Goal: Information Seeking & Learning: Check status

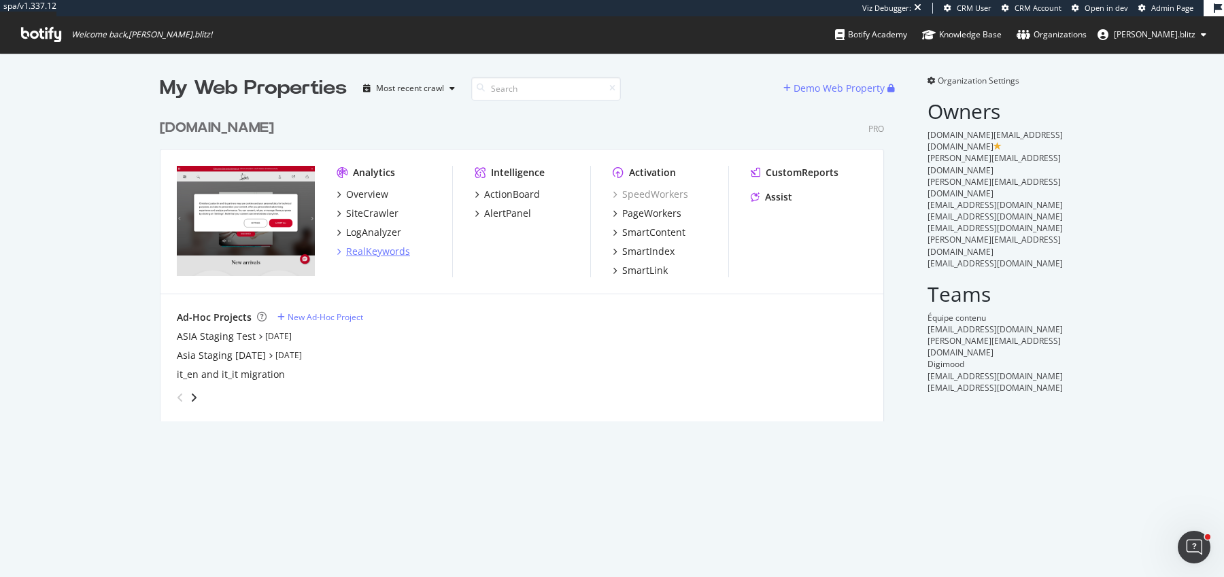
click at [366, 253] on div "RealKeywords" at bounding box center [378, 252] width 64 height 14
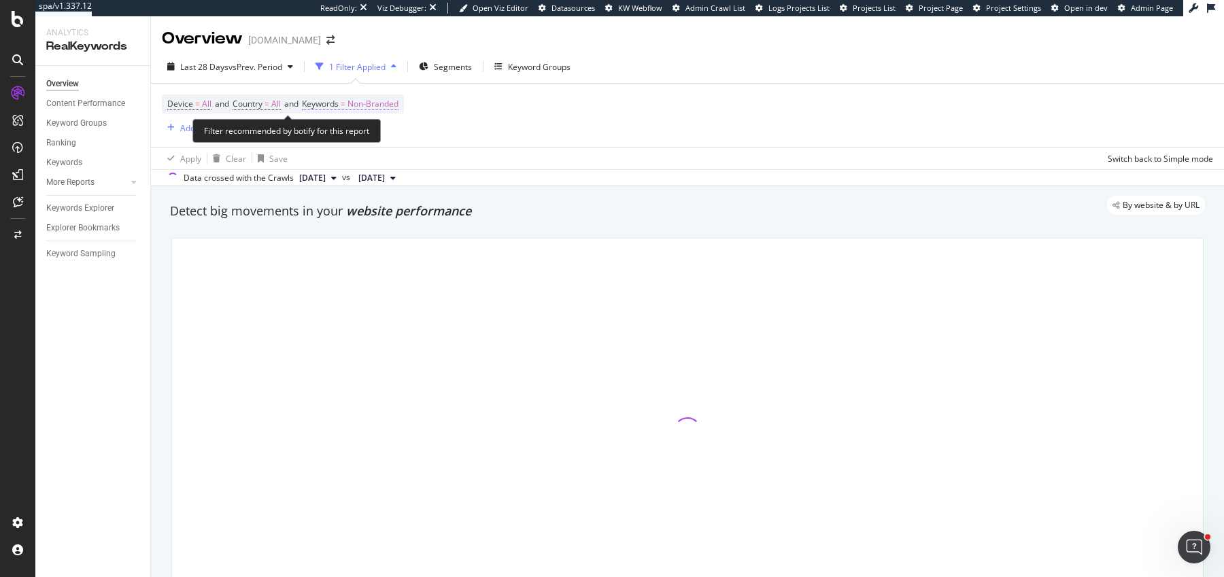
click at [348, 99] on span "Keywords = Non-Branded" at bounding box center [350, 104] width 97 height 12
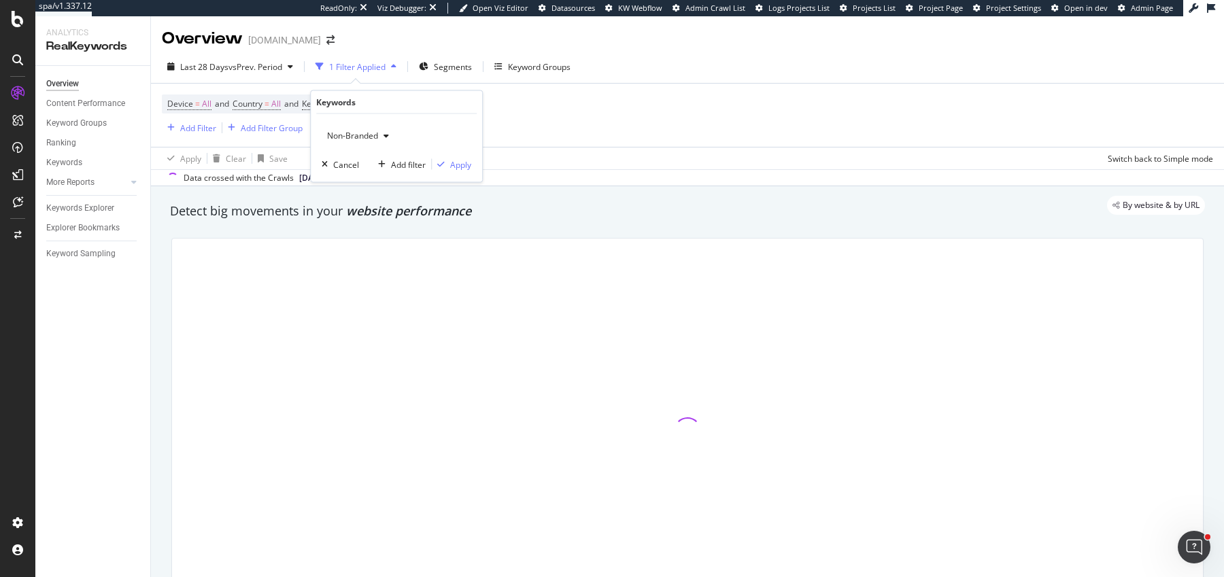
click at [348, 136] on span "Non-Branded" at bounding box center [350, 136] width 56 height 12
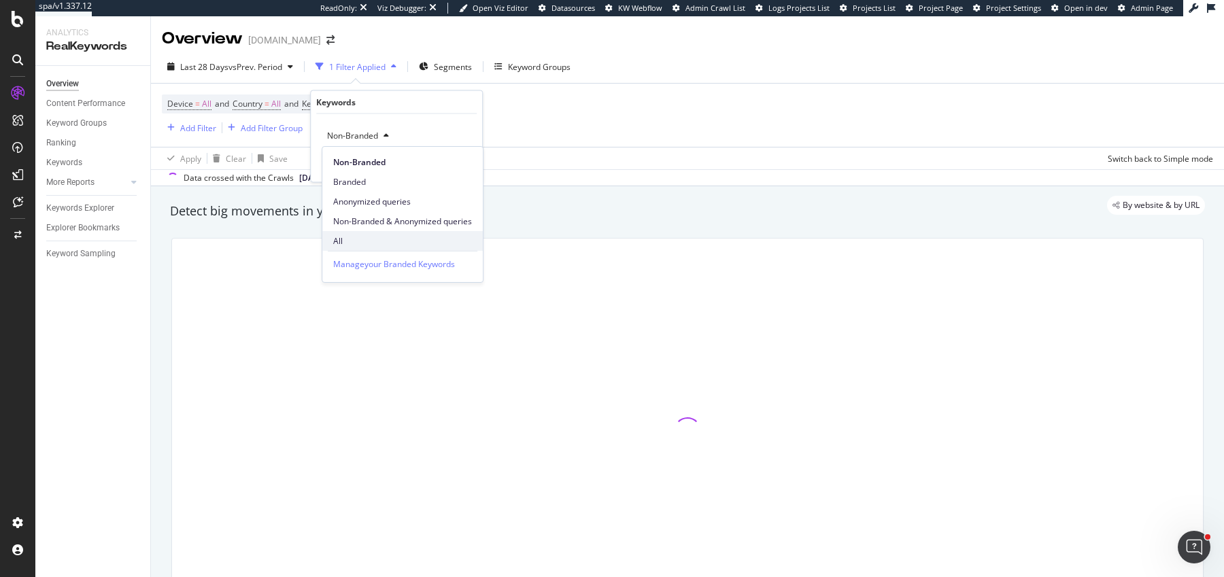
click at [352, 235] on span "All" at bounding box center [402, 241] width 139 height 12
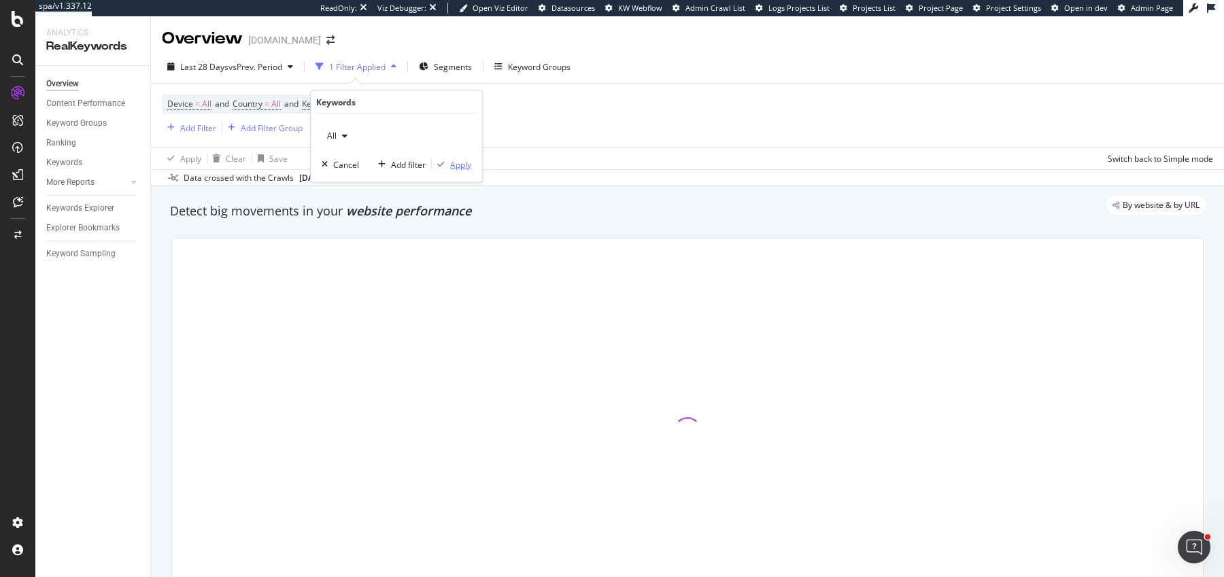
click at [439, 165] on icon "button" at bounding box center [440, 165] width 7 height 8
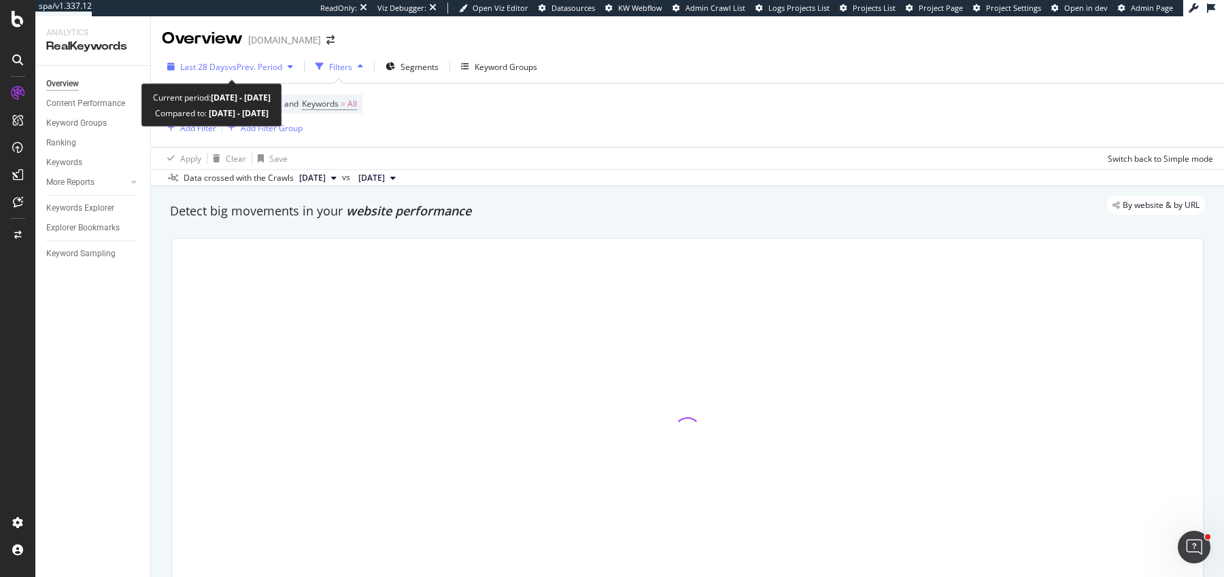
click at [234, 61] on span "vs Prev. Period" at bounding box center [256, 67] width 54 height 12
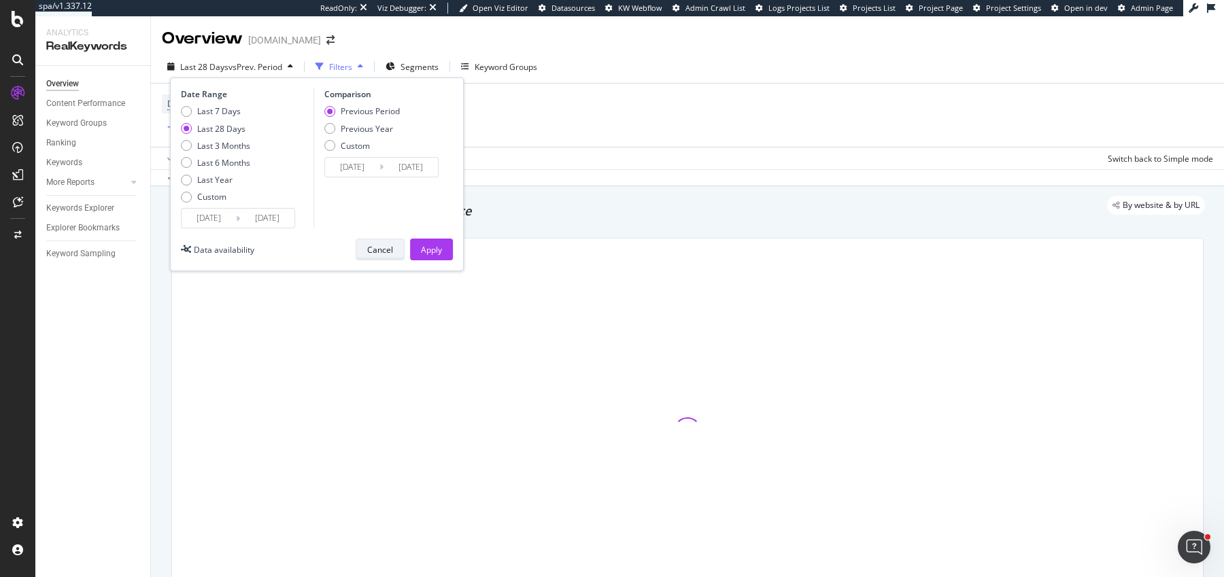
click at [377, 253] on div "Cancel" at bounding box center [380, 250] width 26 height 12
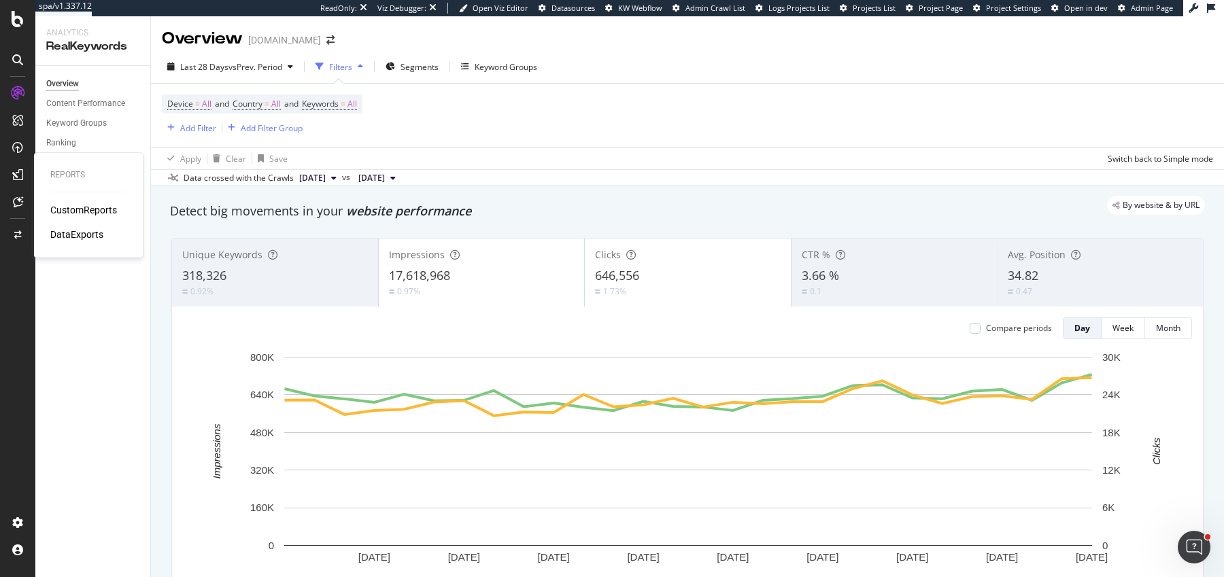
click at [66, 207] on div "CustomReports" at bounding box center [83, 210] width 67 height 14
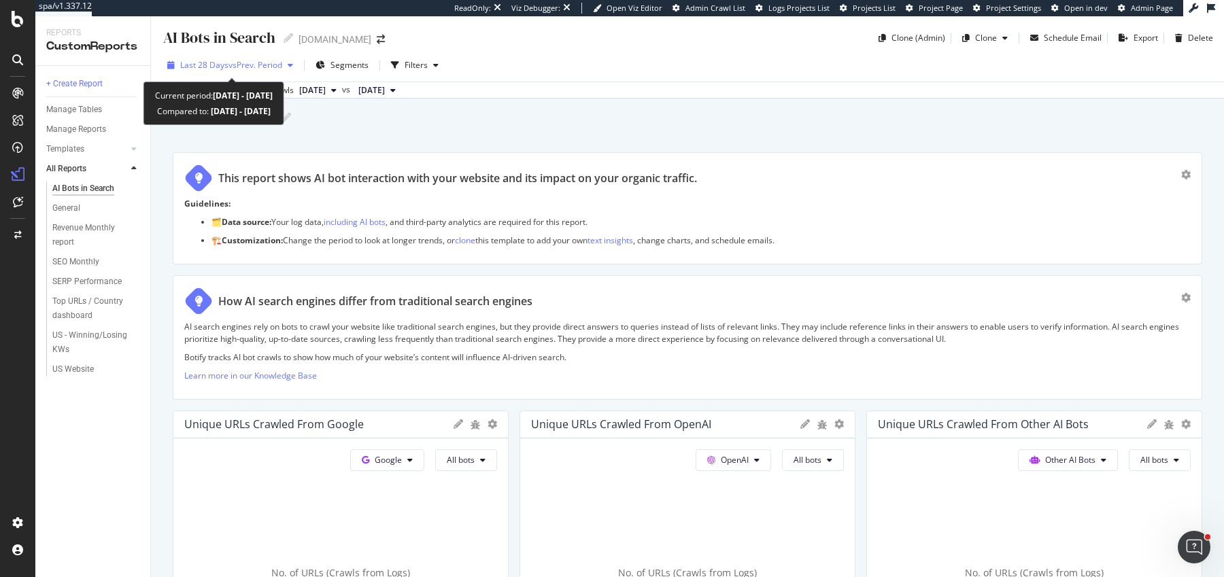
click at [237, 66] on span "vs Prev. Period" at bounding box center [256, 65] width 54 height 12
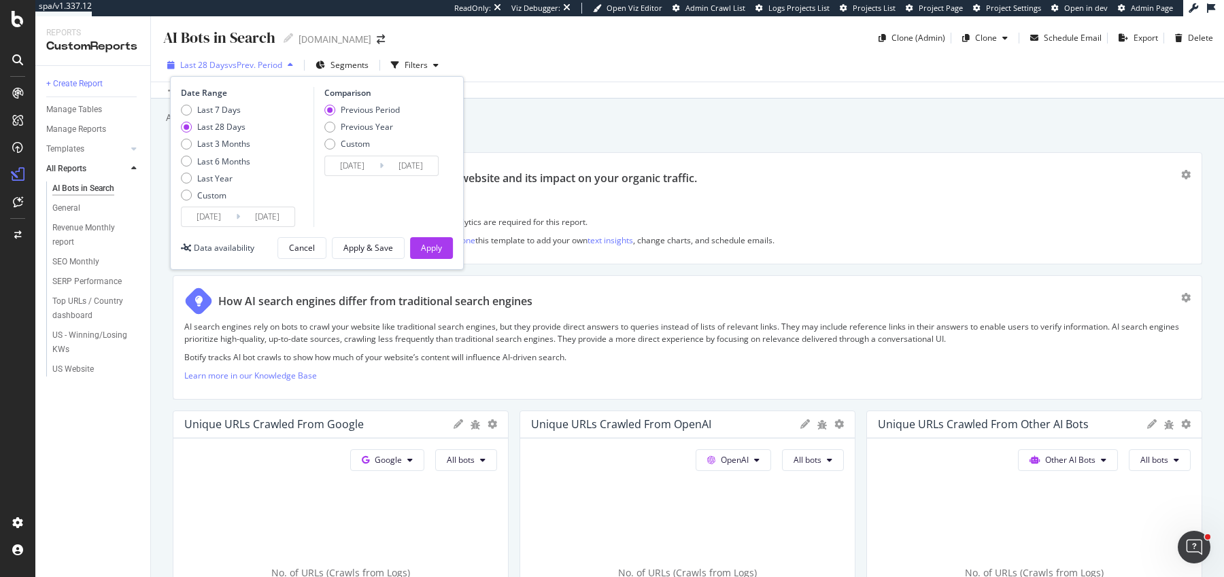
click at [237, 65] on span "vs Prev. Period" at bounding box center [256, 65] width 54 height 12
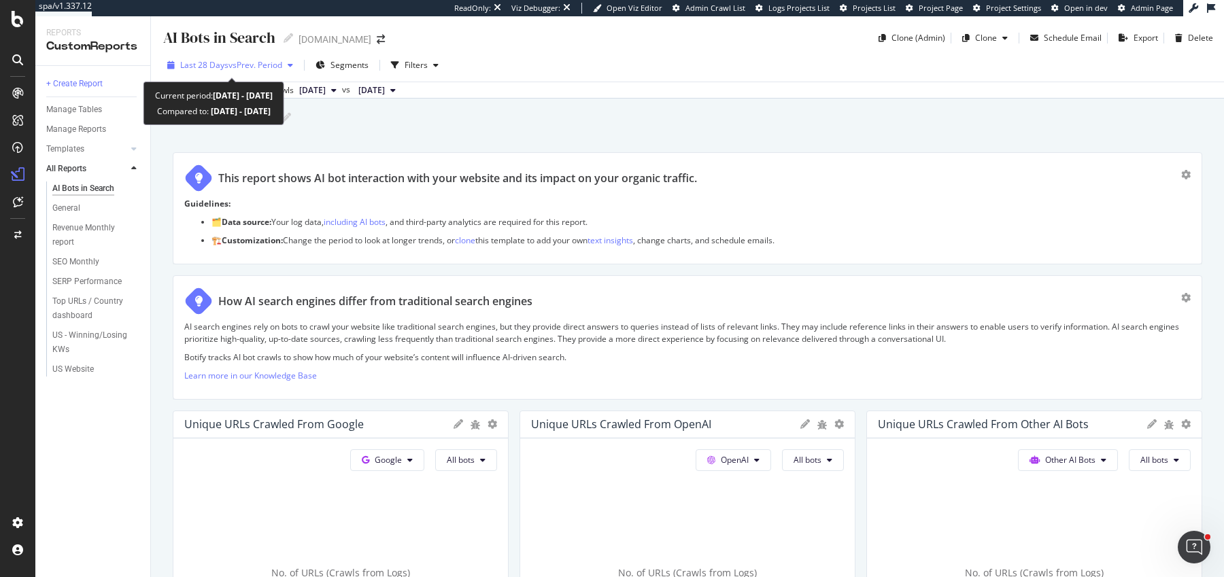
click at [233, 65] on span "vs Prev. Period" at bounding box center [256, 65] width 54 height 12
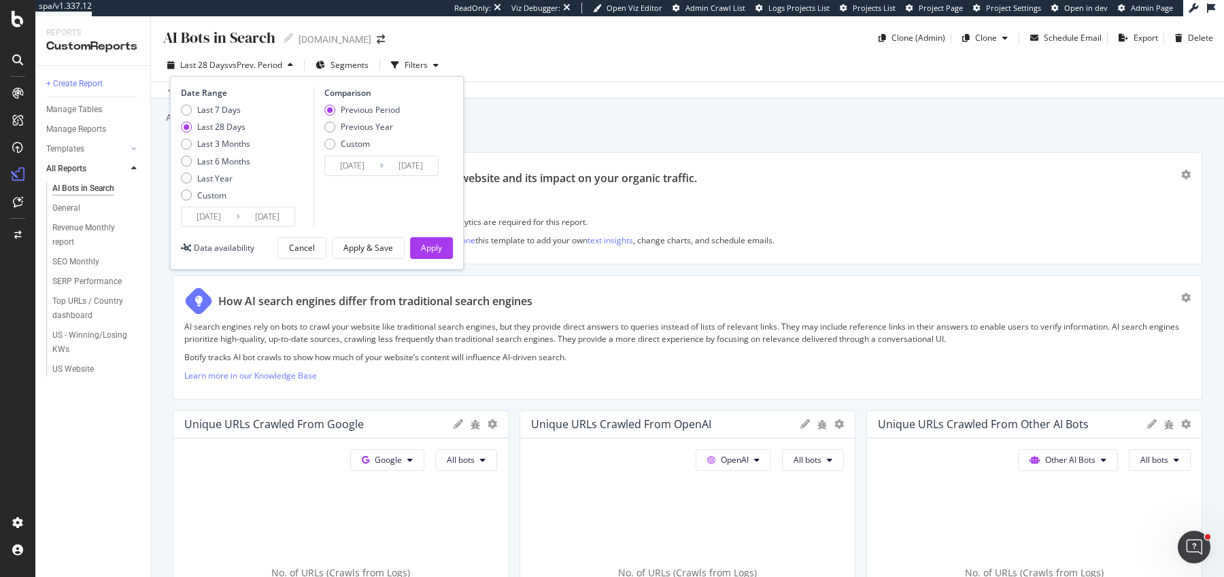
click at [233, 65] on span "vs Prev. Period" at bounding box center [256, 65] width 54 height 12
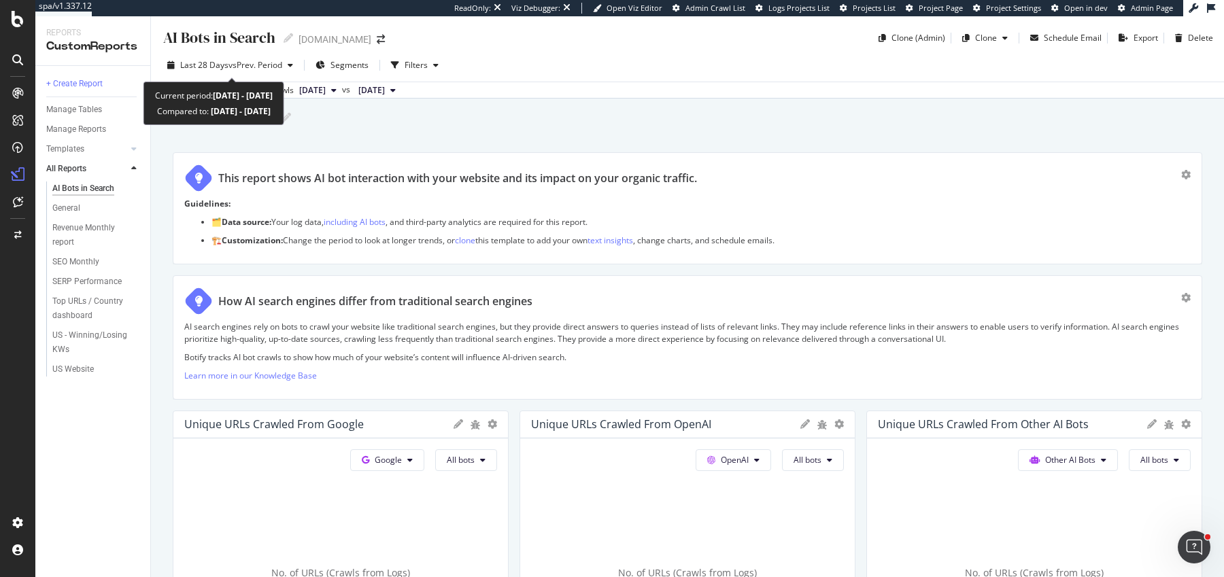
click at [233, 65] on span "vs Prev. Period" at bounding box center [256, 65] width 54 height 12
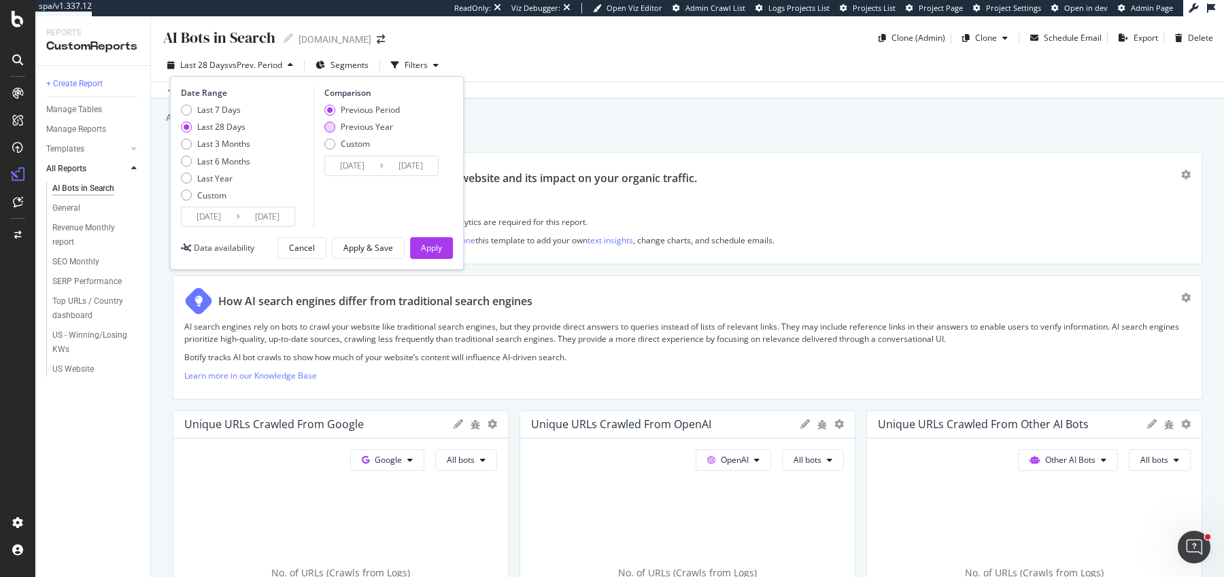
click at [351, 124] on div "Previous Year" at bounding box center [367, 127] width 52 height 12
type input "2024/08/09"
type input "2024/09/05"
click at [209, 224] on input "2025/08/08" at bounding box center [209, 216] width 54 height 19
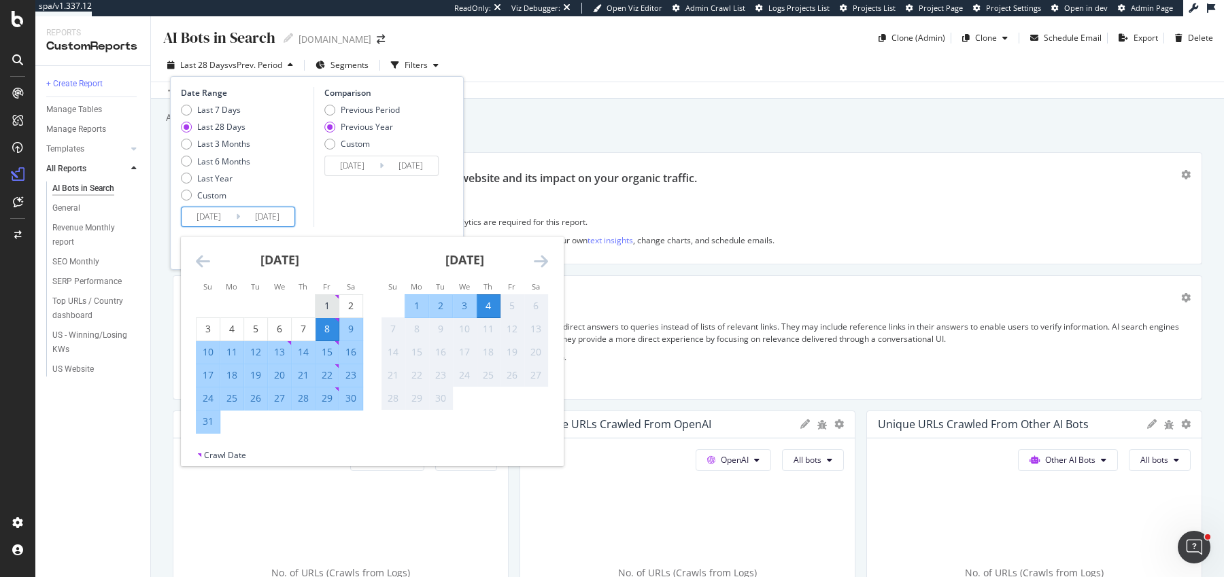
click at [333, 305] on div "1" at bounding box center [327, 306] width 23 height 14
type input "[DATE]"
drag, startPoint x: 203, startPoint y: 429, endPoint x: 213, endPoint y: 412, distance: 19.2
click at [203, 429] on div "31" at bounding box center [208, 422] width 23 height 22
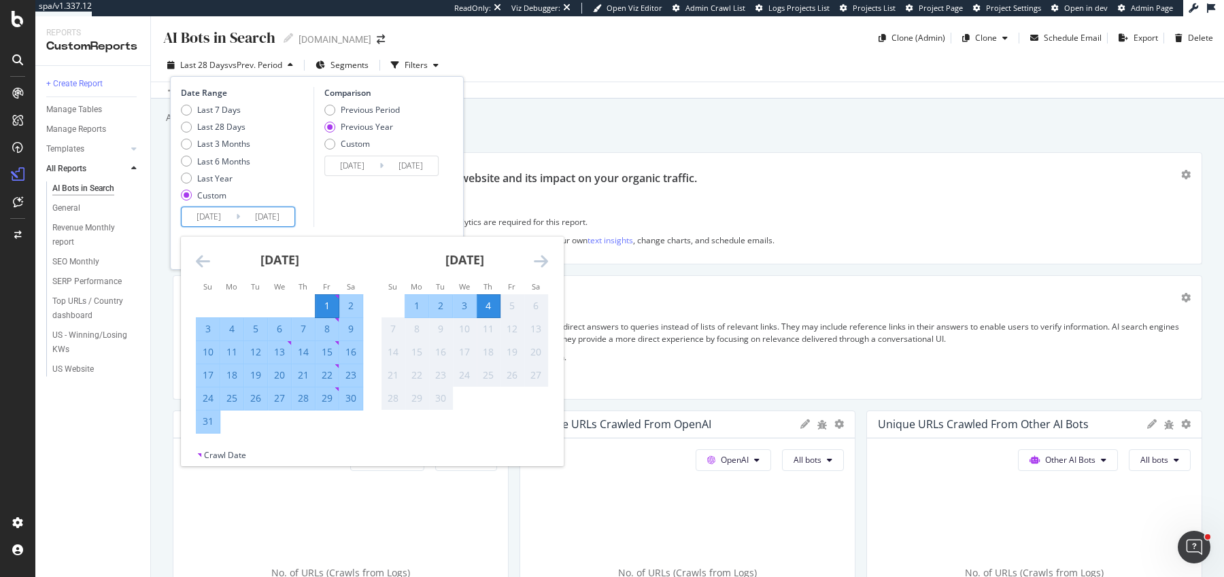
type input "[DATE]"
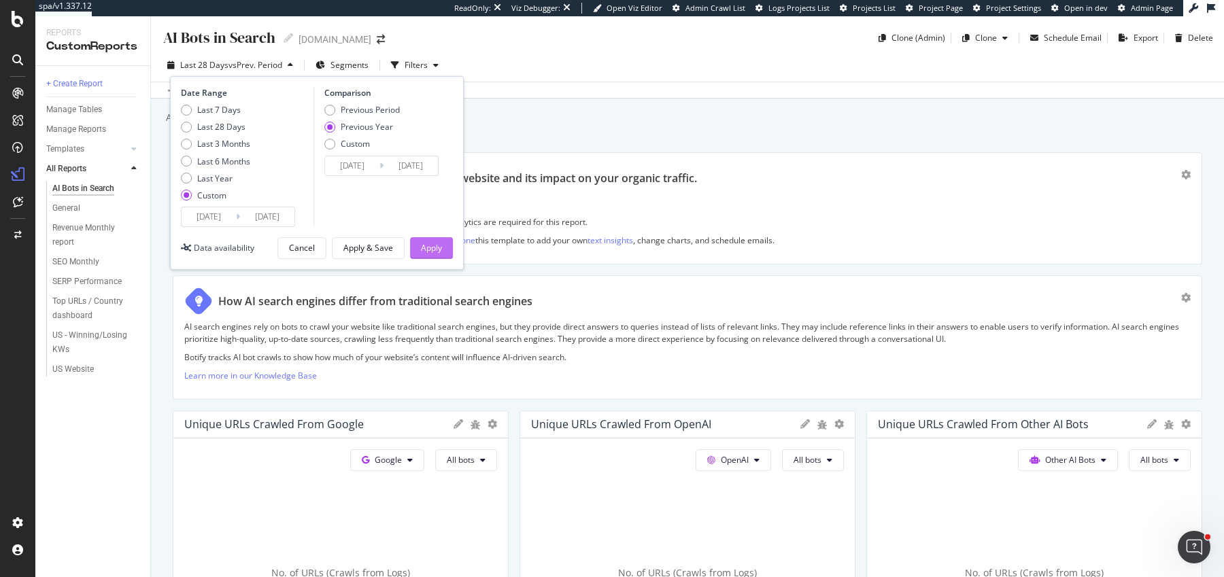
click at [418, 243] on button "Apply" at bounding box center [431, 248] width 43 height 22
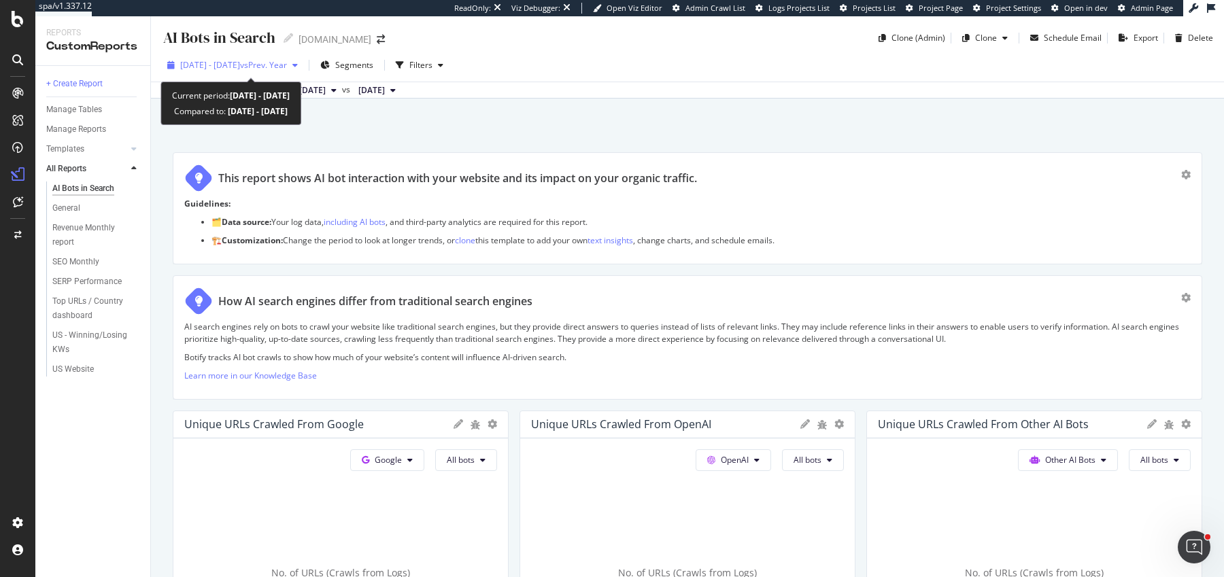
click at [303, 72] on div "[DATE] - [DATE] vs Prev. Year" at bounding box center [232, 65] width 141 height 20
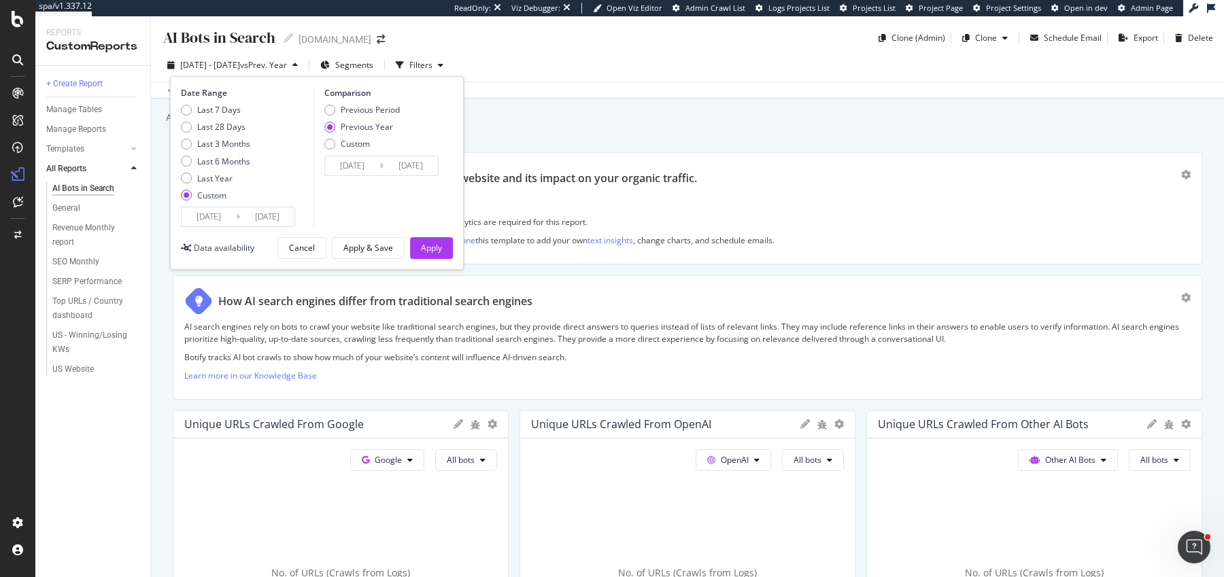
click at [374, 168] on input "[DATE]" at bounding box center [352, 165] width 54 height 19
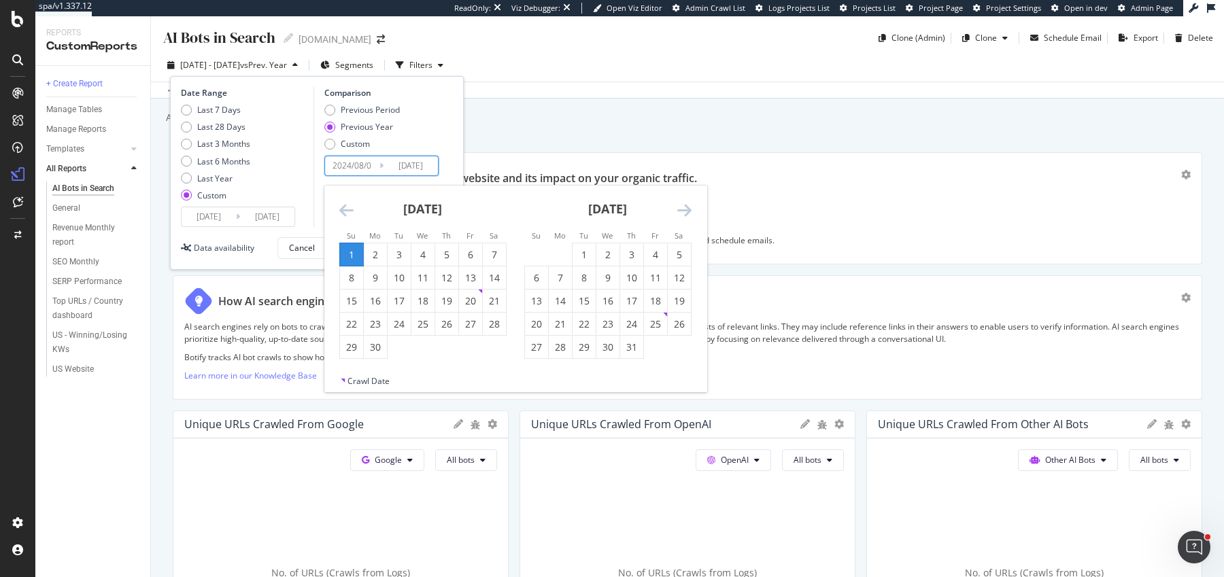
type input "[DATE]"
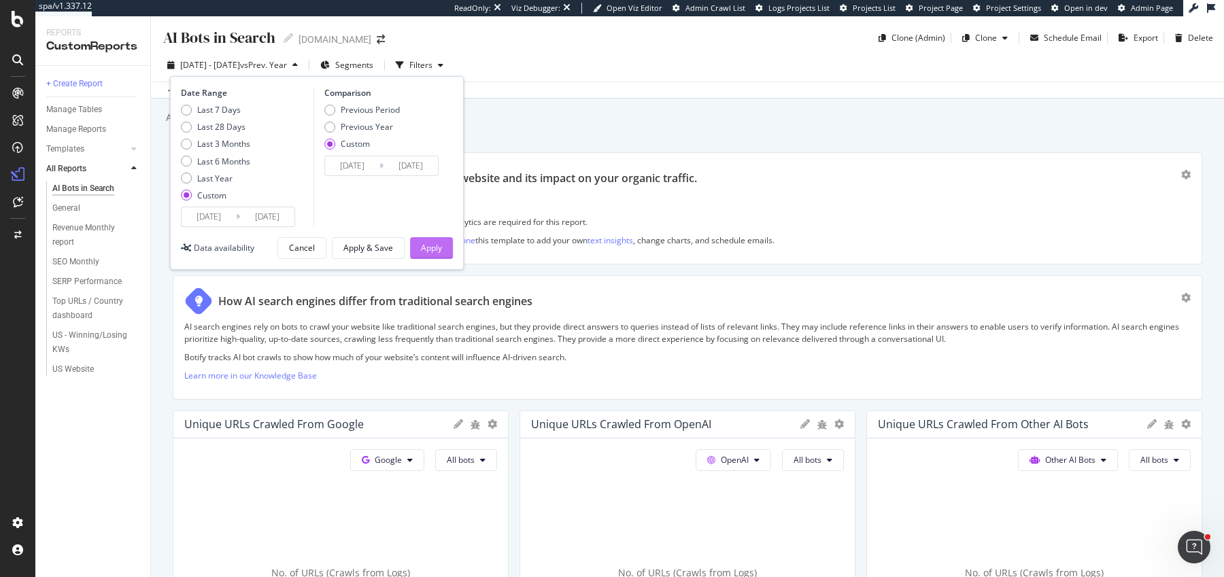
type input "[DATE]"
click at [437, 248] on div "Apply" at bounding box center [431, 248] width 21 height 12
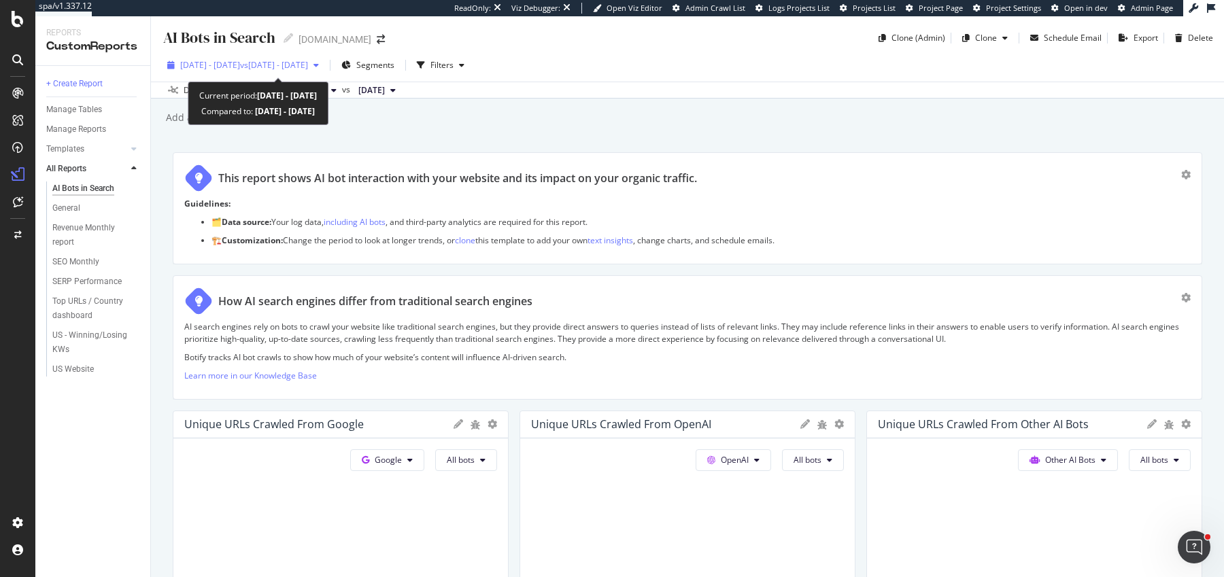
click at [308, 71] on span "vs 2024 Aug. 1st - Aug. 31st" at bounding box center [274, 65] width 68 height 12
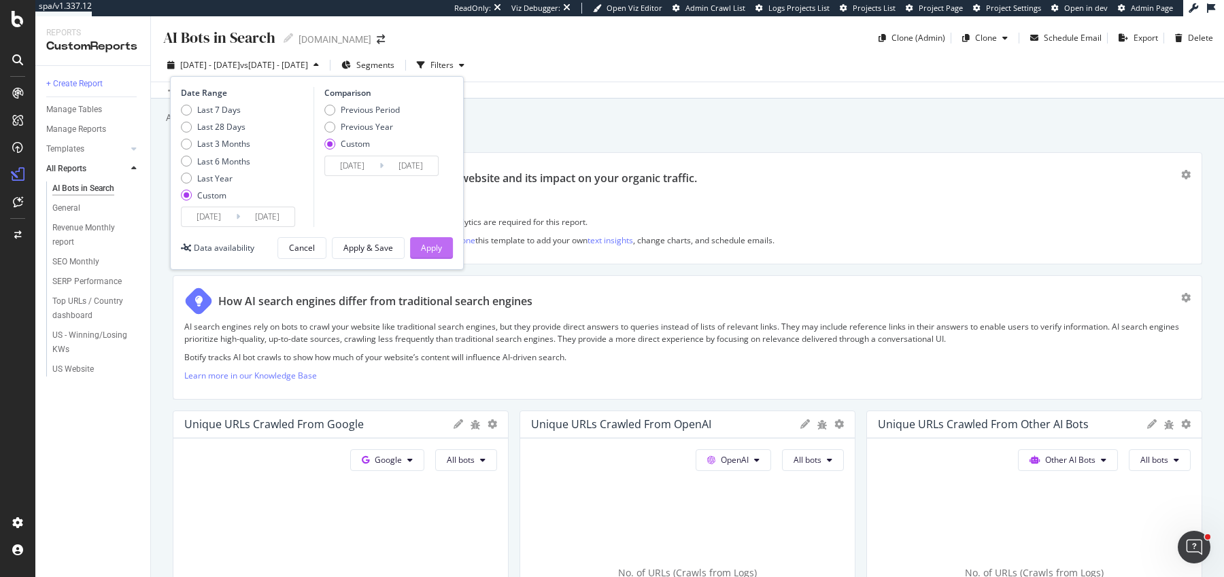
click at [418, 246] on button "Apply" at bounding box center [431, 248] width 43 height 22
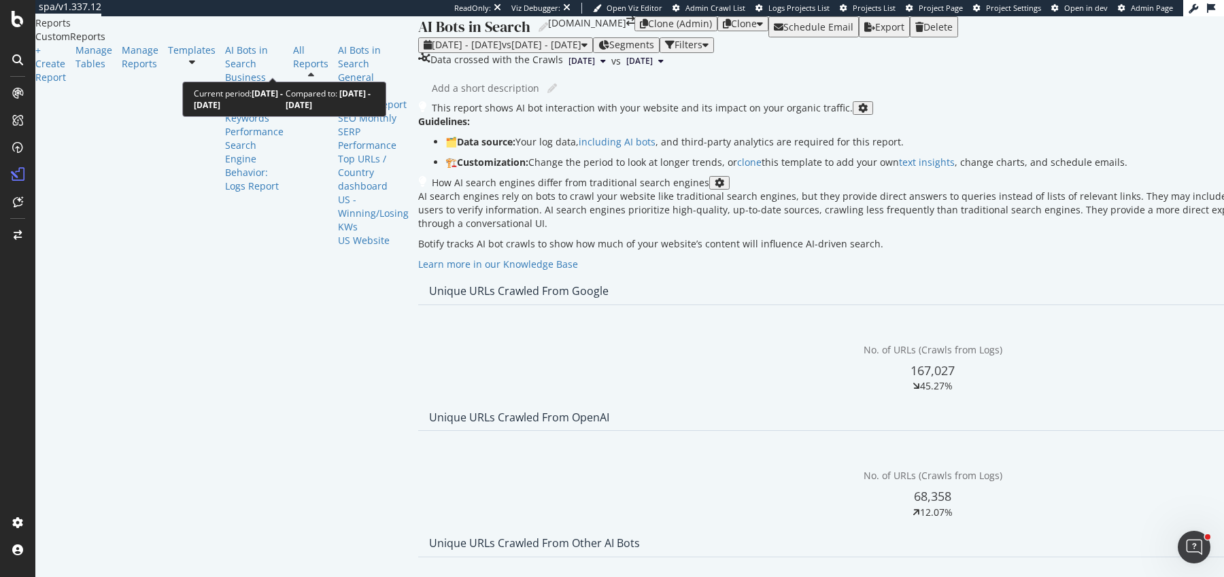
click at [502, 51] on span "vs [DATE] - [DATE]" at bounding box center [542, 44] width 80 height 13
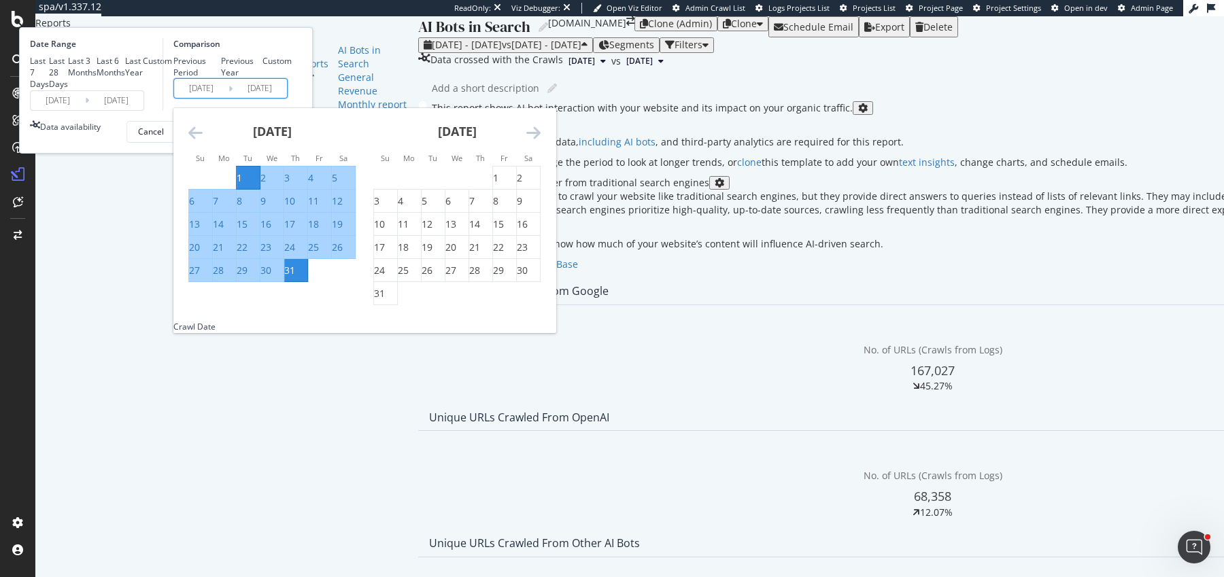
click at [229, 98] on input "[DATE]" at bounding box center [201, 88] width 54 height 19
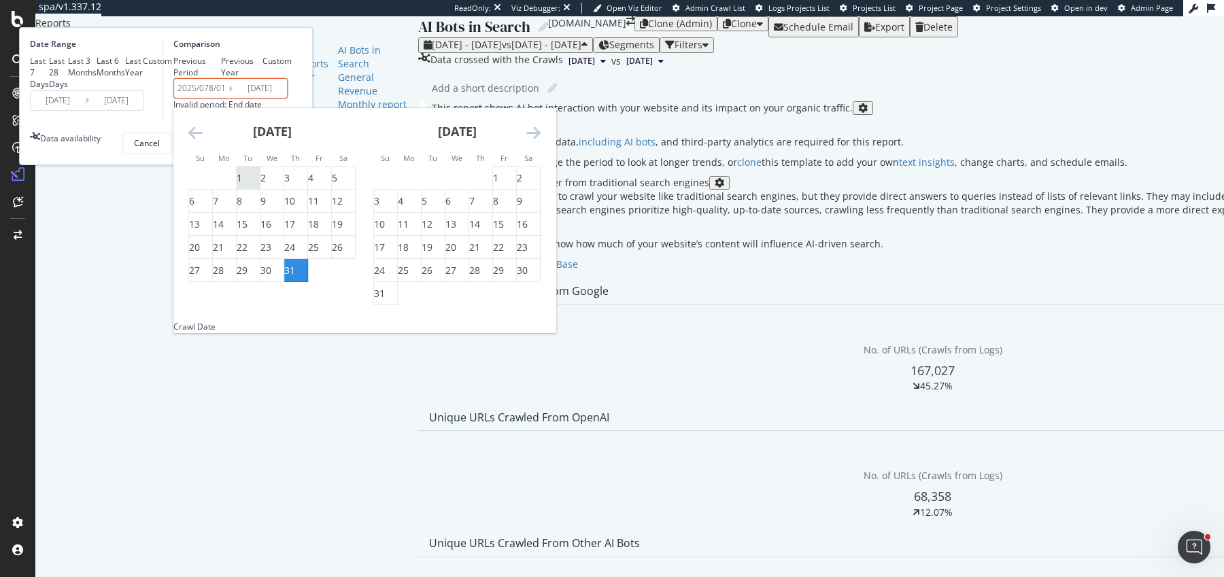
type input "[DATE]"
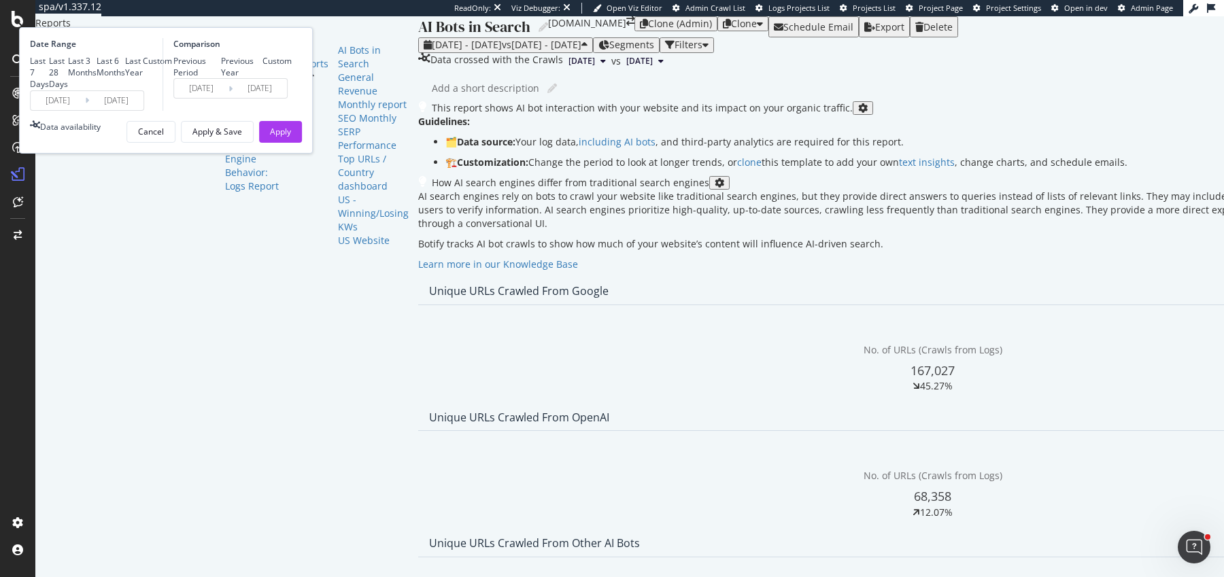
type input "[DATE]"
click at [229, 98] on input "[DATE]" at bounding box center [201, 88] width 54 height 19
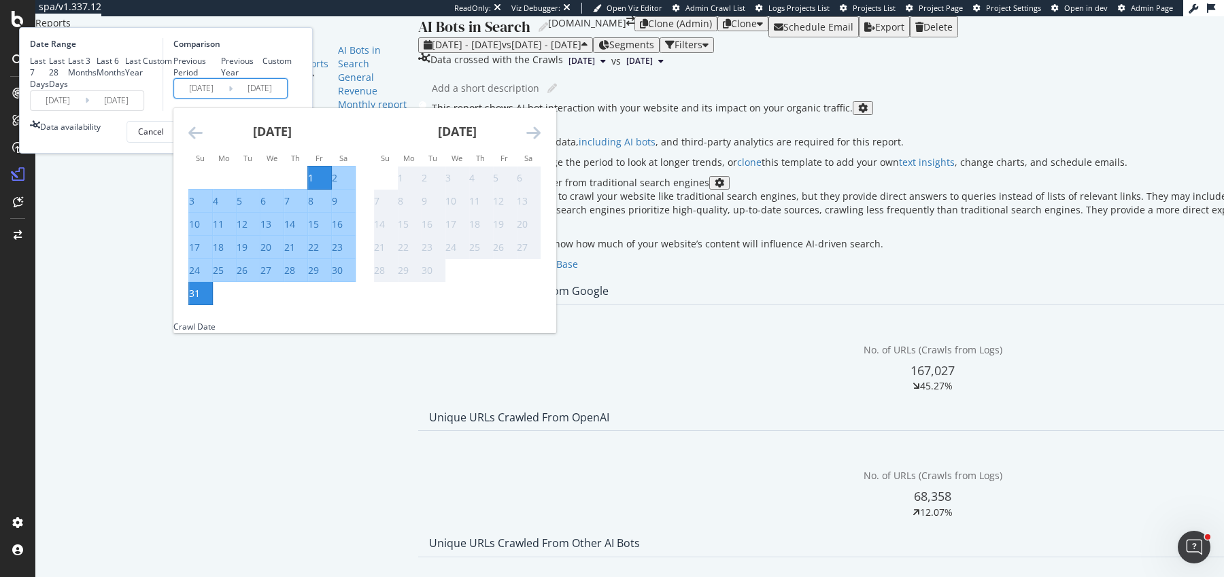
click at [302, 111] on div "Date Range Last 7 Days Last 28 Days Last 3 Months Last 6 Months Last Year Custo…" at bounding box center [166, 74] width 272 height 73
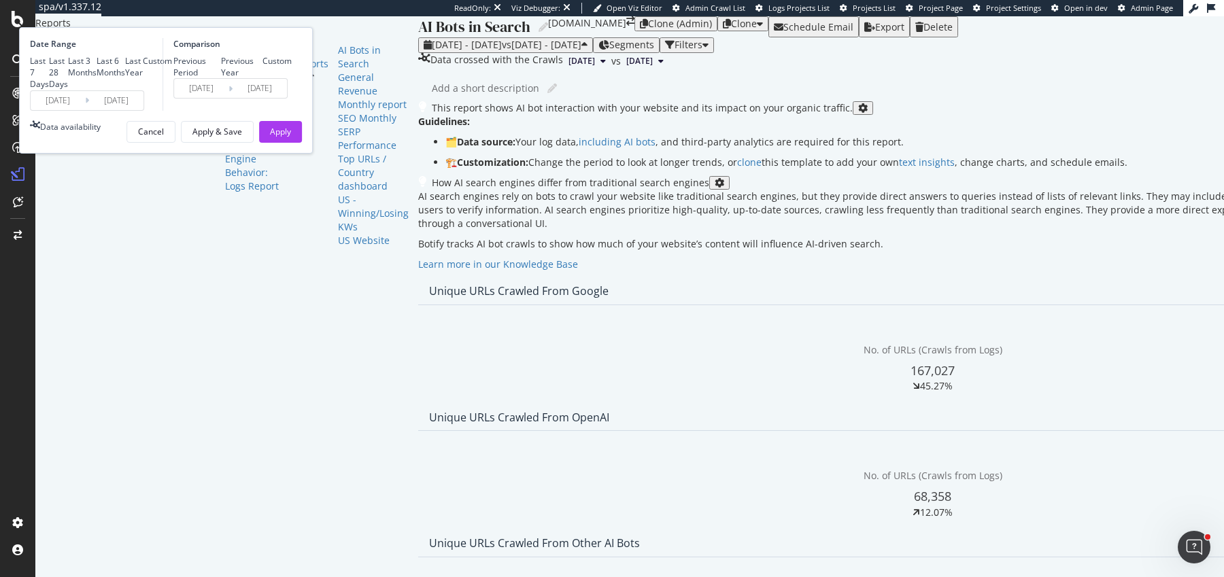
click at [229, 98] on input "[DATE]" at bounding box center [201, 88] width 54 height 19
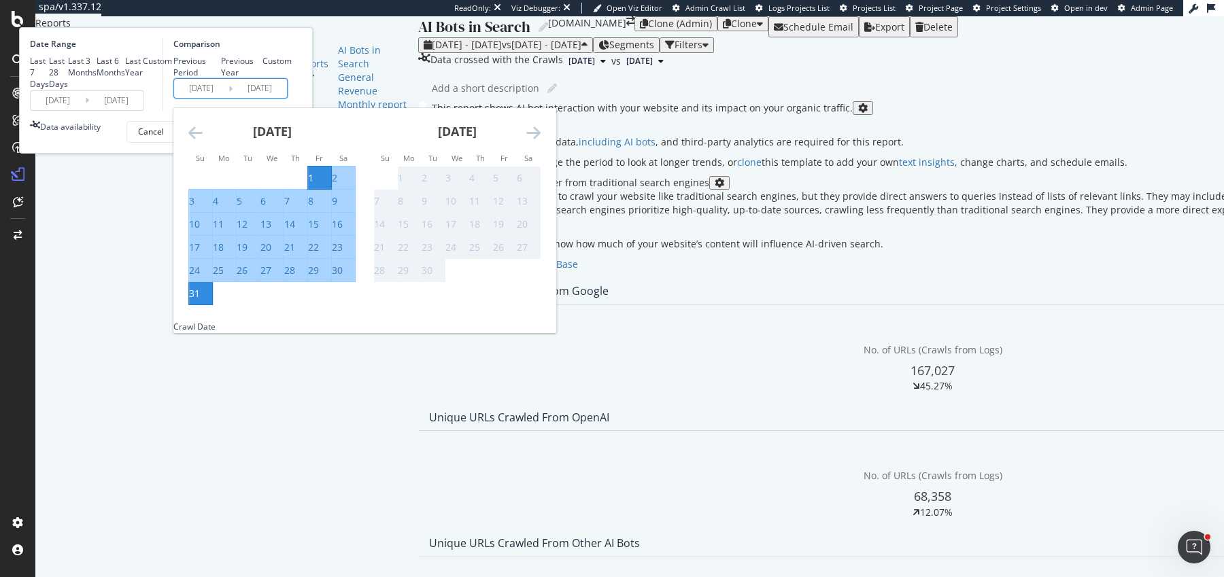
click at [229, 98] on input "[DATE]" at bounding box center [201, 88] width 54 height 19
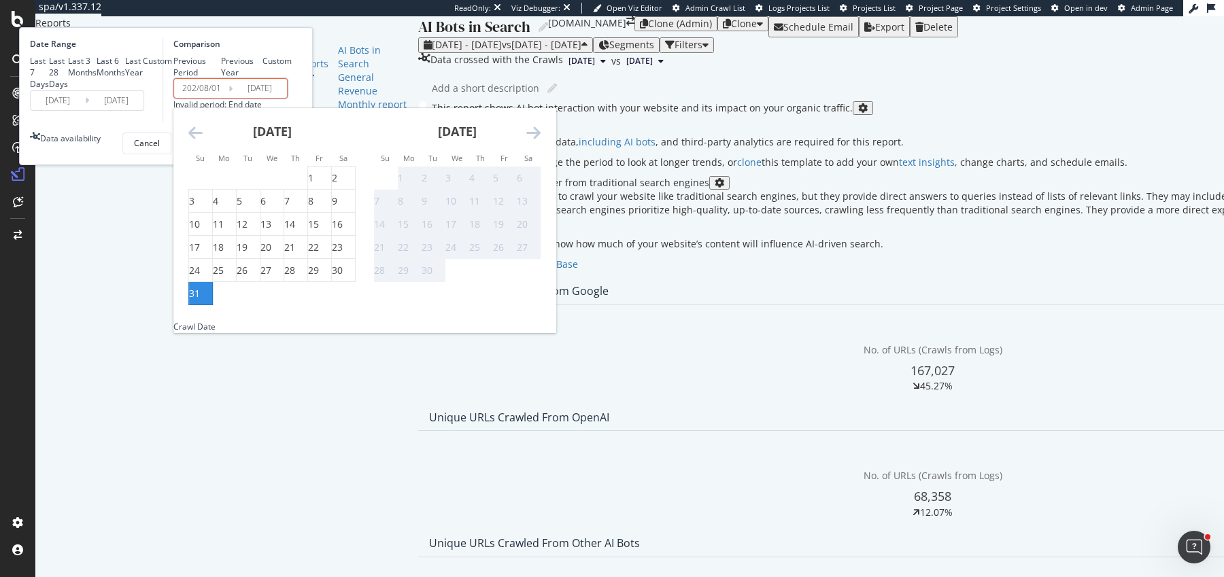
type input "[DATE]"
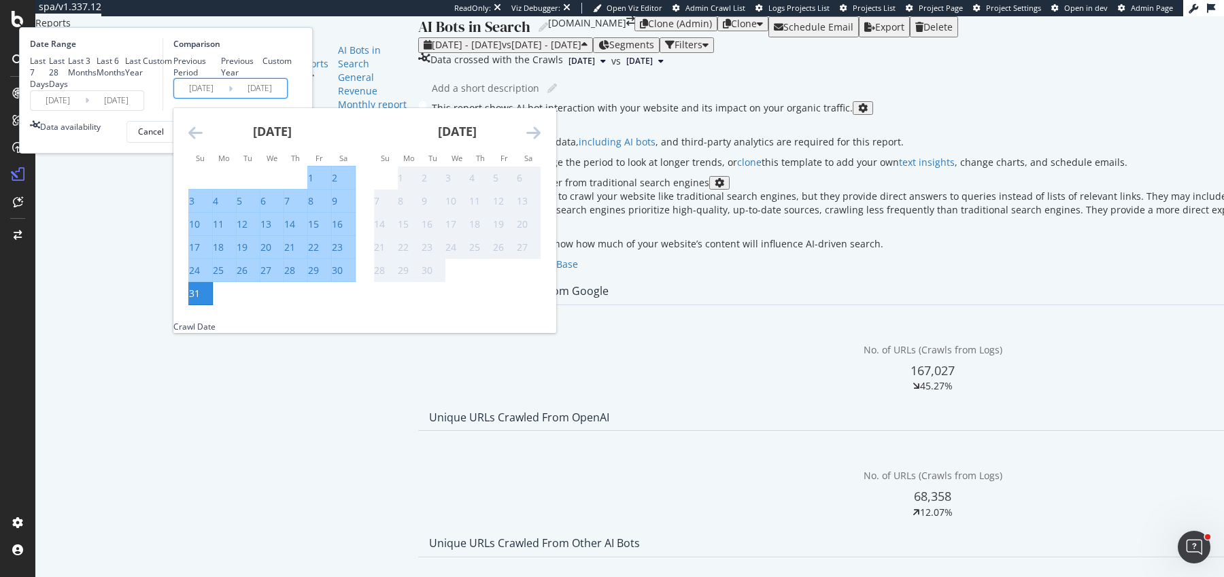
click at [287, 98] on input "[DATE]" at bounding box center [260, 88] width 54 height 19
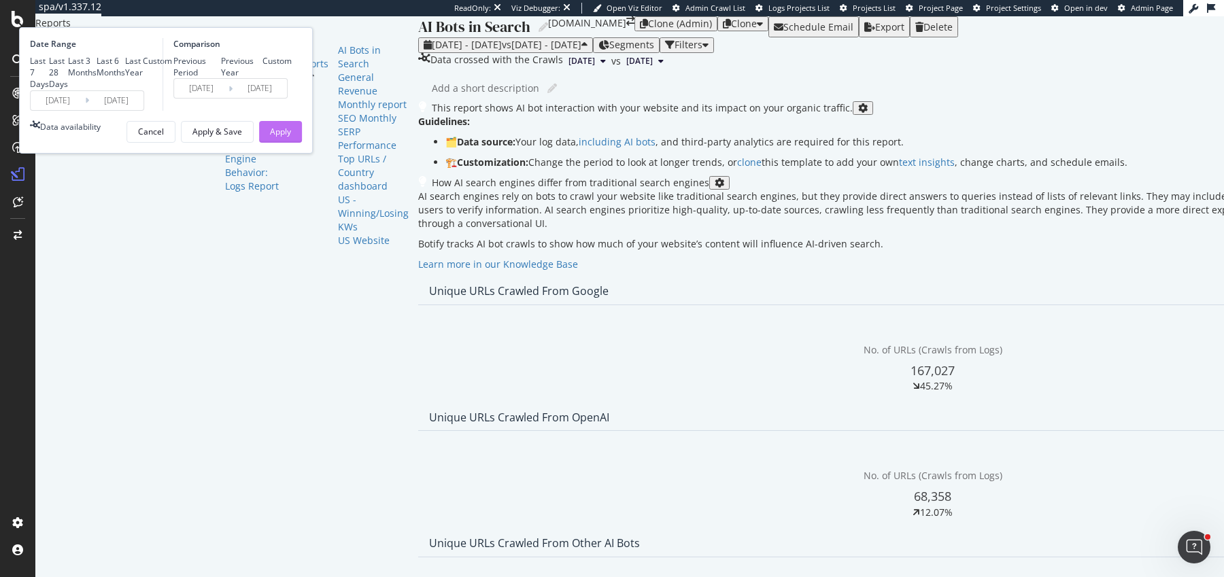
type input "[DATE]"
click at [291, 137] on div "Apply" at bounding box center [280, 132] width 21 height 12
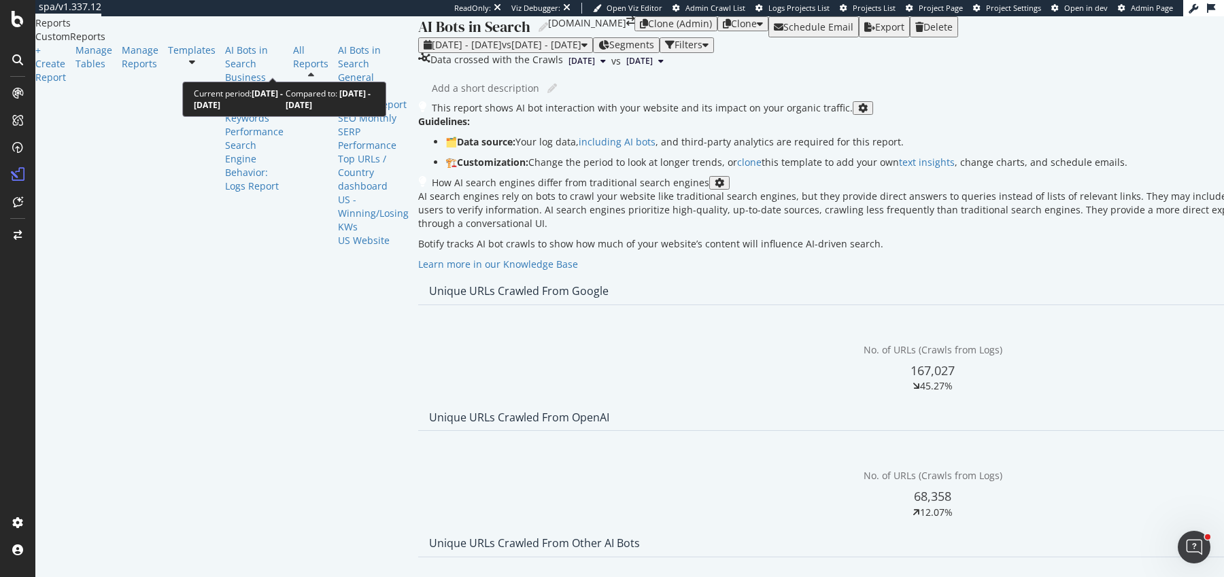
click at [424, 50] on div "[DATE] - [DATE] vs [DATE] - [DATE]" at bounding box center [506, 44] width 164 height 11
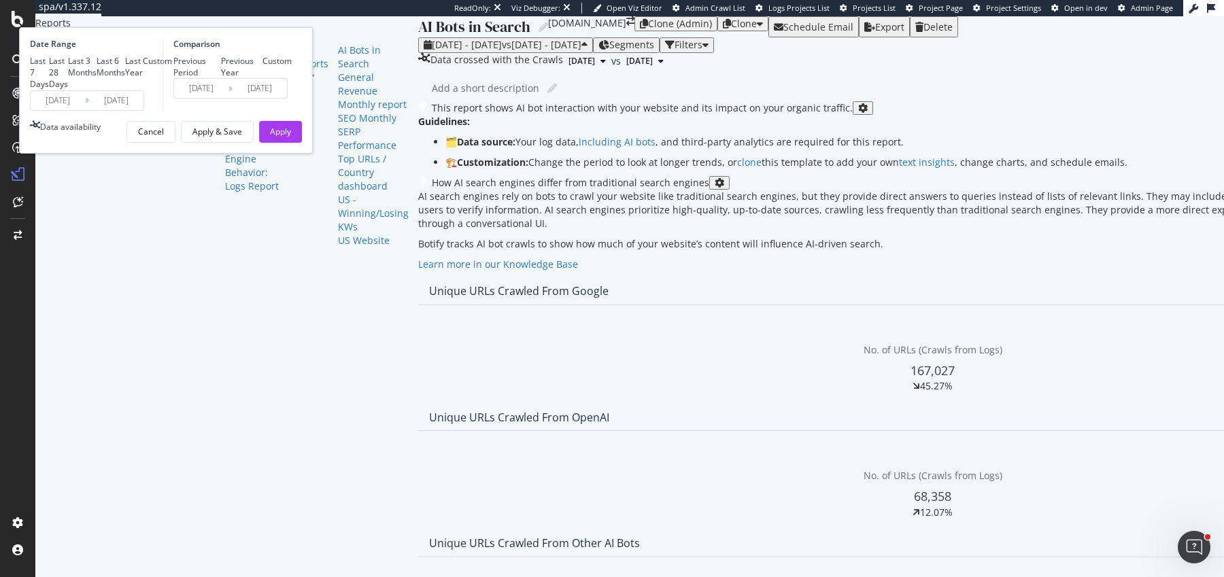
click at [229, 98] on input "[DATE]" at bounding box center [201, 88] width 54 height 19
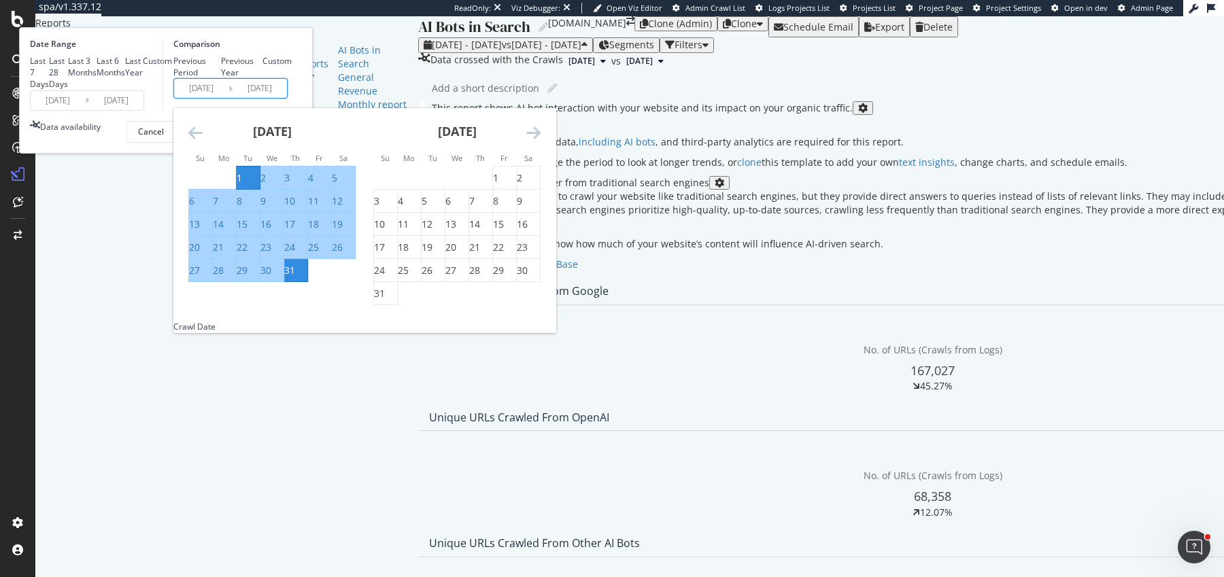
click at [229, 98] on input "[DATE]" at bounding box center [201, 88] width 54 height 19
type input "[DATE]"
click at [287, 98] on input "[DATE]" at bounding box center [260, 88] width 54 height 19
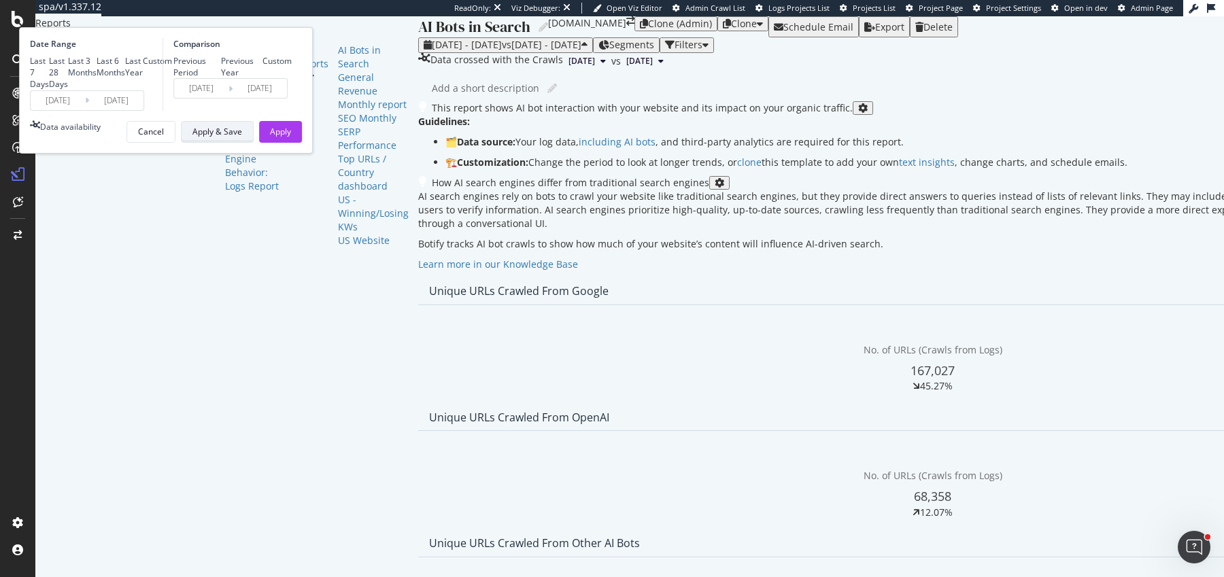
type input "[DATE]"
click at [242, 137] on div "Apply & Save" at bounding box center [217, 132] width 50 height 12
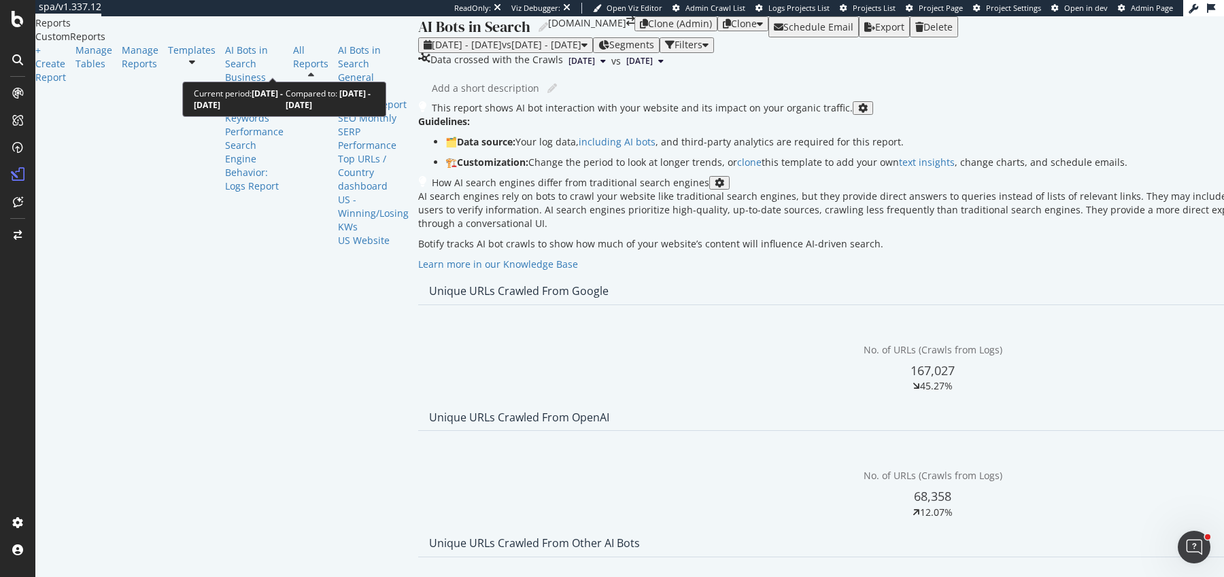
click at [502, 51] on span "vs [DATE] - [DATE]" at bounding box center [542, 44] width 80 height 13
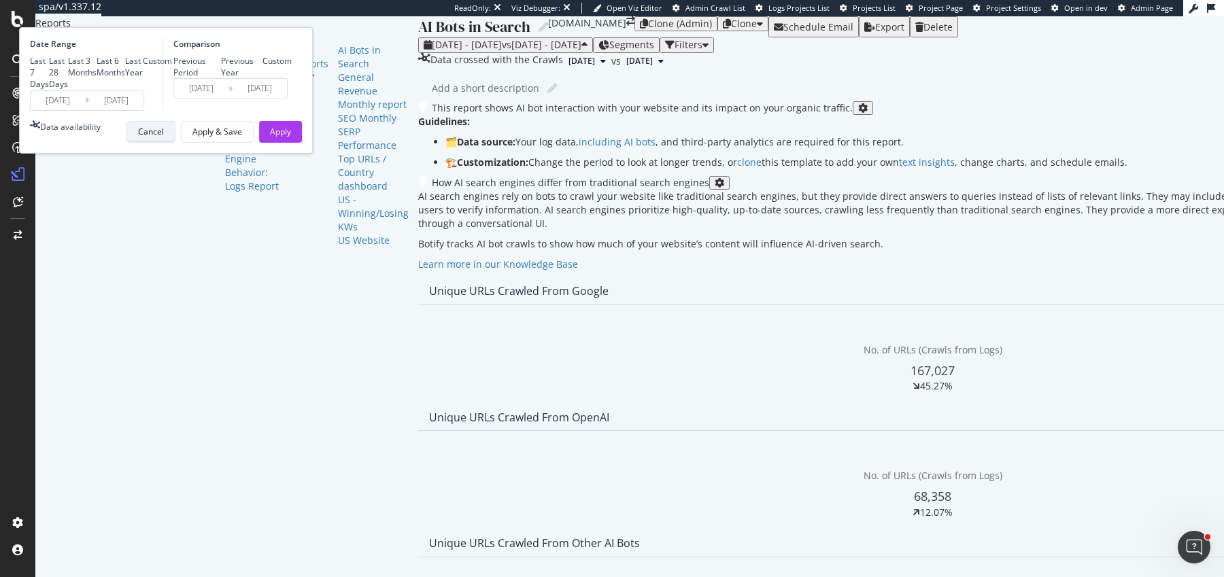
click at [175, 143] on button "Cancel" at bounding box center [151, 132] width 49 height 22
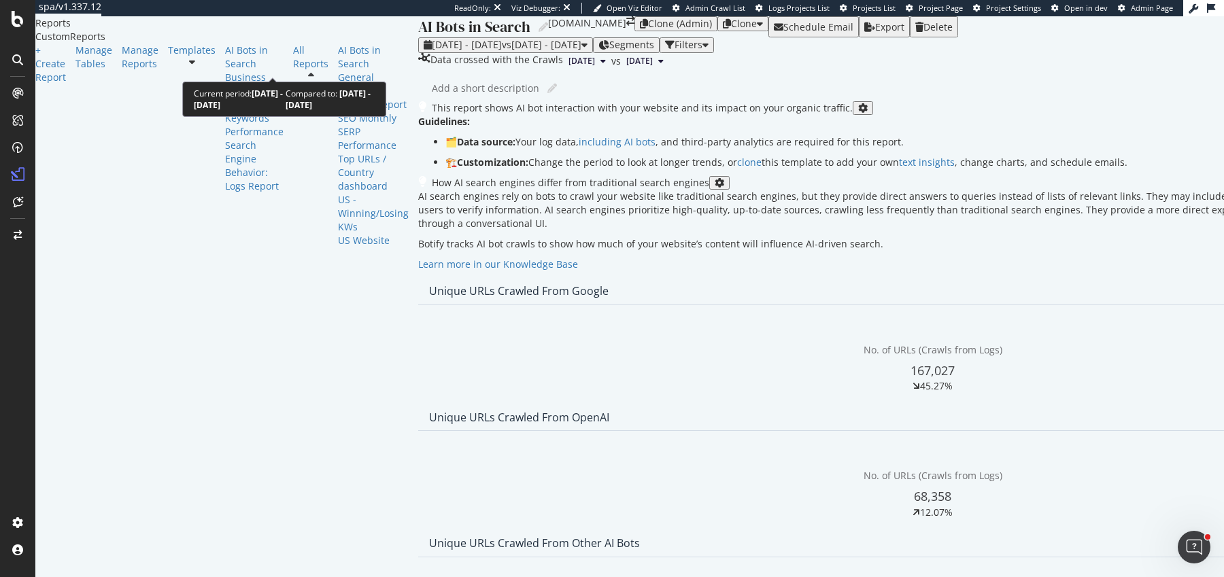
click at [502, 51] on span "vs [DATE] - [DATE]" at bounding box center [542, 44] width 80 height 13
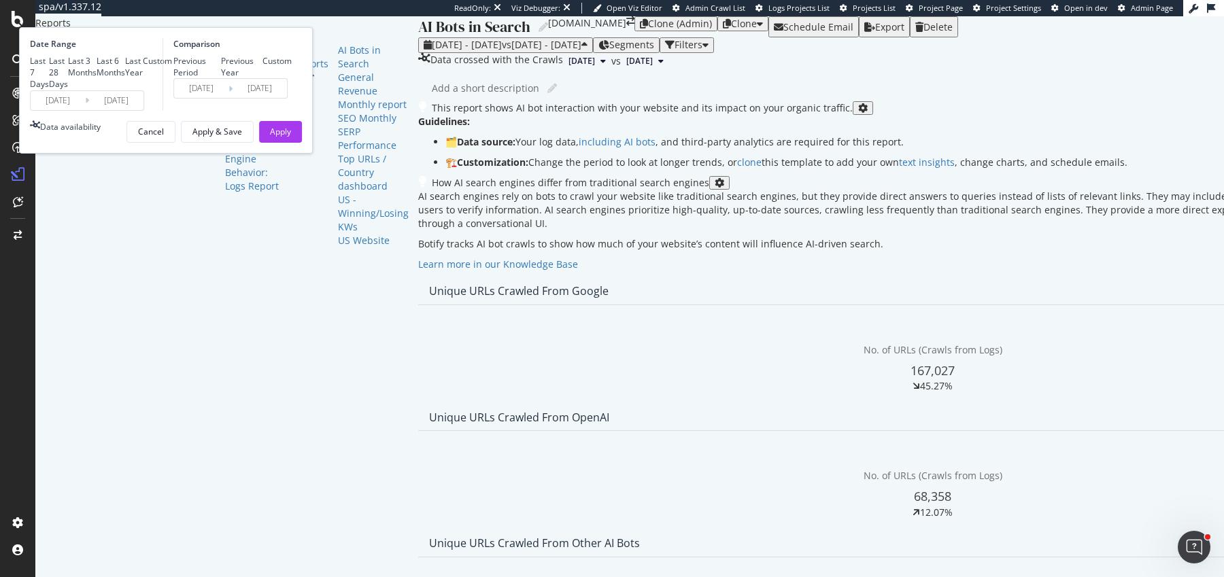
click at [292, 78] on div "Previous Period Previous Year Custom" at bounding box center [232, 66] width 118 height 23
click at [263, 78] on div "Previous Year" at bounding box center [242, 66] width 42 height 23
type input "[DATE]"
click at [302, 143] on button "Apply" at bounding box center [280, 132] width 43 height 22
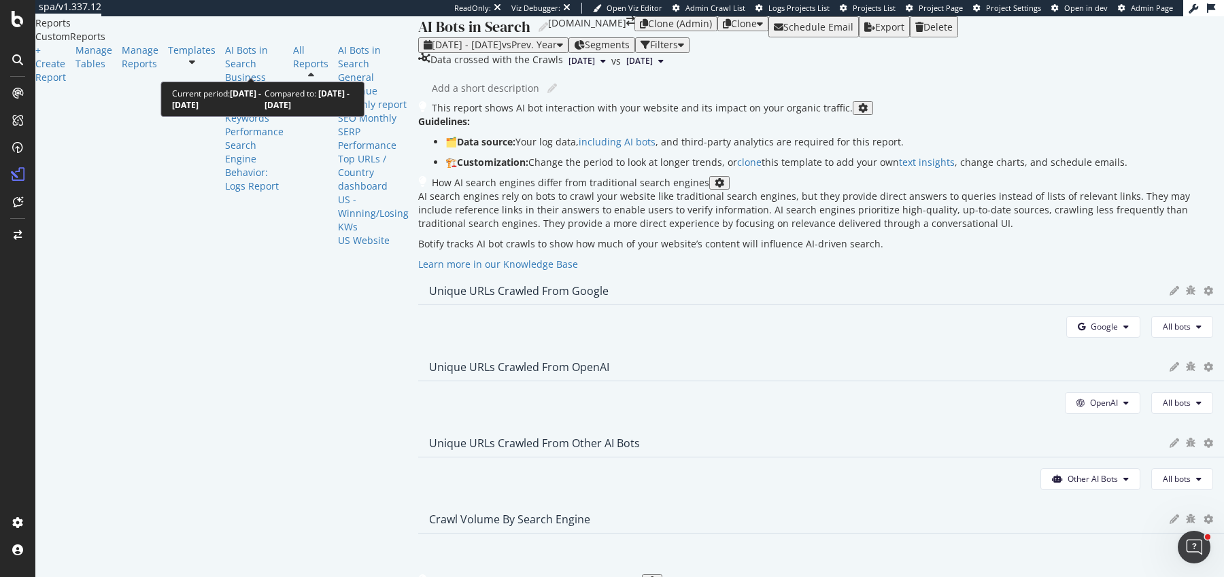
click at [502, 51] on span "vs Prev. Year" at bounding box center [529, 44] width 55 height 13
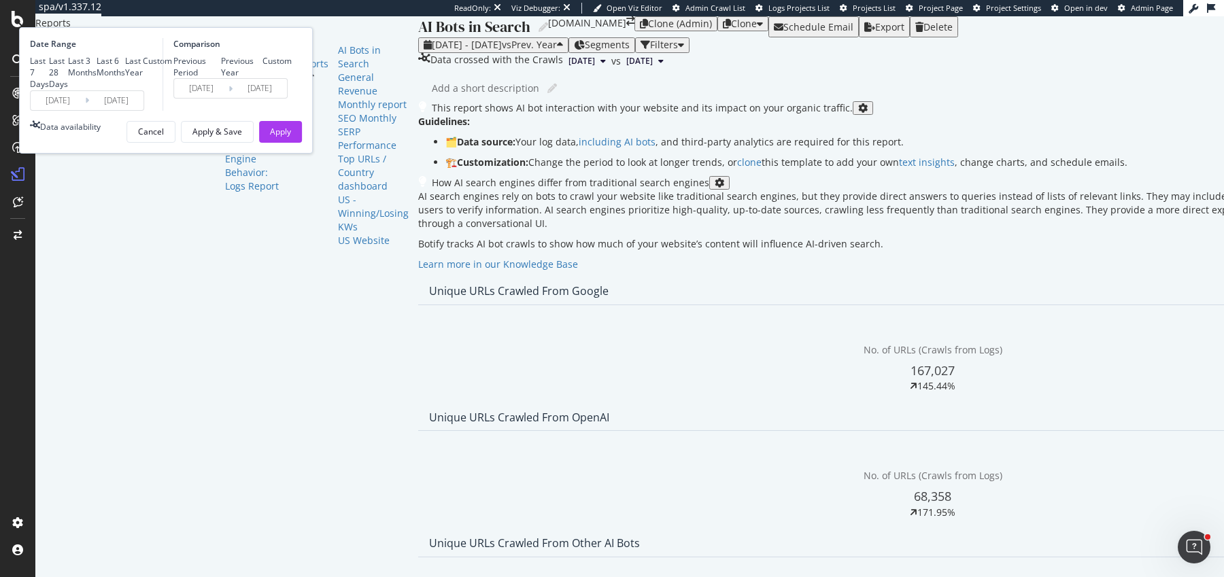
click at [229, 98] on input "[DATE]" at bounding box center [201, 88] width 54 height 19
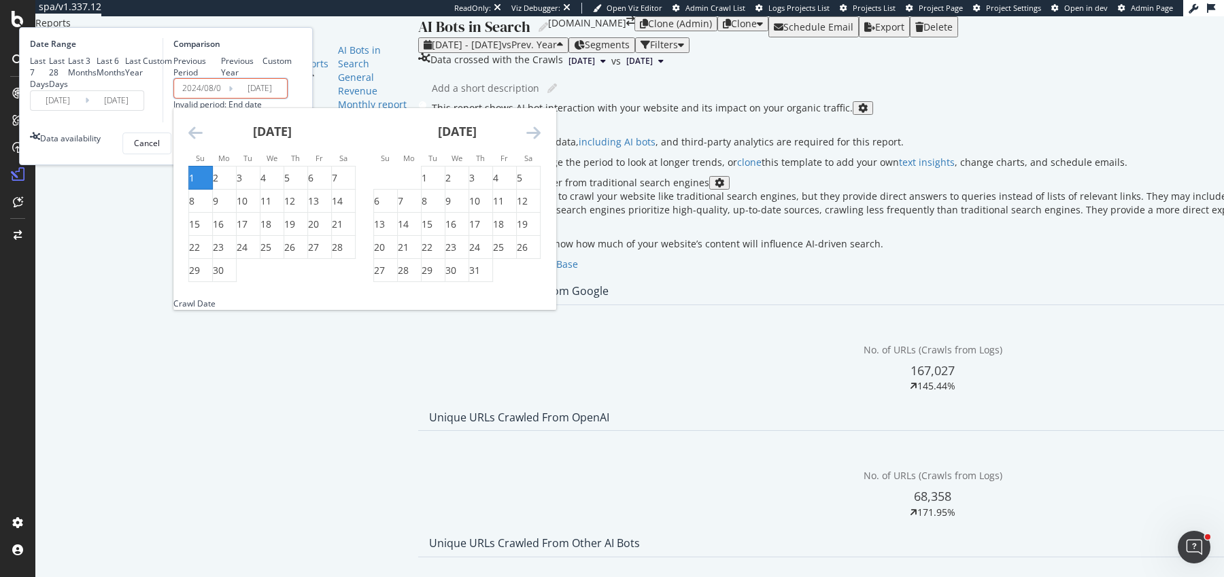
type input "[DATE]"
click at [287, 98] on input "[DATE]" at bounding box center [260, 88] width 54 height 19
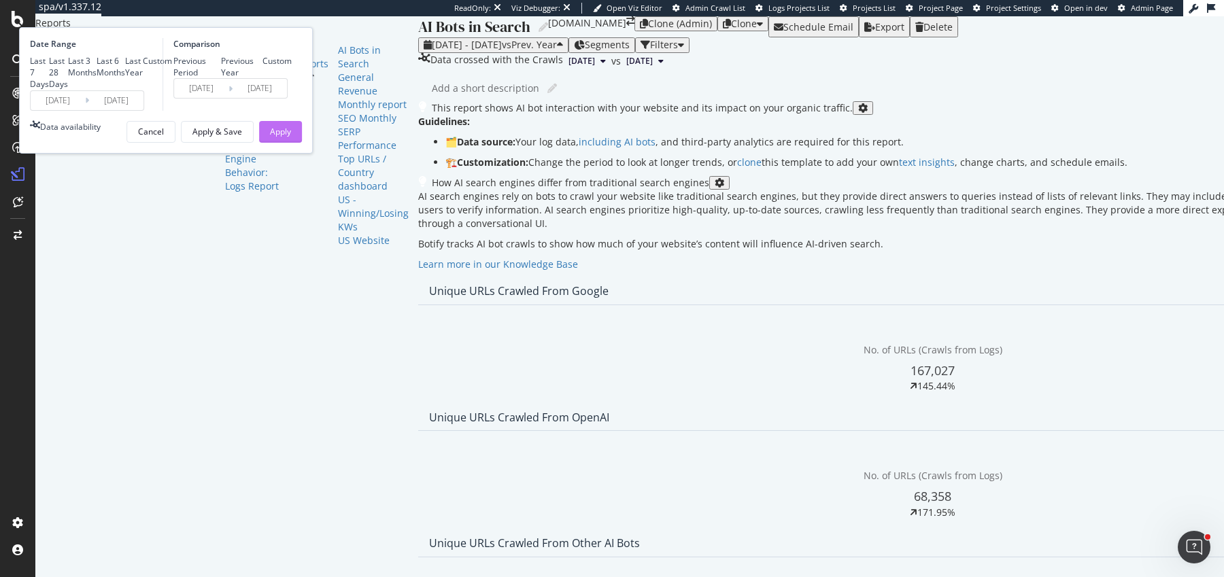
type input "[DATE]"
click at [291, 137] on div "Apply" at bounding box center [280, 132] width 21 height 12
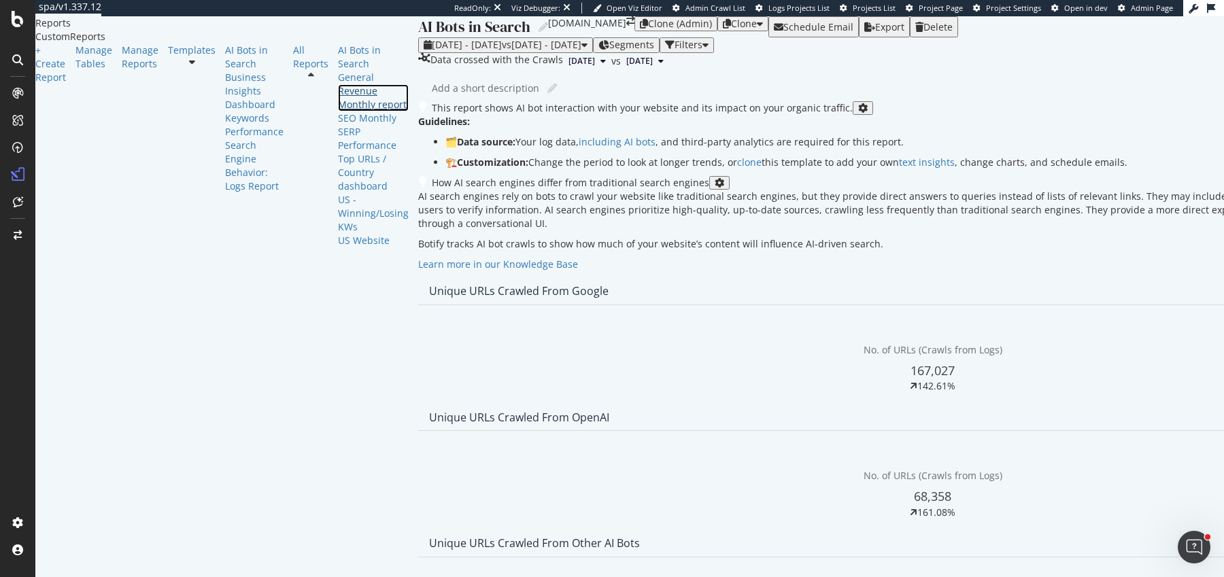
click at [338, 112] on div "Revenue Monthly report" at bounding box center [373, 97] width 71 height 27
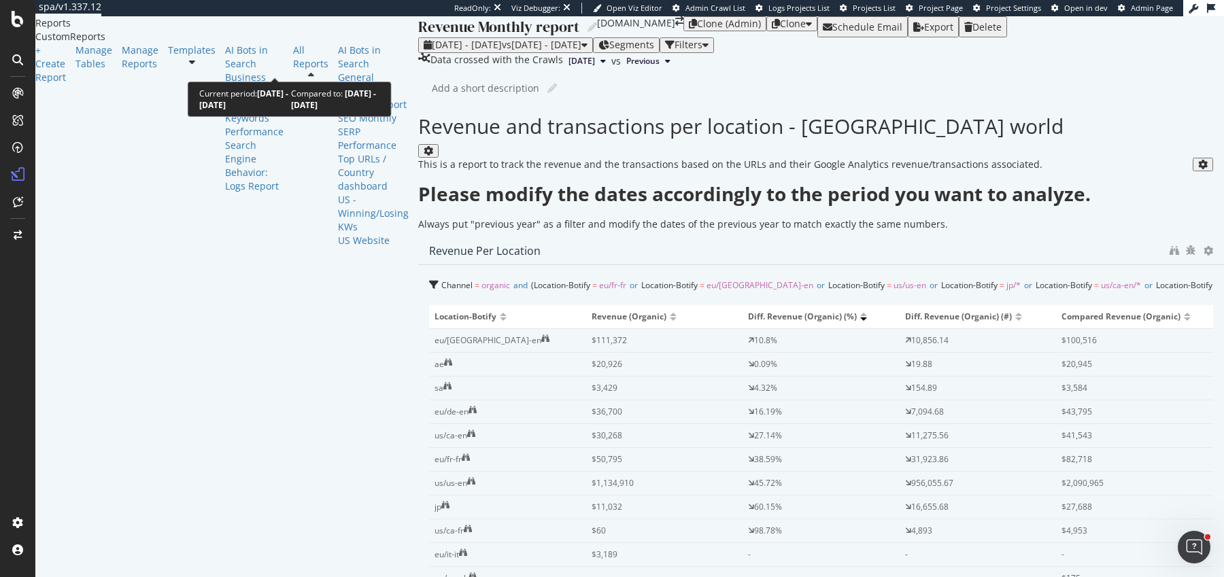
click at [424, 50] on div "[DATE] - [DATE] vs [DATE] - [DATE]" at bounding box center [506, 44] width 164 height 11
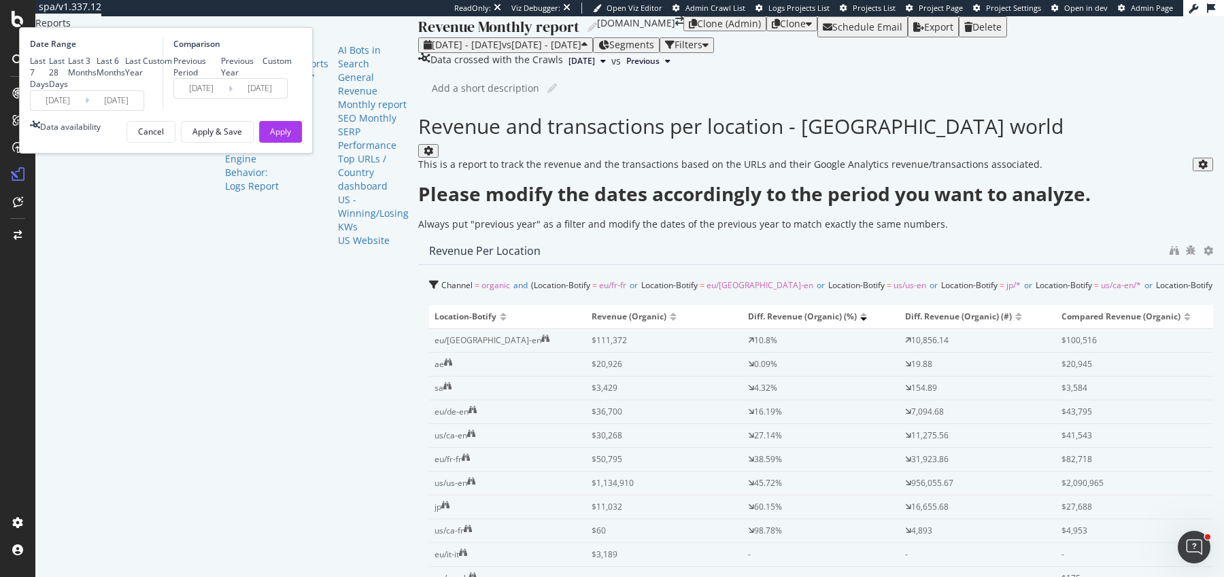
click at [85, 110] on input "[DATE]" at bounding box center [58, 100] width 54 height 19
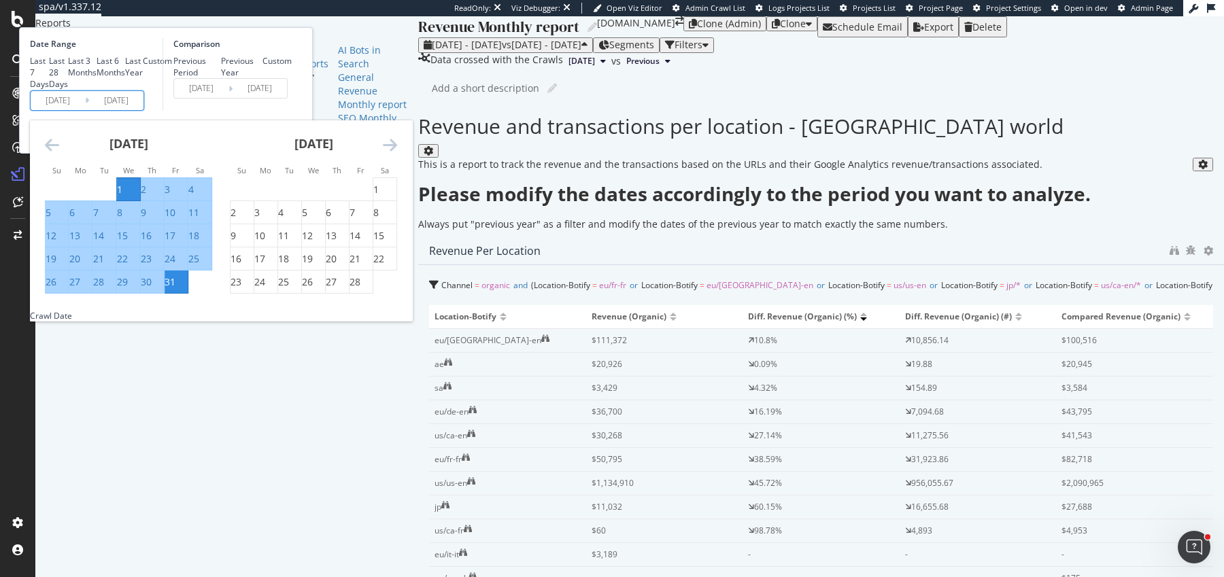
click at [397, 153] on icon "Move forward to switch to the next month." at bounding box center [390, 145] width 14 height 16
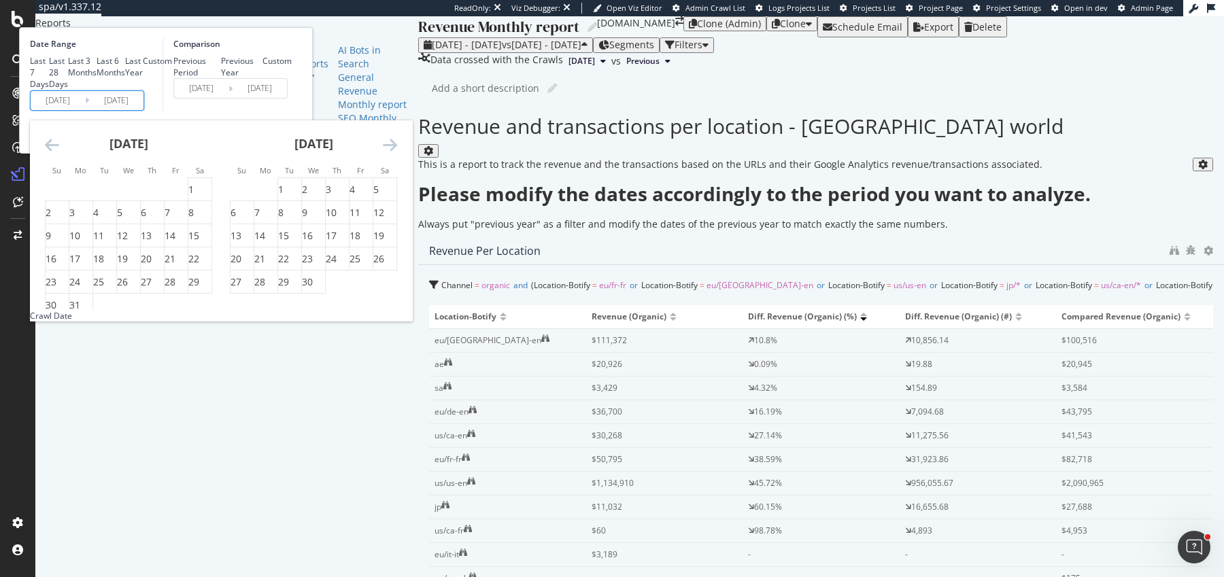
click at [397, 153] on icon "Move forward to switch to the next month." at bounding box center [390, 145] width 14 height 16
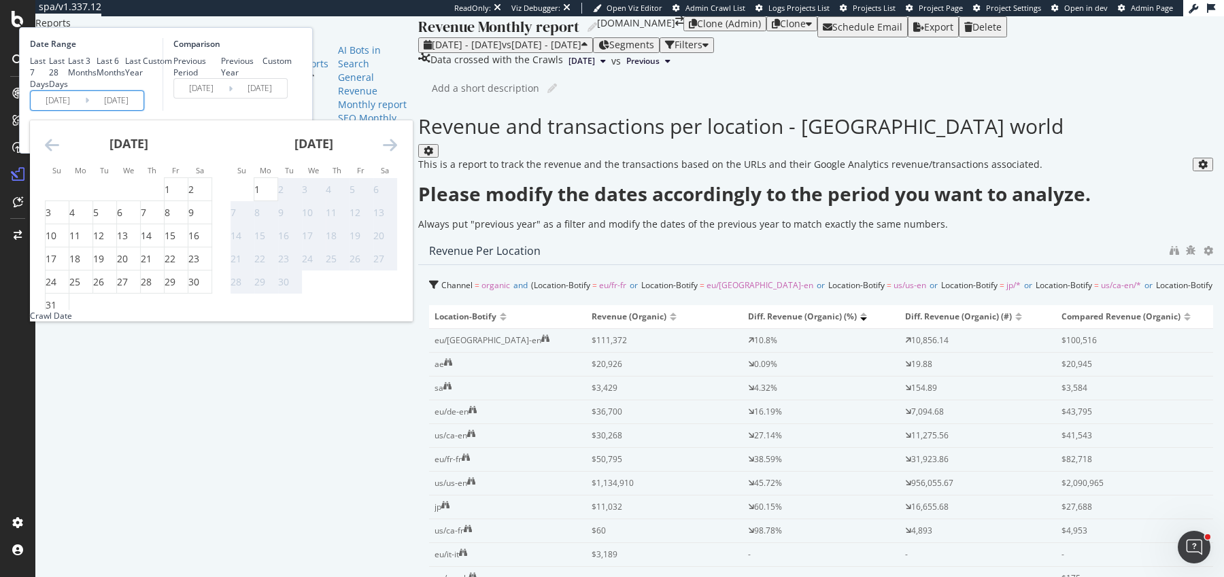
click at [59, 153] on icon "Move backward to switch to the previous month." at bounding box center [52, 145] width 14 height 16
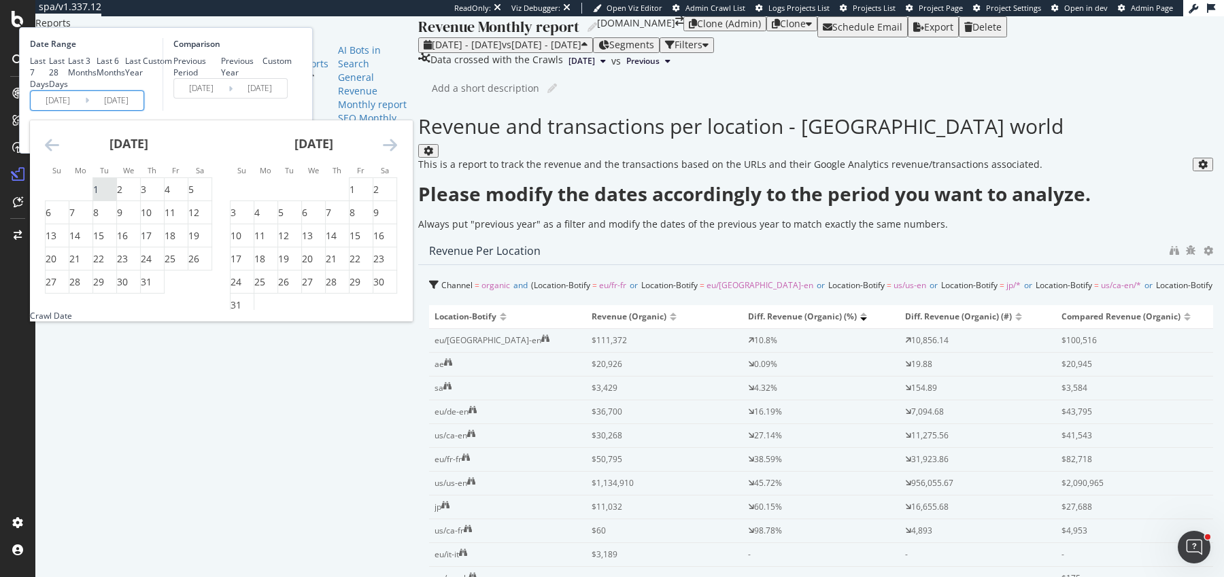
click at [99, 197] on div "1" at bounding box center [95, 190] width 5 height 14
type input "[DATE]"
click at [152, 289] on div "31" at bounding box center [146, 282] width 11 height 14
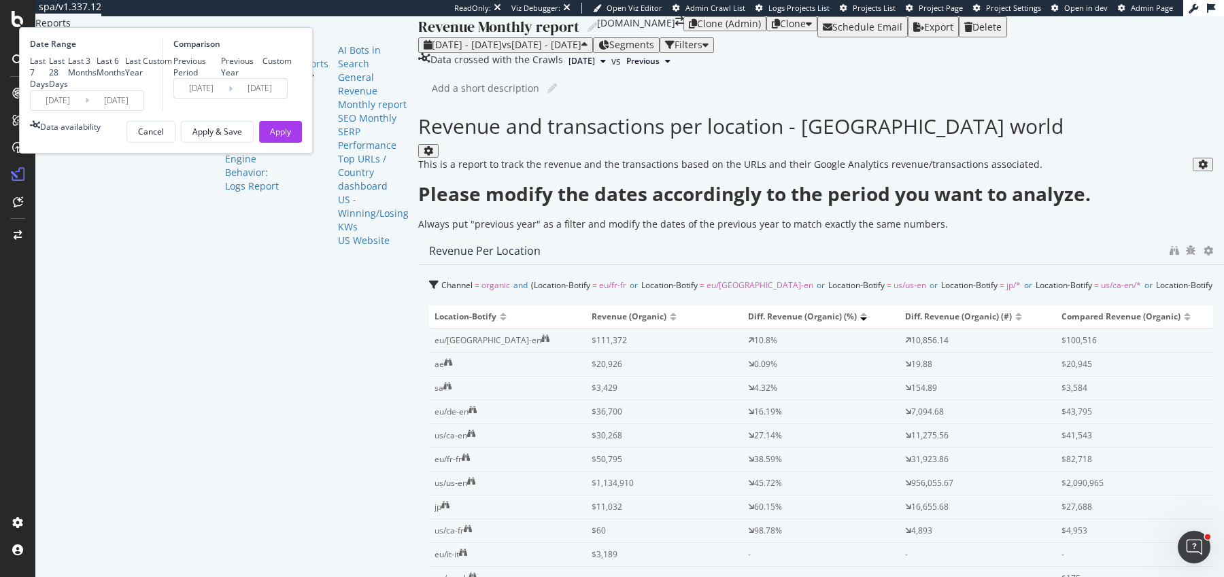
type input "[DATE]"
click at [263, 78] on div "Previous Year" at bounding box center [242, 66] width 42 height 23
type input "[DATE]"
click at [291, 137] on div "Apply" at bounding box center [280, 132] width 21 height 12
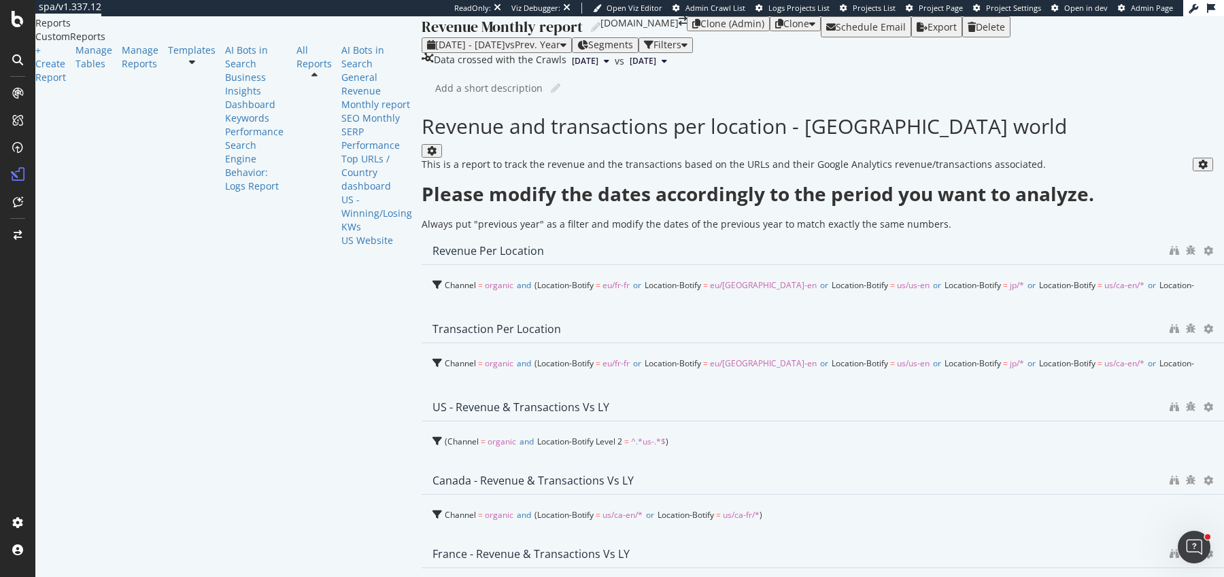
click at [427, 50] on div "[DATE] - [DATE] vs Prev. Year" at bounding box center [496, 44] width 139 height 11
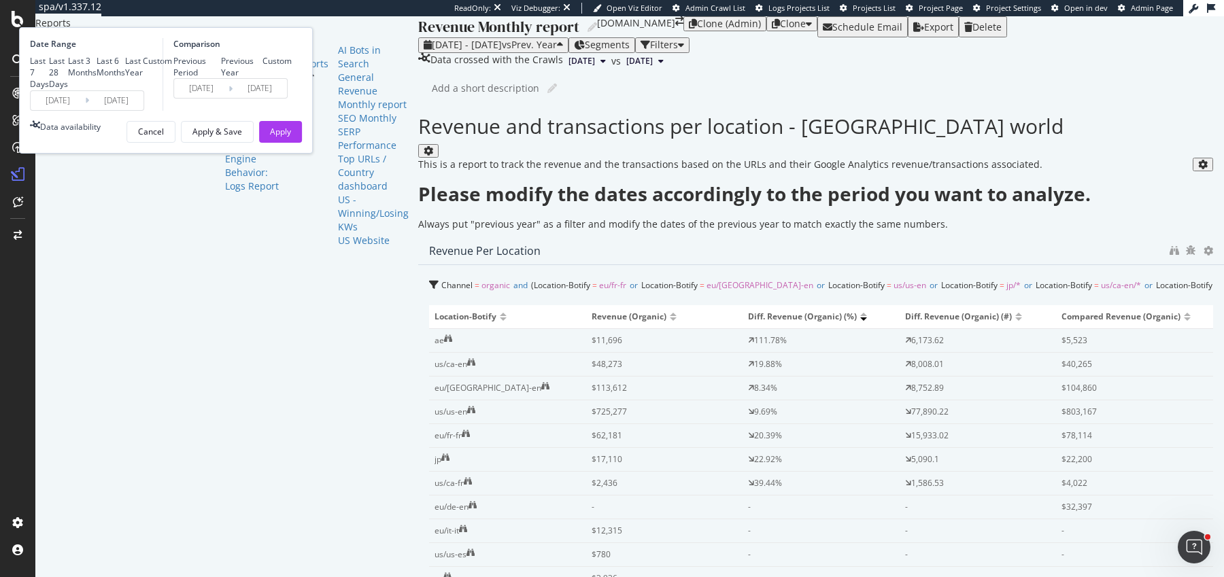
click at [229, 98] on input "[DATE]" at bounding box center [201, 88] width 54 height 19
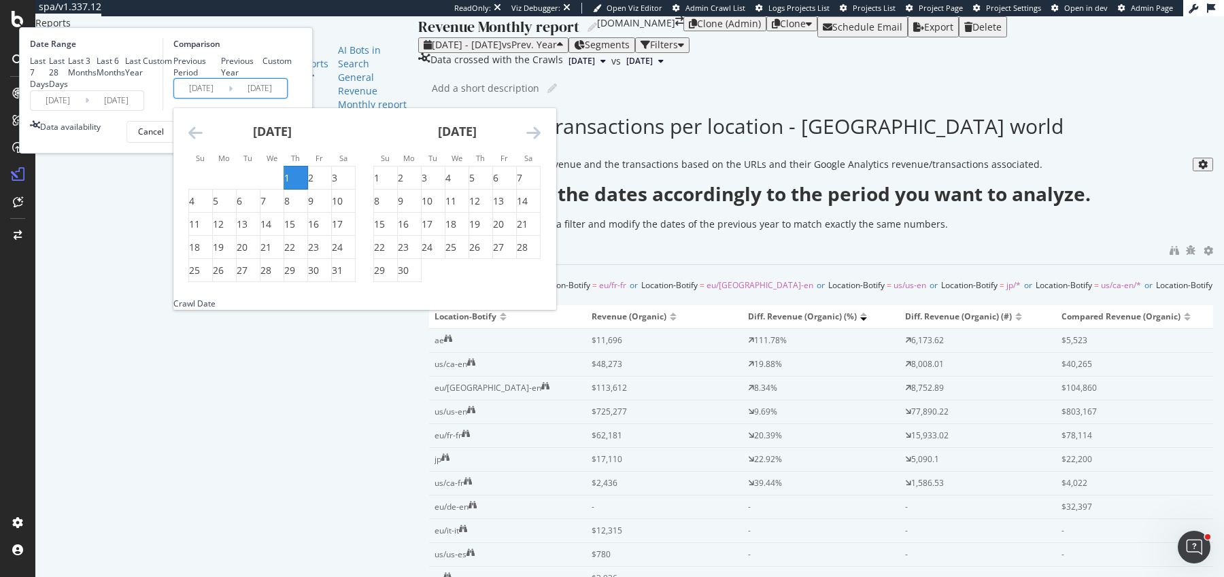
click at [203, 141] on icon "Move backward to switch to the previous month." at bounding box center [195, 132] width 14 height 16
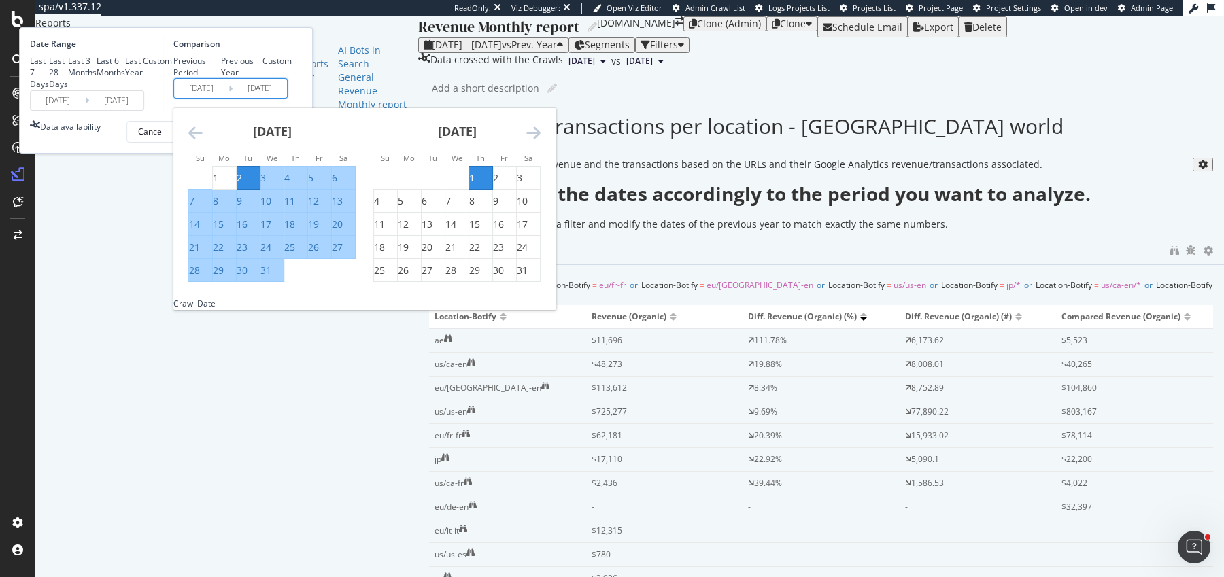
click at [203, 141] on icon "Move backward to switch to the previous month." at bounding box center [195, 132] width 14 height 16
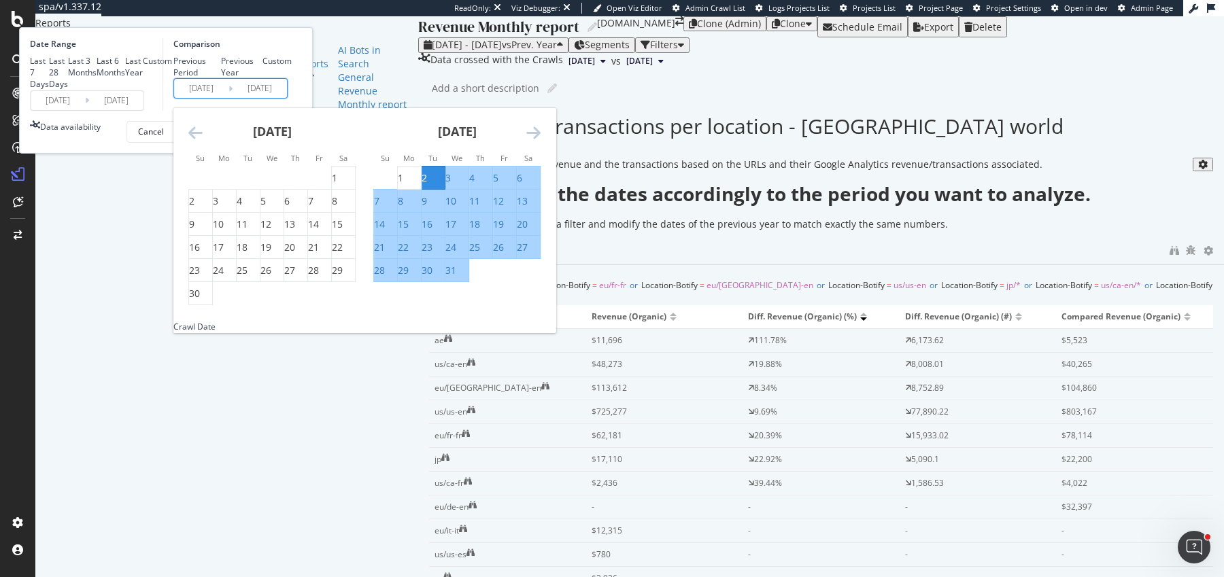
click at [203, 141] on icon "Move backward to switch to the previous month." at bounding box center [195, 132] width 14 height 16
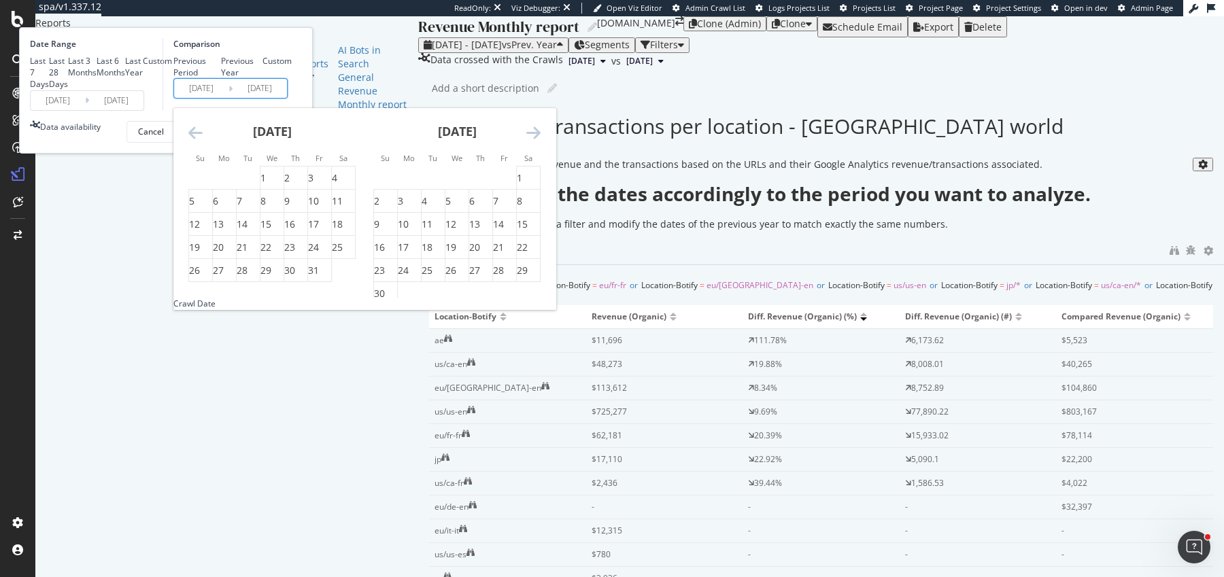
click at [541, 166] on div "[DATE]" at bounding box center [456, 137] width 167 height 58
click at [541, 141] on icon "Move forward to switch to the next month." at bounding box center [533, 132] width 14 height 16
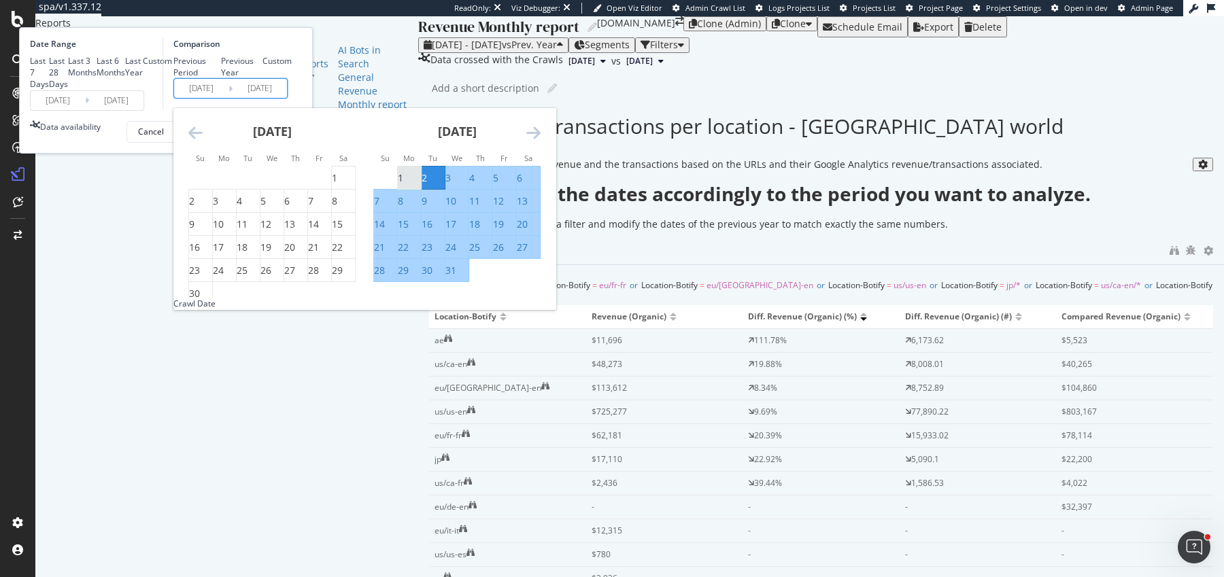
click at [403, 185] on div "1" at bounding box center [400, 178] width 5 height 14
type input "[DATE]"
click at [456, 278] on div "31" at bounding box center [451, 271] width 11 height 14
type input "[DATE]"
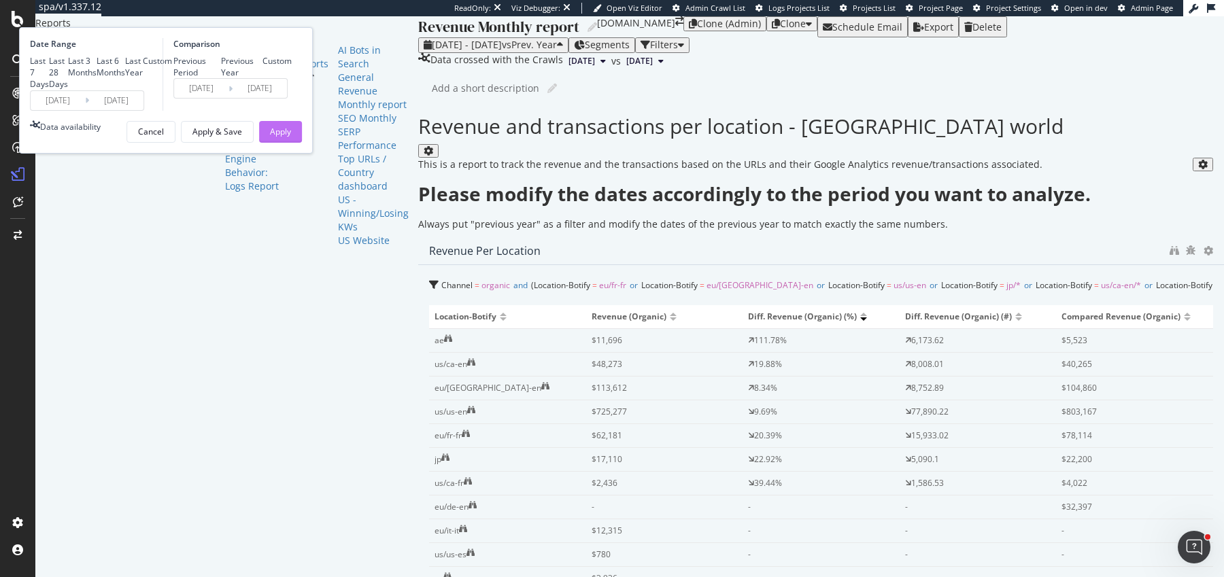
click at [302, 143] on button "Apply" at bounding box center [280, 132] width 43 height 22
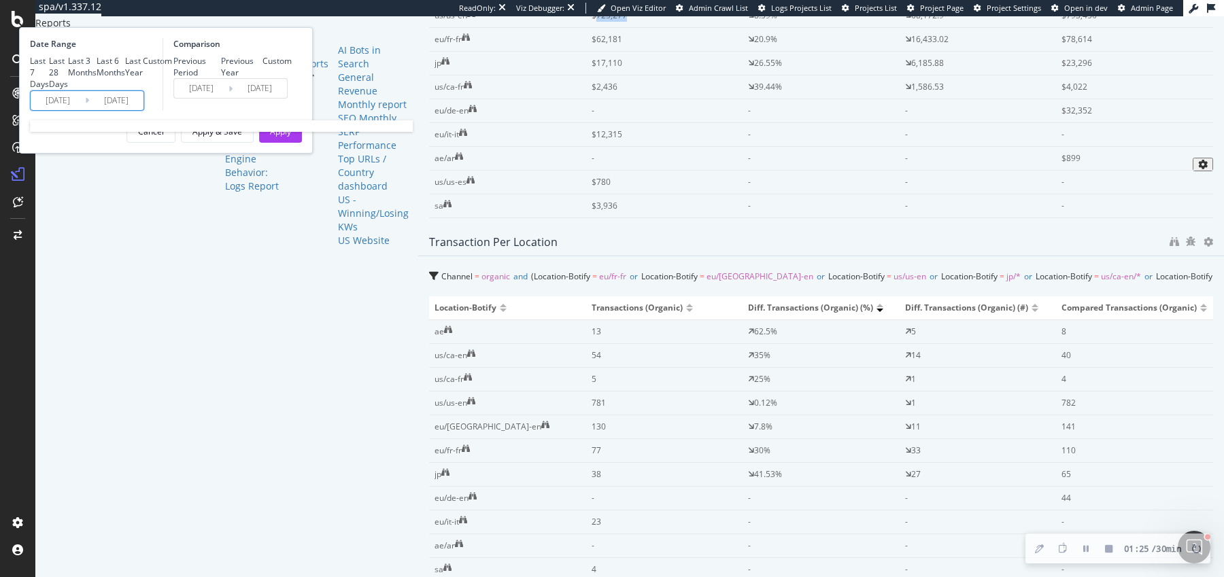
click at [85, 110] on input "[DATE]" at bounding box center [58, 100] width 54 height 19
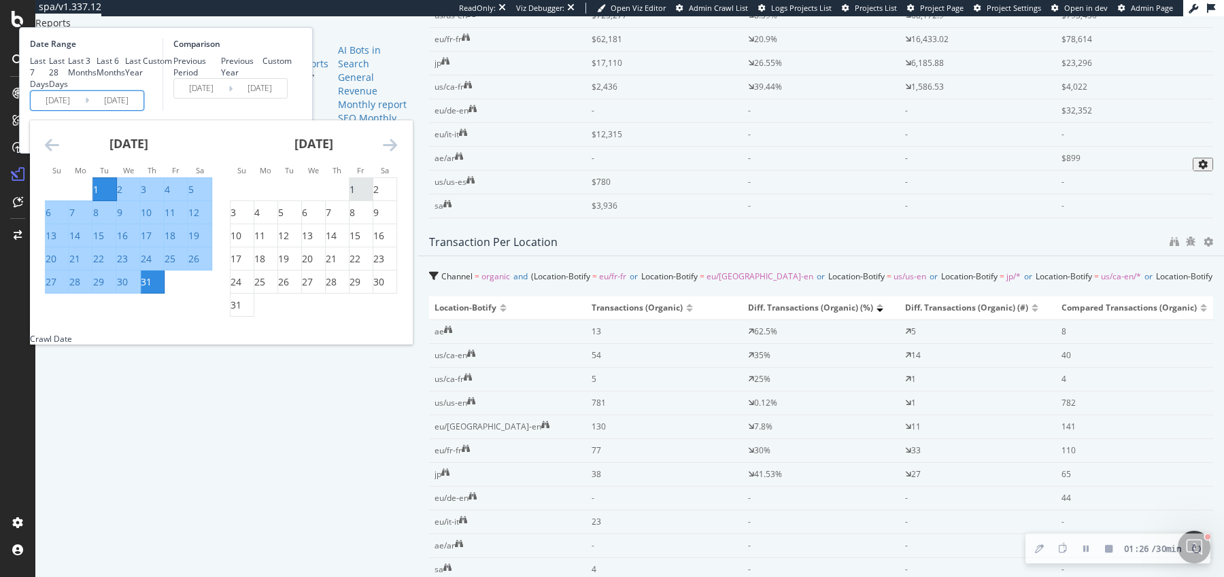
click at [355, 197] on div "1" at bounding box center [352, 190] width 5 height 14
type input "[DATE]"
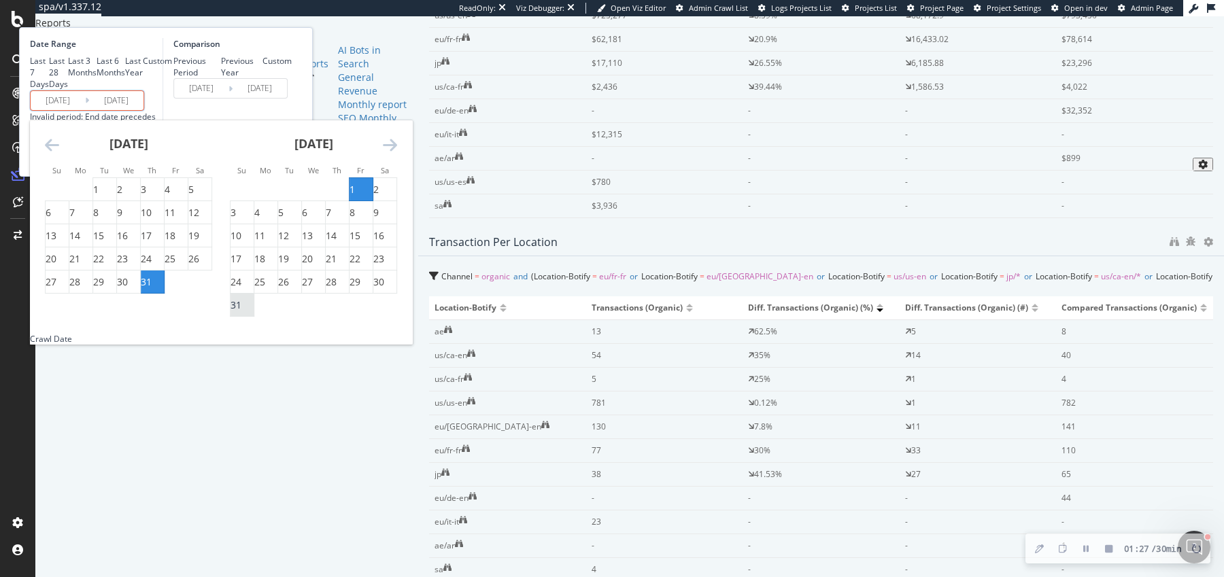
click at [241, 312] on div "31" at bounding box center [236, 306] width 11 height 14
type input "[DATE]"
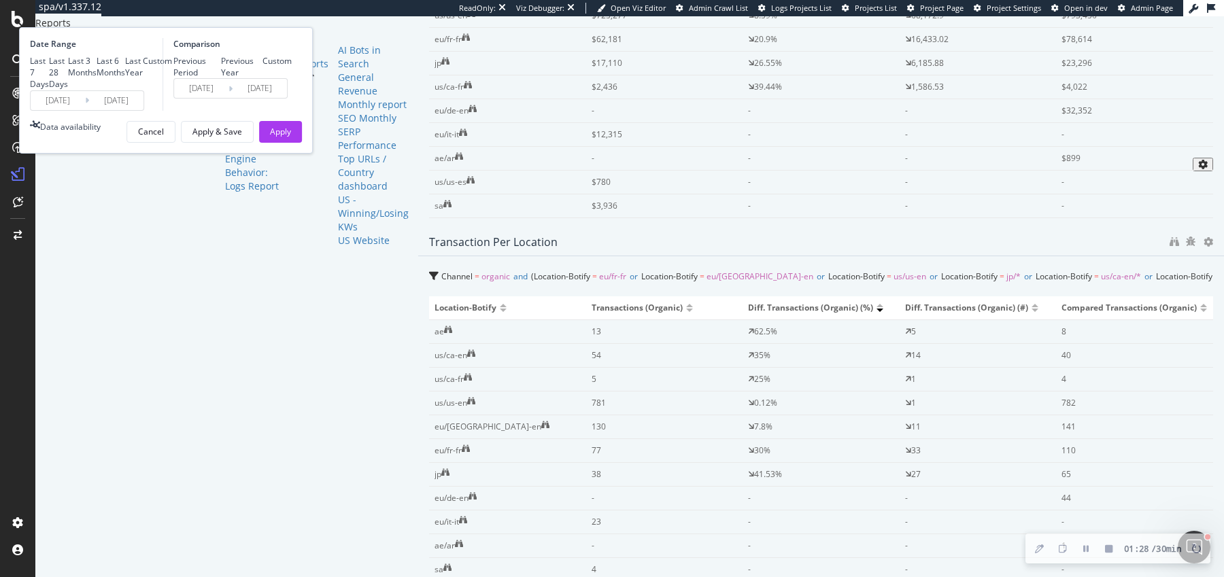
click at [263, 78] on div "Previous Year" at bounding box center [242, 66] width 42 height 23
type input "[DATE]"
click at [291, 142] on div "Apply" at bounding box center [280, 132] width 21 height 20
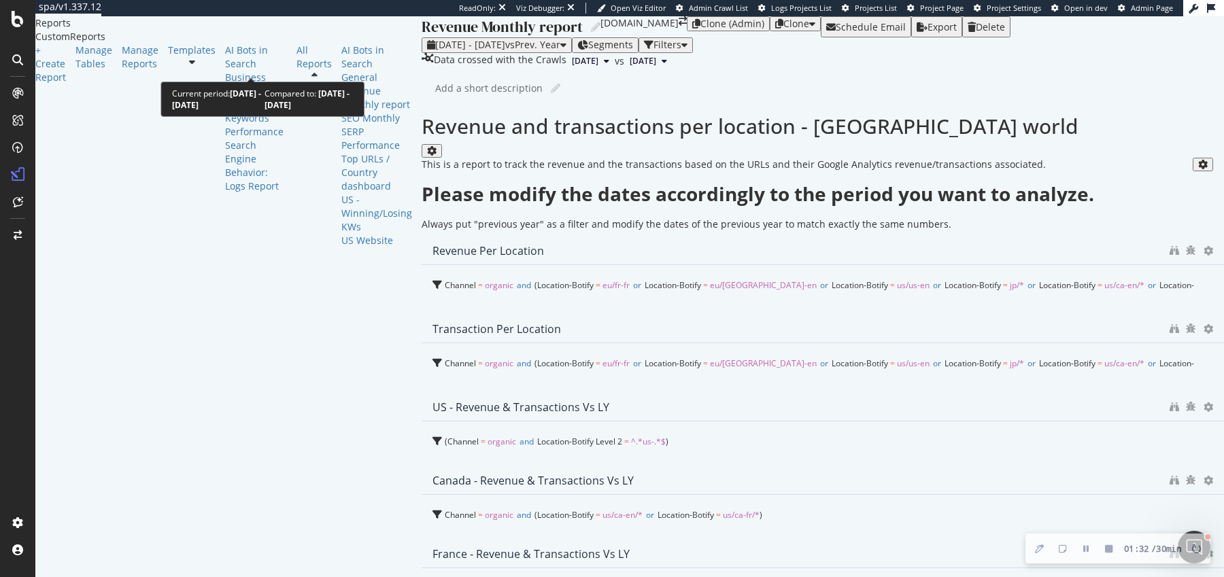
click at [505, 51] on span "vs Prev. Year" at bounding box center [532, 44] width 55 height 13
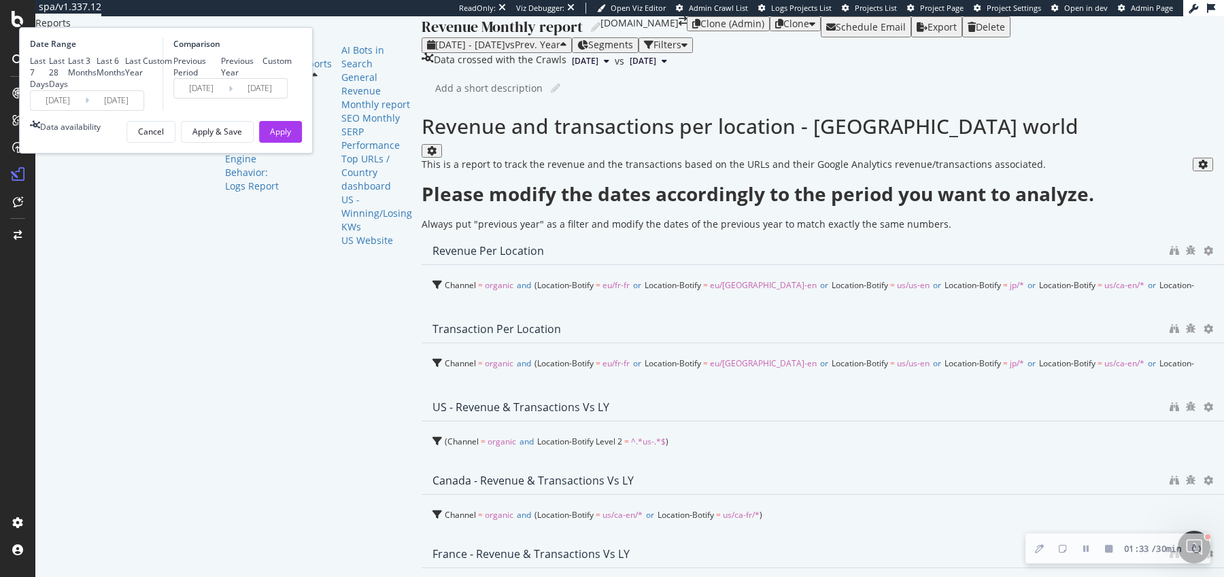
click at [229, 98] on input "[DATE]" at bounding box center [201, 88] width 54 height 19
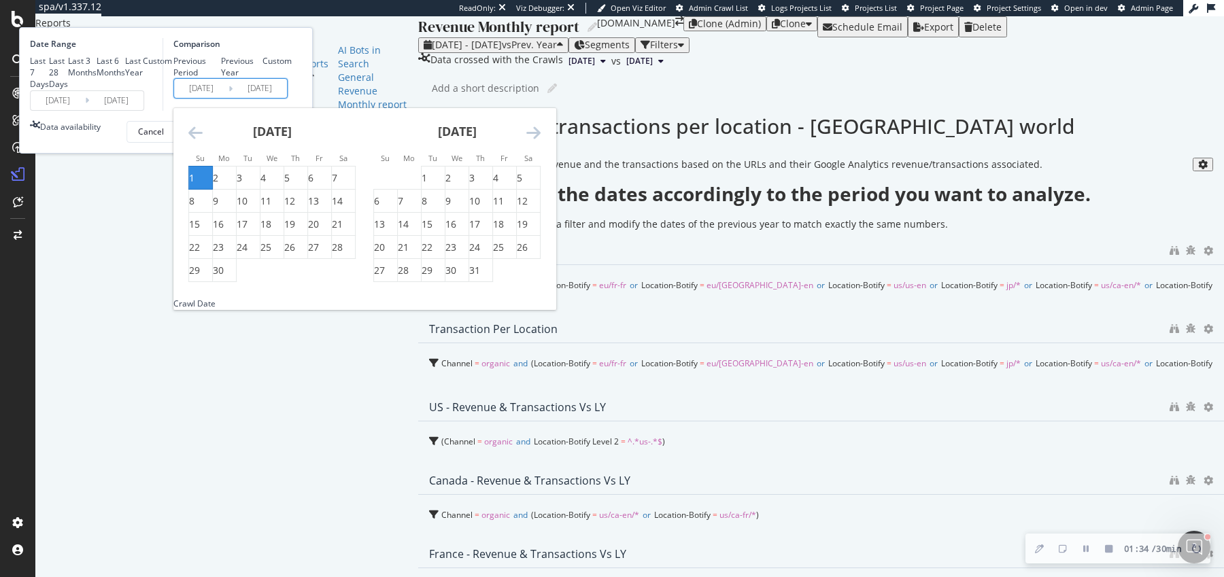
click at [203, 141] on icon "Move backward to switch to the previous month." at bounding box center [195, 132] width 14 height 16
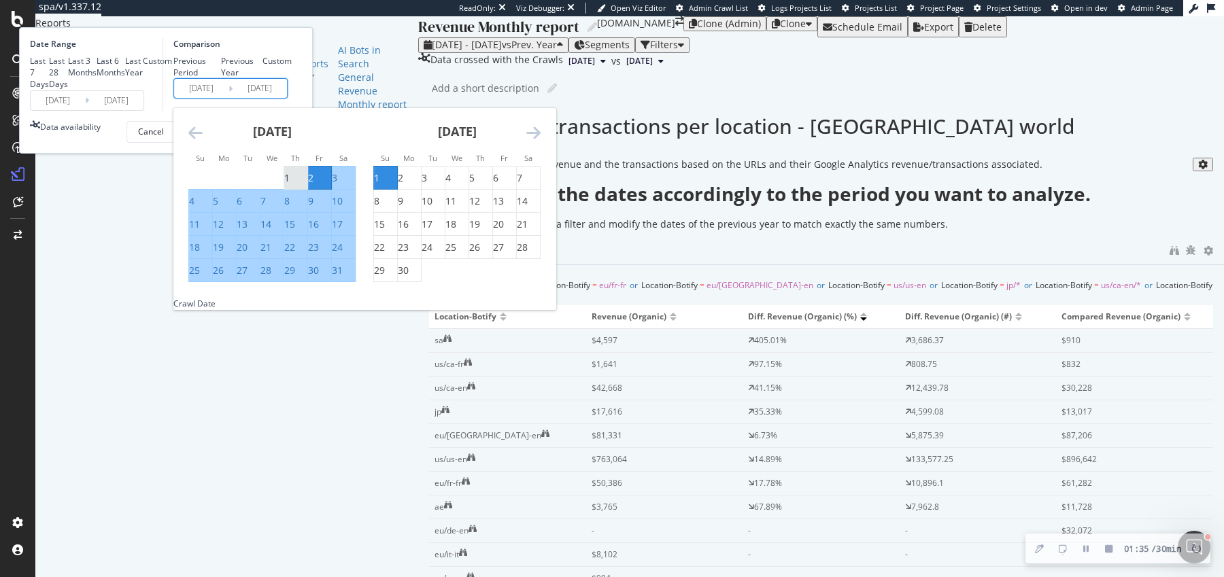
click at [290, 185] on div "1" at bounding box center [286, 178] width 5 height 14
type input "[DATE]"
click at [343, 278] on div "31" at bounding box center [337, 271] width 11 height 14
type input "[DATE]"
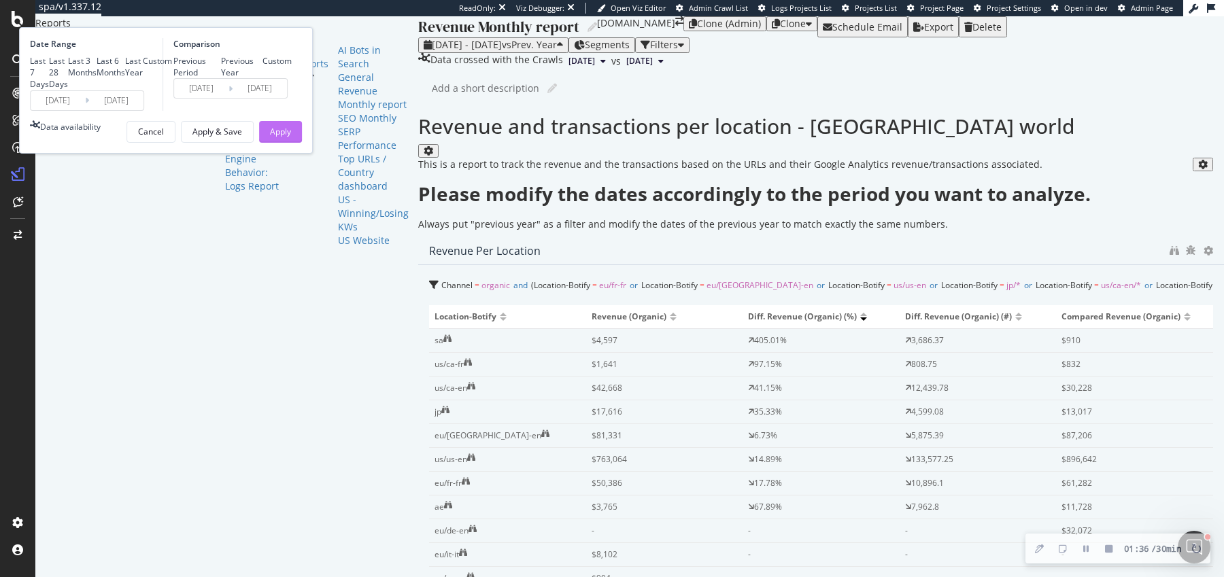
click at [291, 137] on div "Apply" at bounding box center [280, 132] width 21 height 12
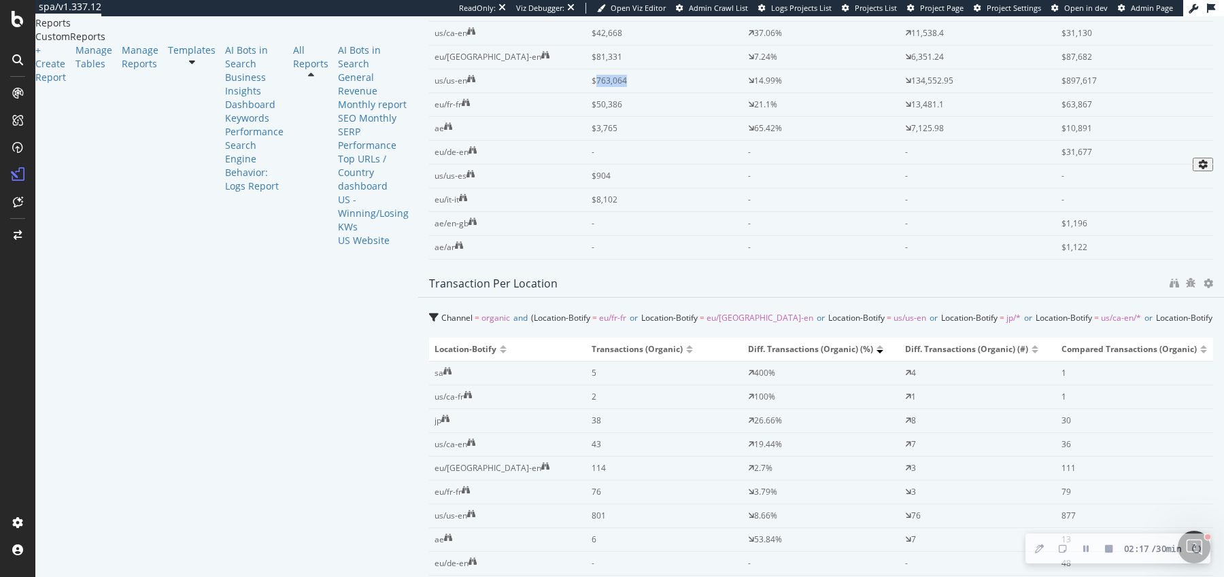
scroll to position [114, 0]
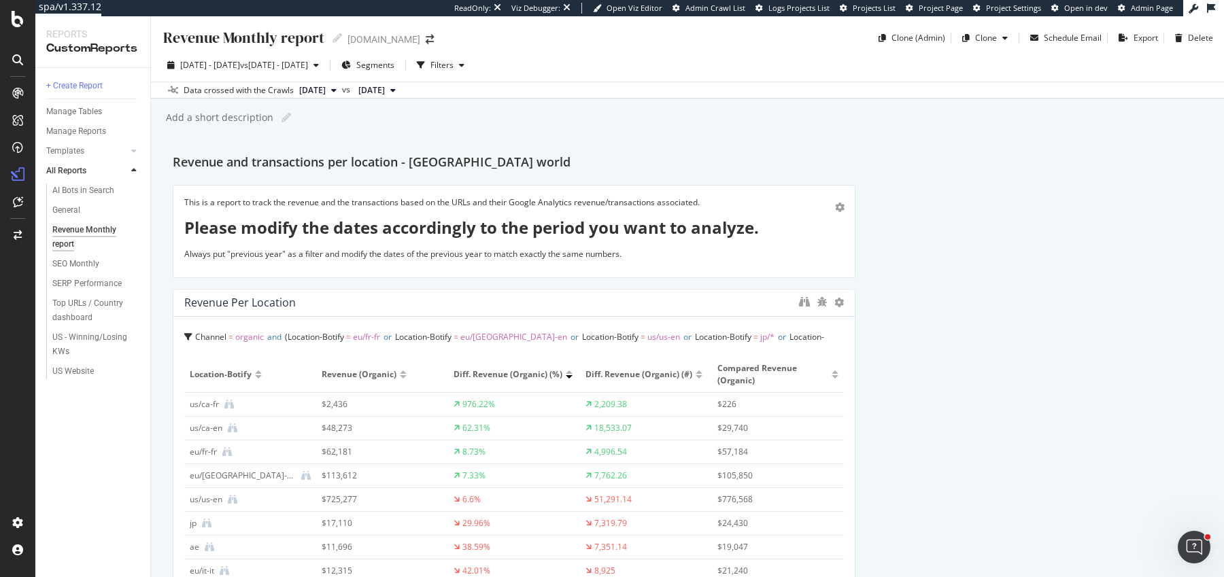
scroll to position [10, 0]
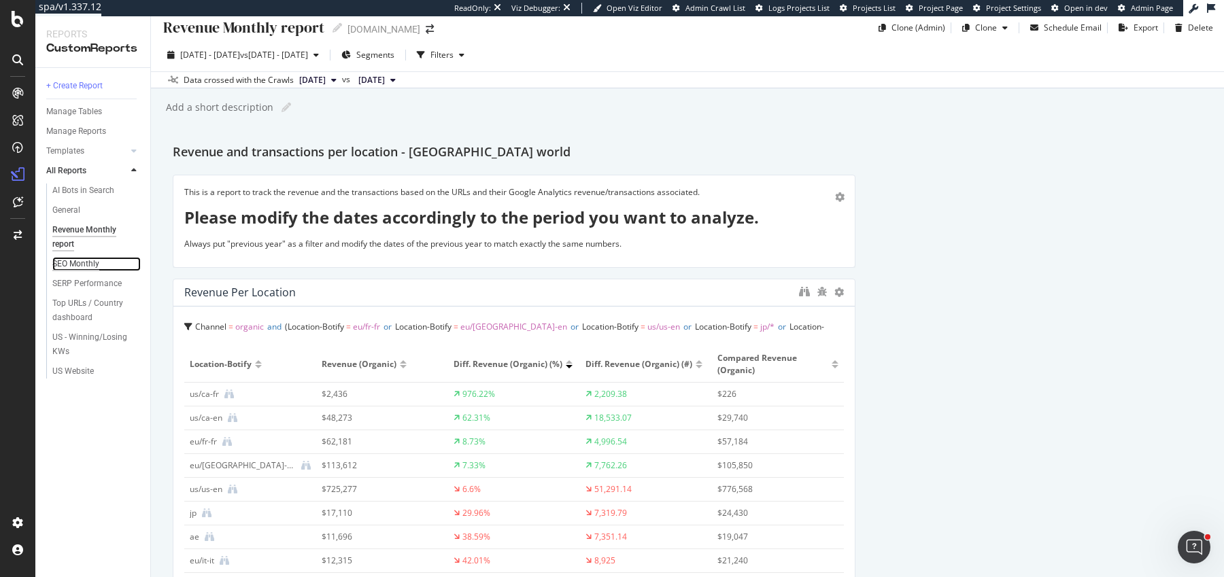
click at [75, 261] on div "SEO Monthly" at bounding box center [75, 264] width 47 height 14
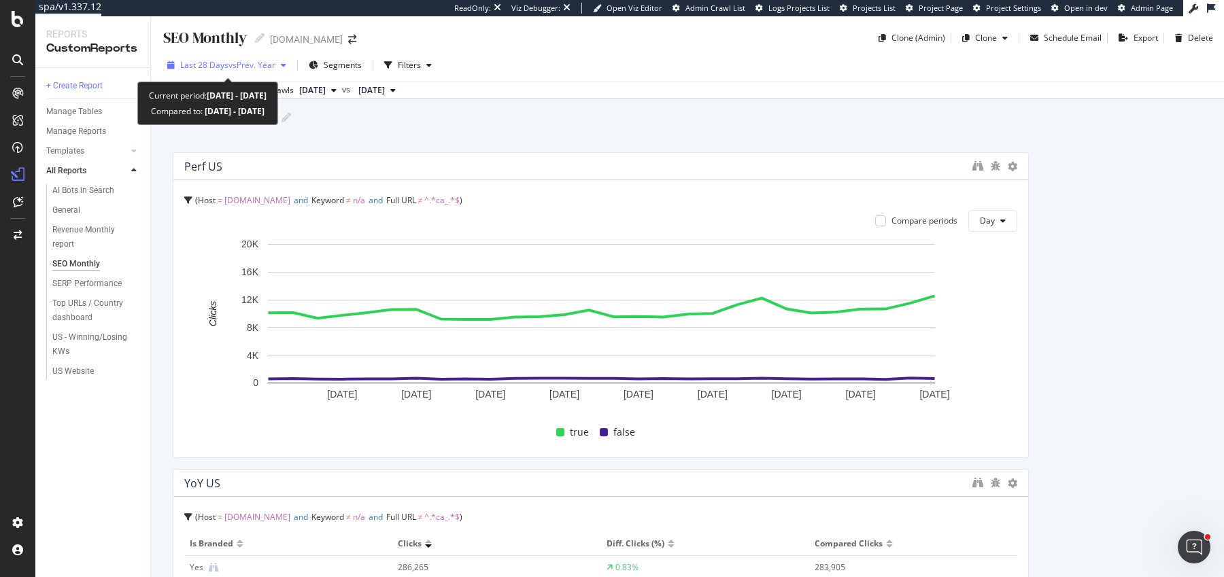
click at [235, 75] on div "Last 28 Days vs Prev. Year" at bounding box center [227, 65] width 130 height 20
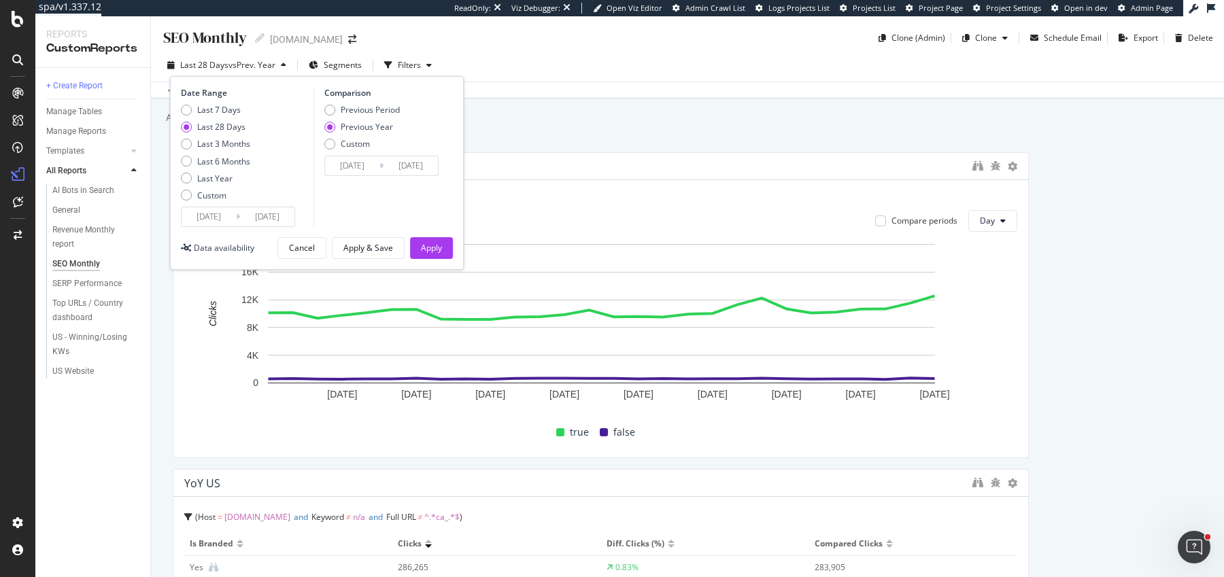
click at [214, 210] on input "2025/08/04" at bounding box center [209, 216] width 54 height 19
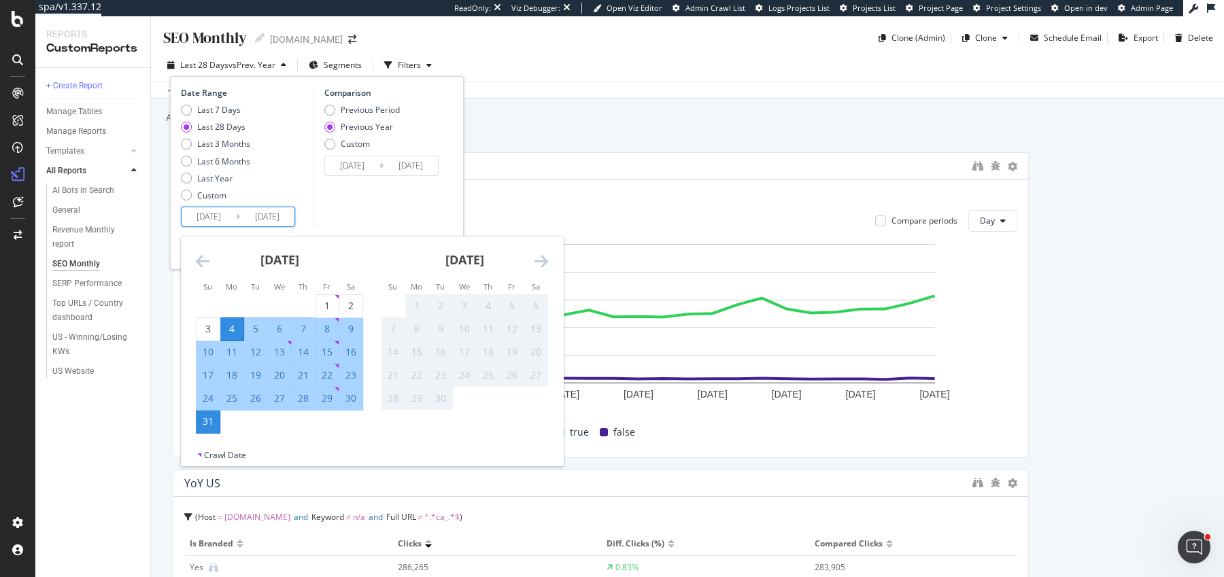
click at [196, 267] on icon "Move backward to switch to the previous month." at bounding box center [203, 261] width 14 height 16
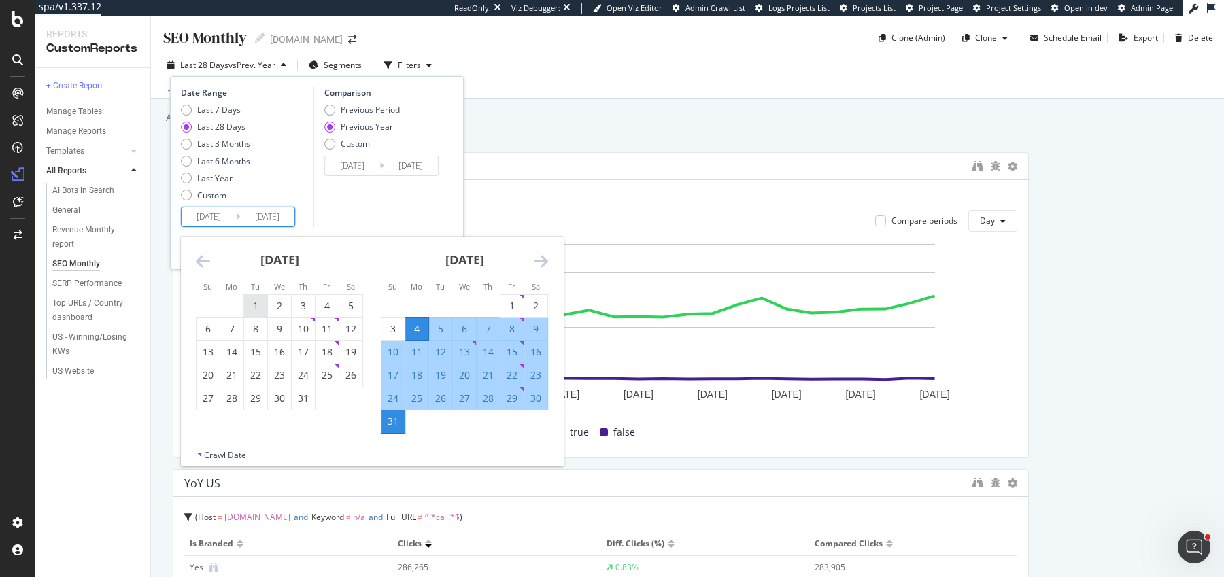
click at [254, 300] on div "1" at bounding box center [255, 306] width 23 height 14
type input "[DATE]"
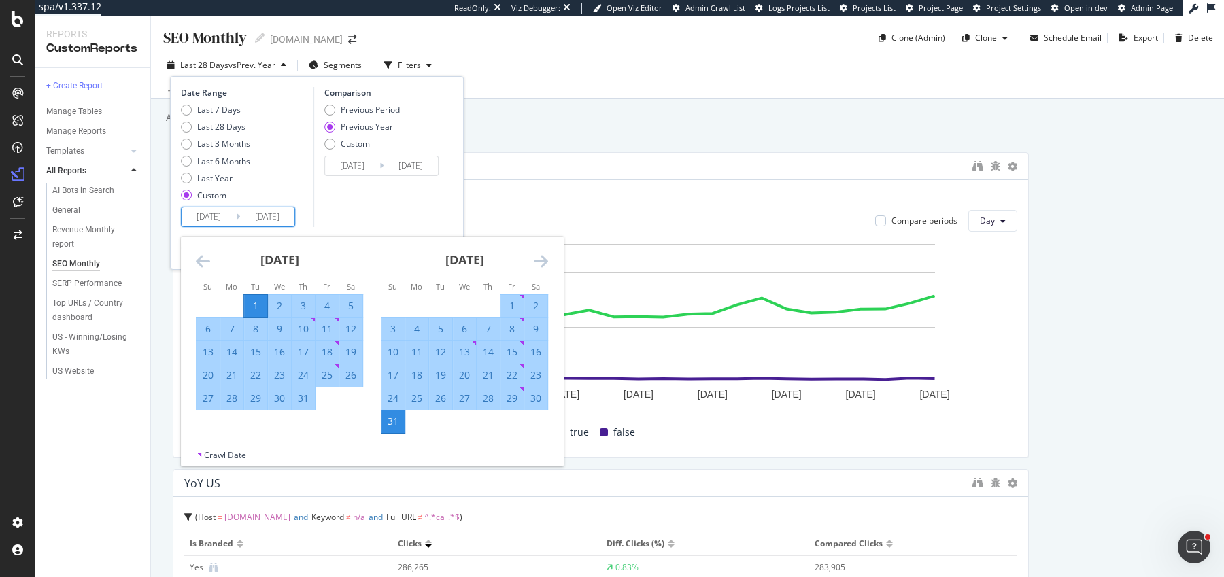
click at [305, 397] on div "31" at bounding box center [303, 399] width 23 height 14
type input "[DATE]"
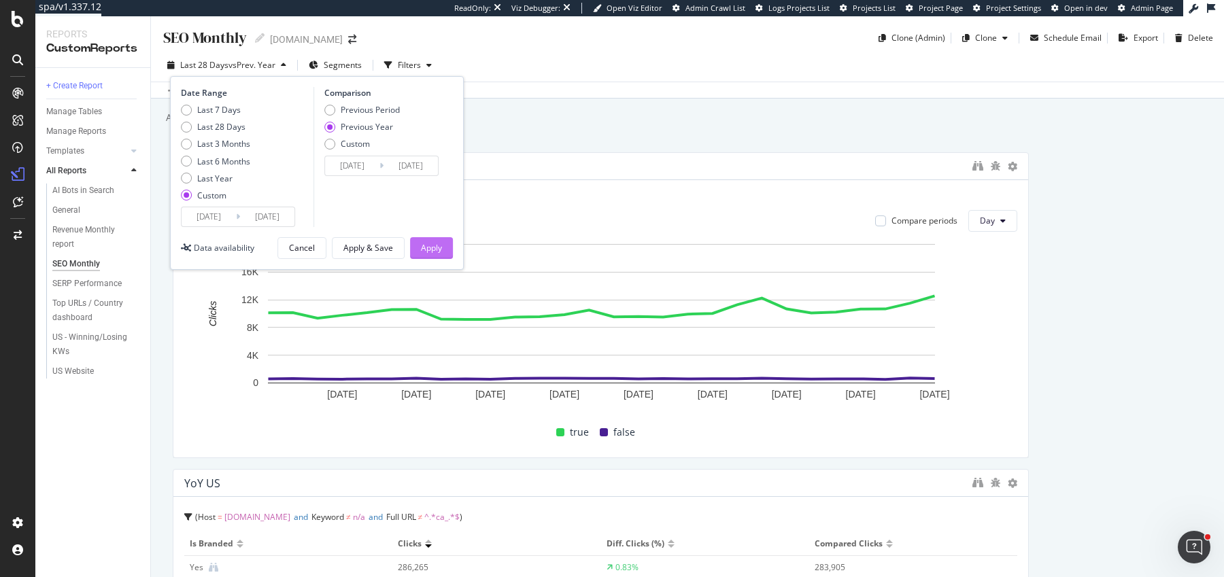
click at [434, 253] on div "Apply" at bounding box center [431, 248] width 21 height 20
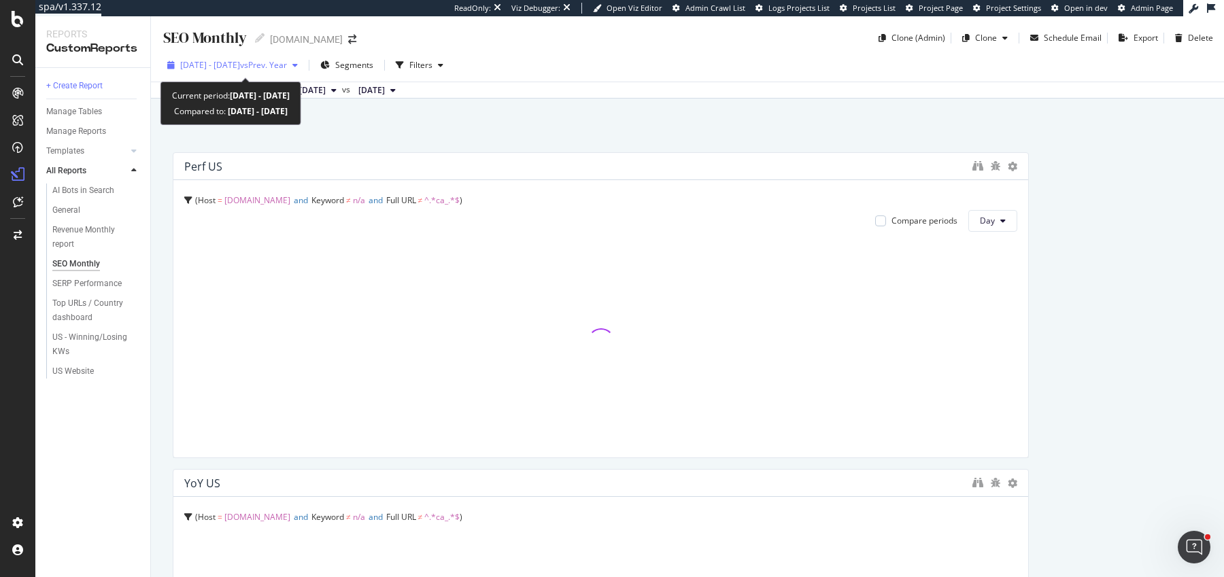
click at [285, 65] on span "vs Prev. Year" at bounding box center [263, 65] width 47 height 12
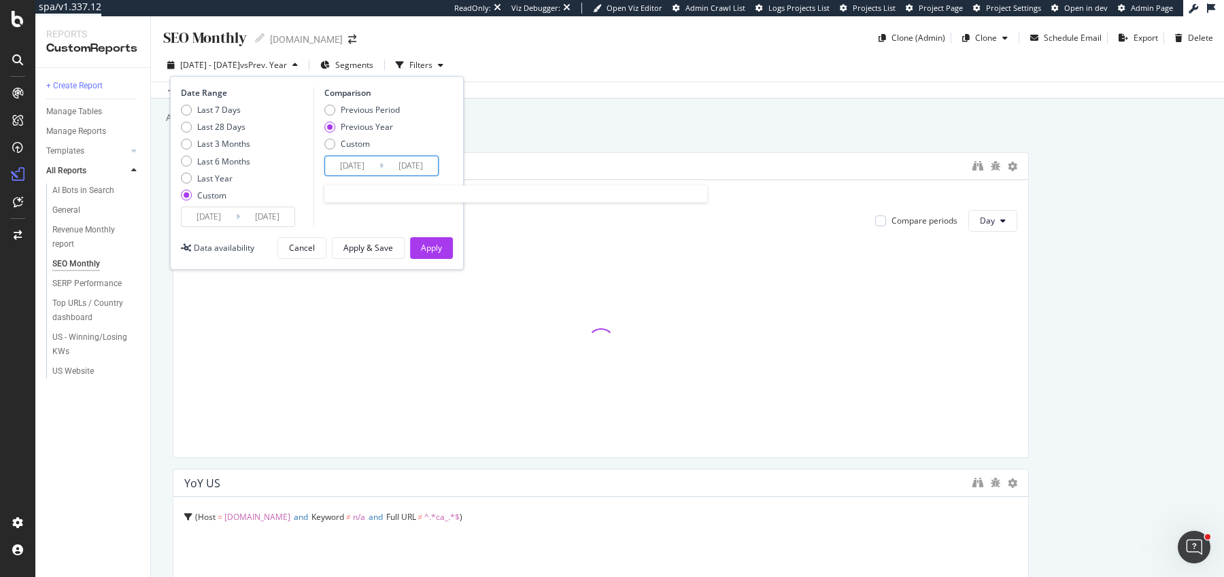
click at [371, 168] on input "[DATE]" at bounding box center [352, 165] width 54 height 19
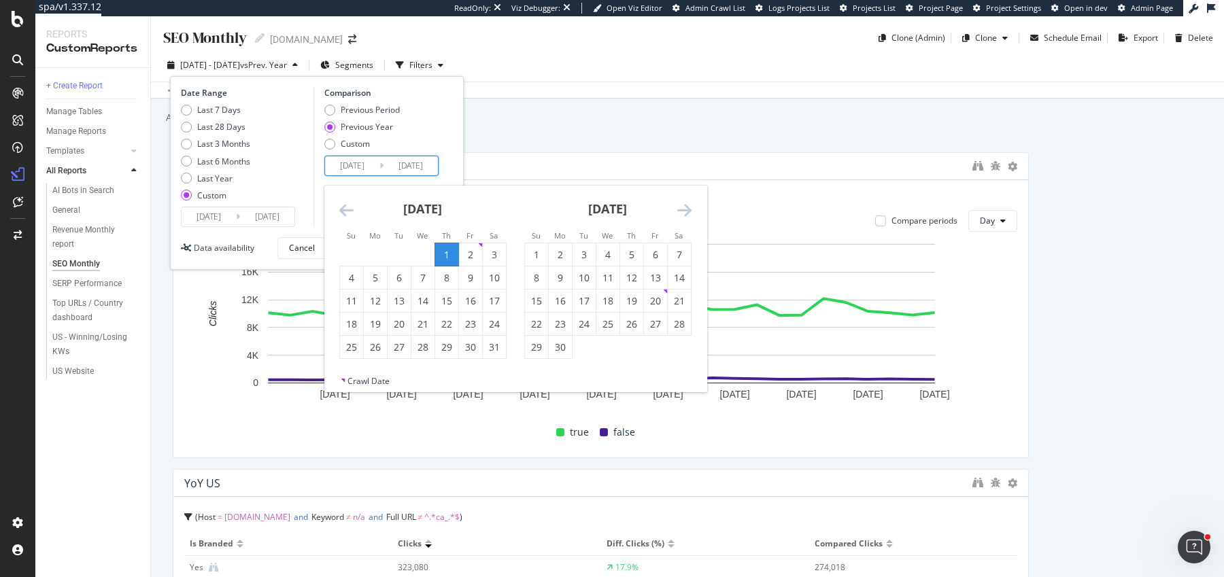
click at [352, 213] on icon "Move backward to switch to the previous month." at bounding box center [346, 210] width 14 height 16
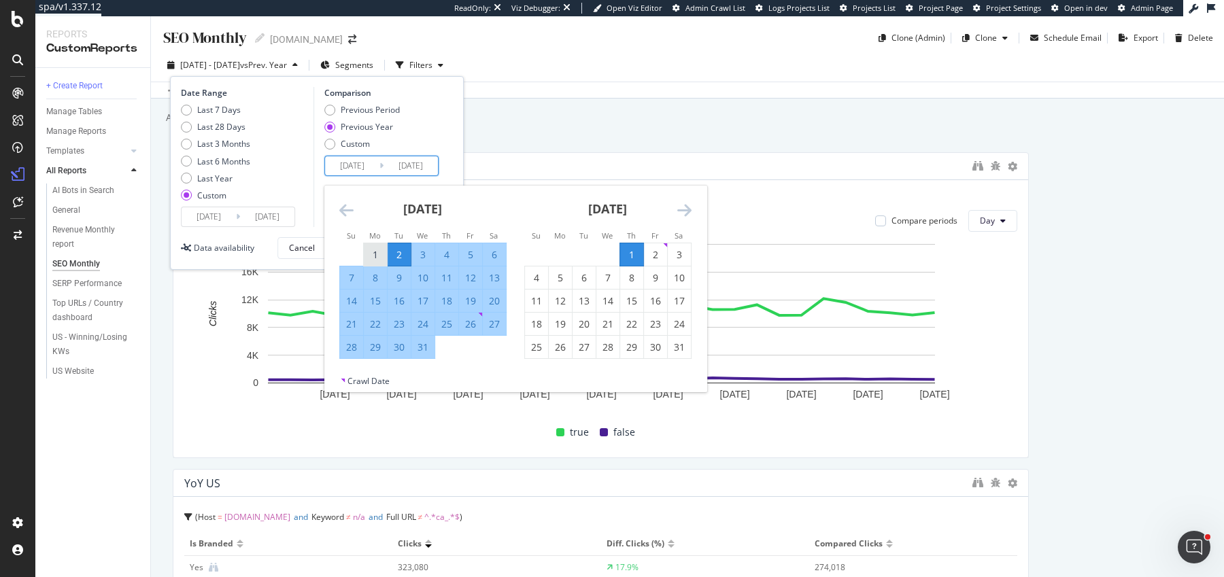
click at [377, 256] on div "1" at bounding box center [375, 255] width 23 height 14
type input "[DATE]"
click at [426, 353] on div "31" at bounding box center [422, 348] width 23 height 14
type input "[DATE]"
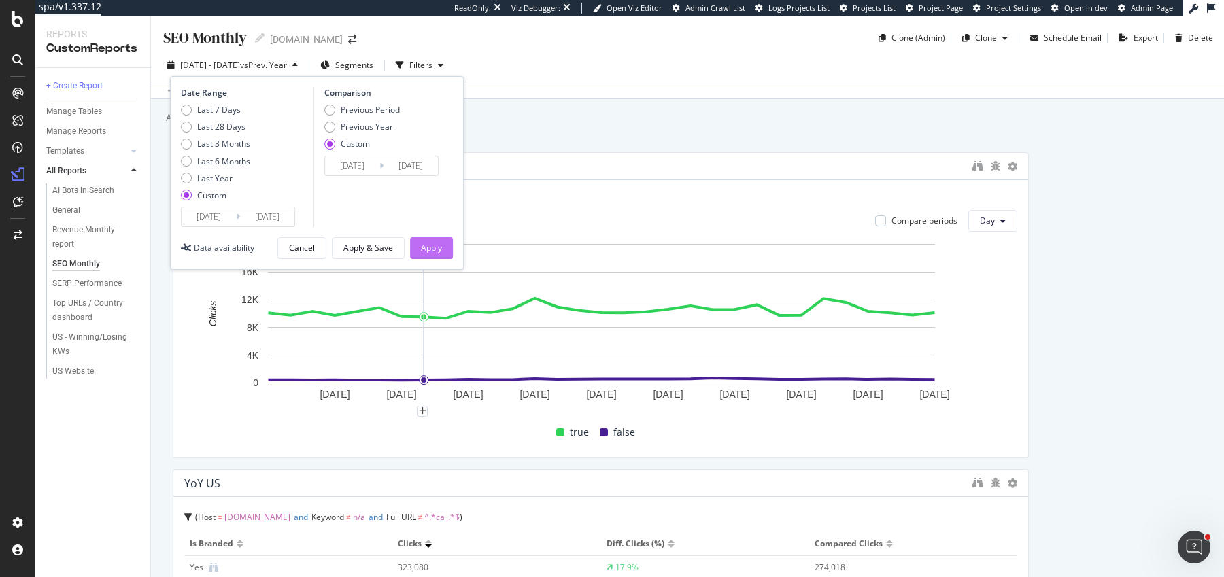
click at [428, 244] on div "Apply" at bounding box center [431, 248] width 21 height 12
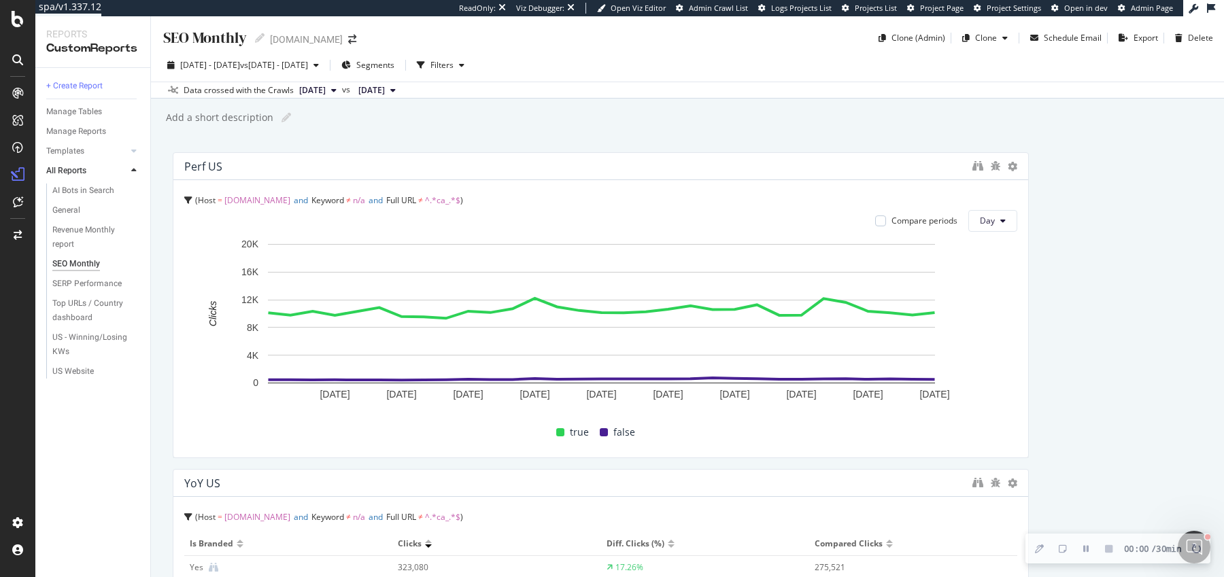
click at [977, 84] on div "Data crossed with the Crawls 2025 Jul. 25th vs 2024 Jul. 26th" at bounding box center [687, 90] width 1073 height 16
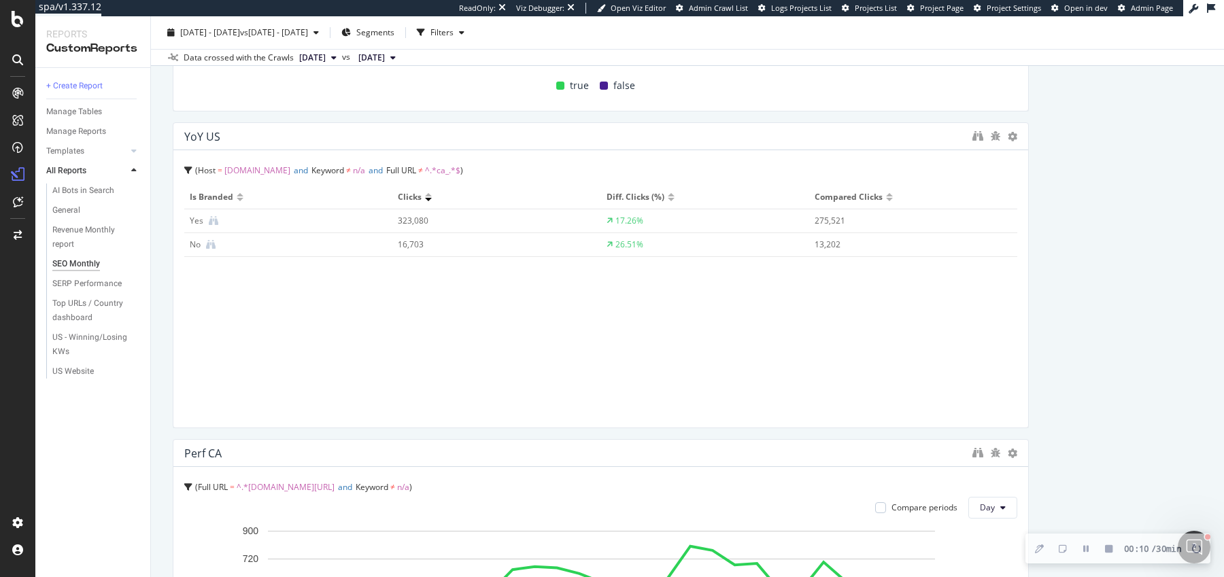
scroll to position [330, 0]
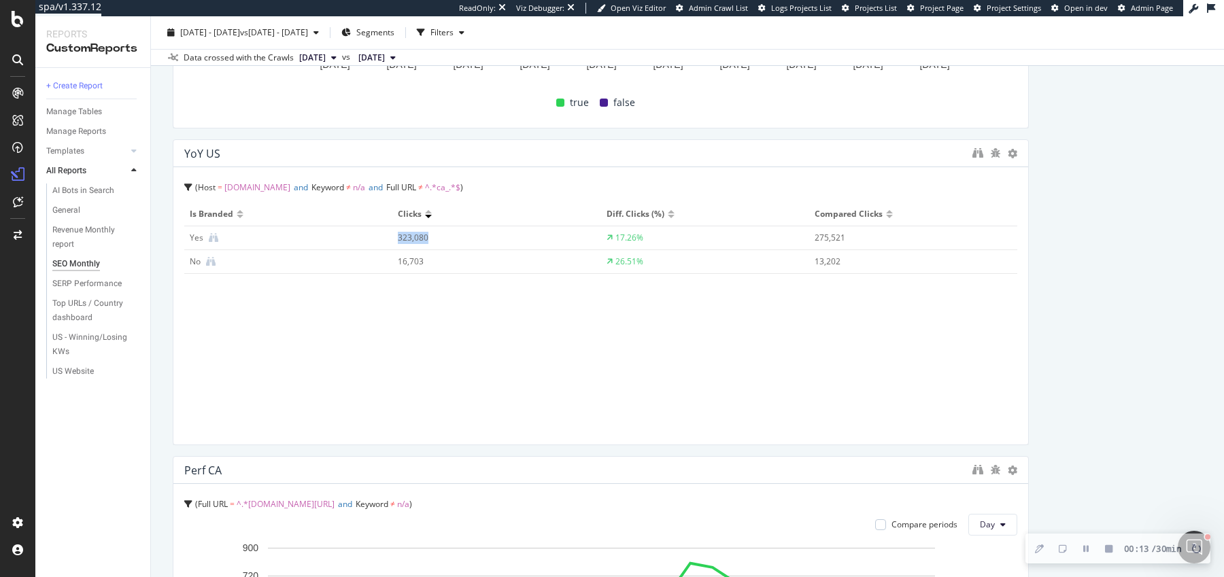
copy div "323,080"
copy div "16,703"
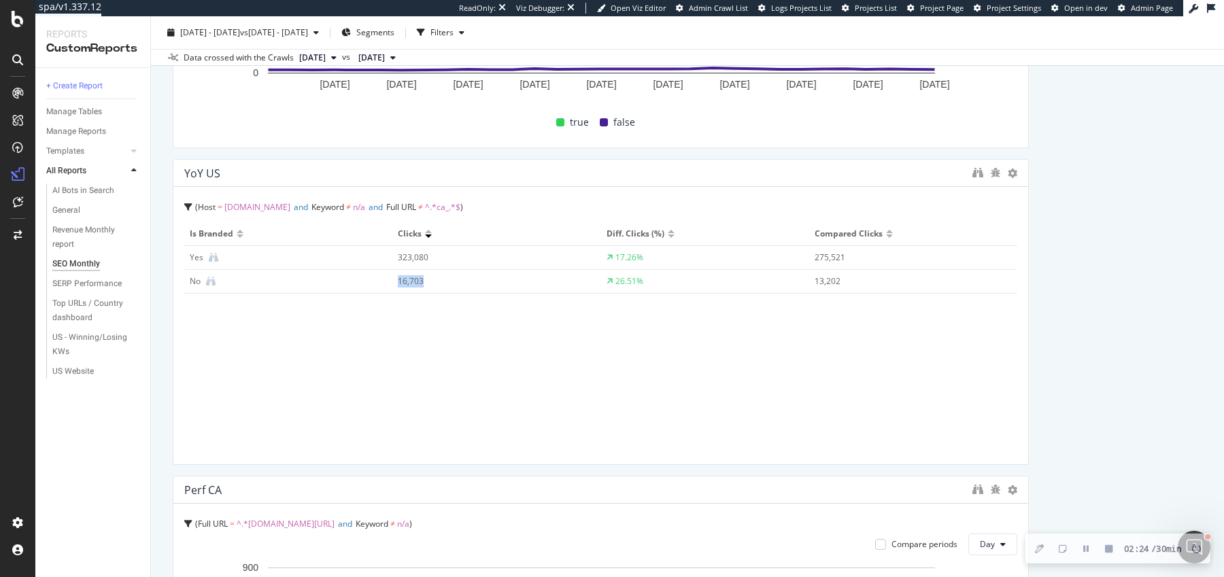
scroll to position [316, 0]
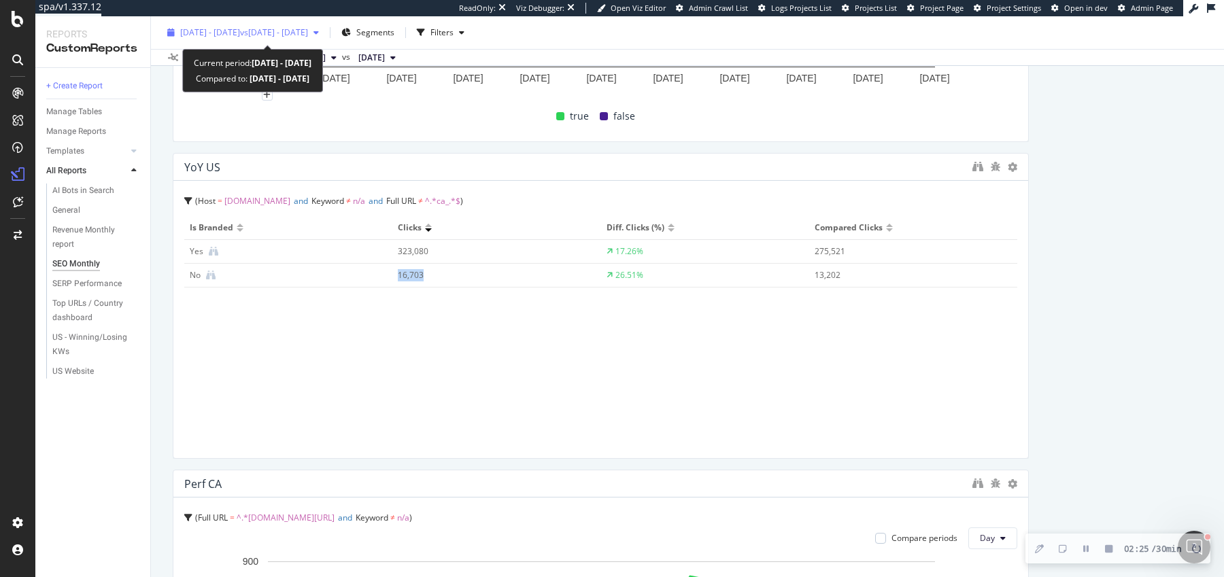
click at [237, 31] on span "[DATE] - [DATE]" at bounding box center [210, 33] width 60 height 12
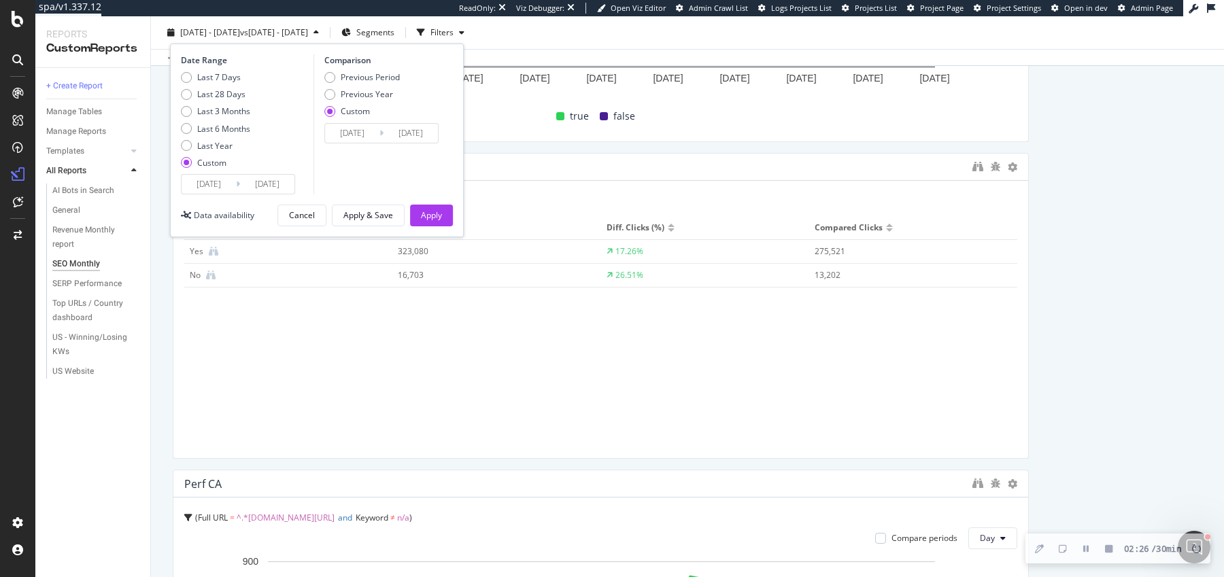
click at [203, 182] on input "[DATE]" at bounding box center [209, 184] width 54 height 19
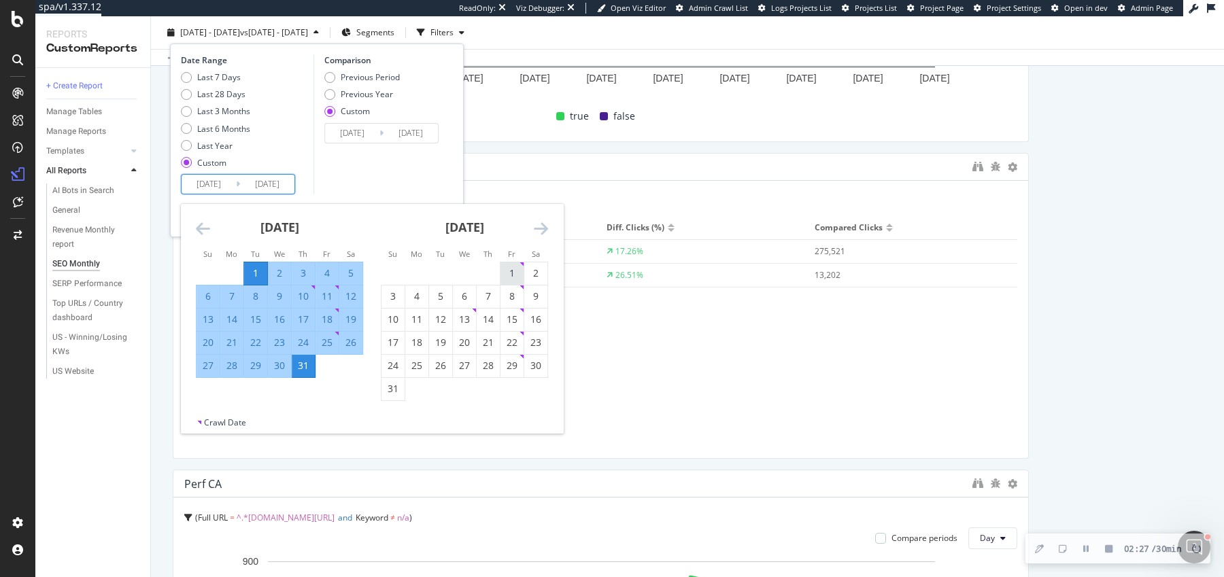
click at [511, 268] on div "1" at bounding box center [512, 274] width 23 height 14
type input "[DATE]"
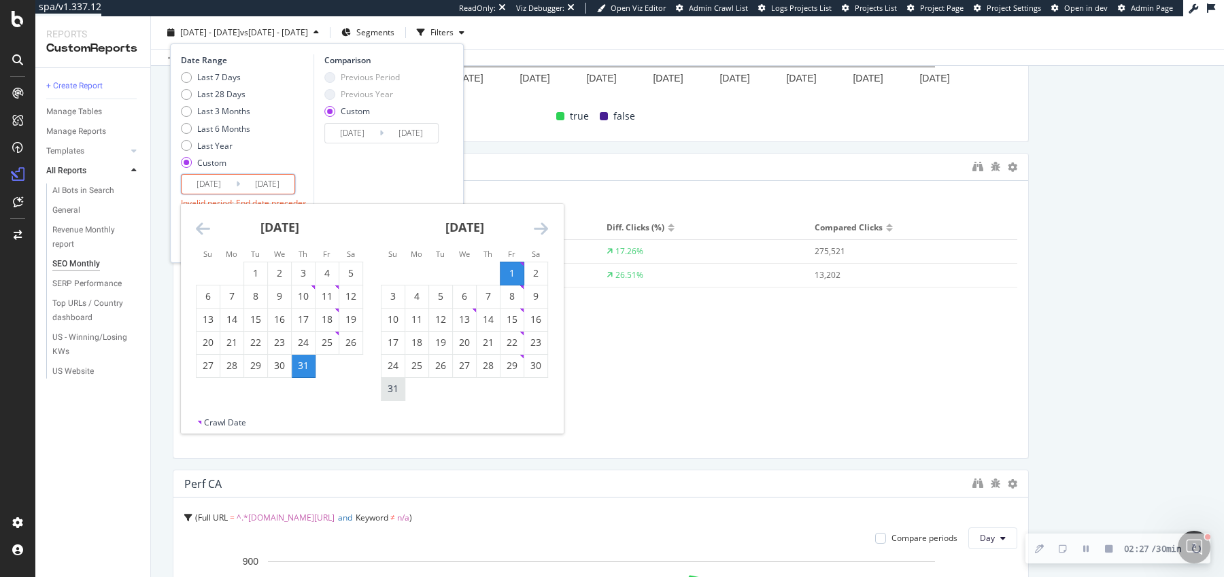
click at [394, 390] on div "31" at bounding box center [393, 389] width 23 height 14
type input "[DATE]"
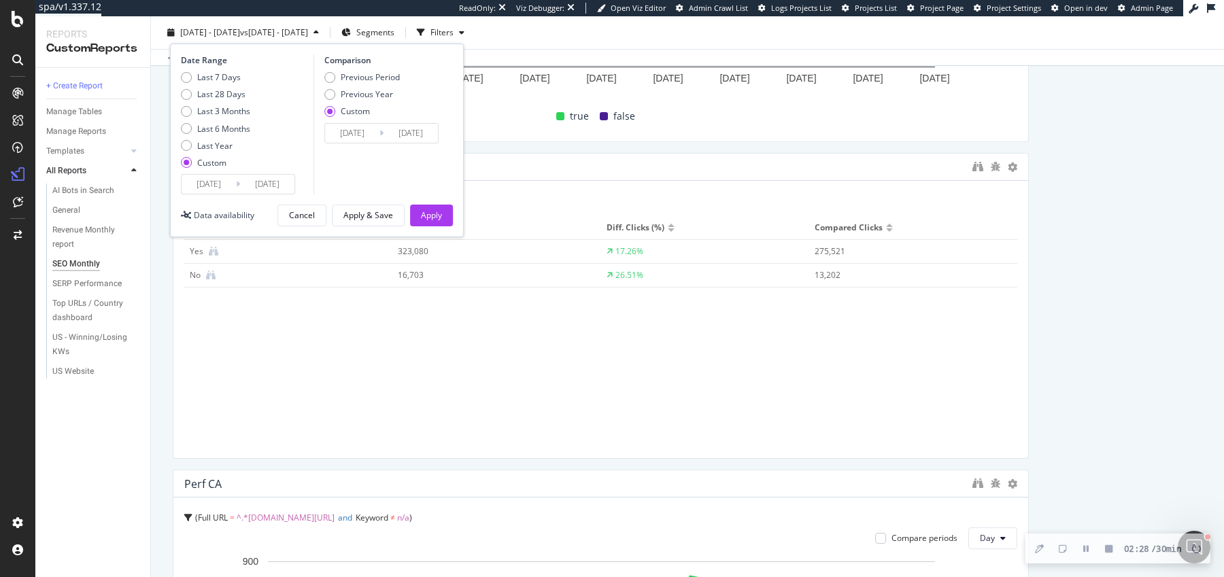
click at [346, 131] on input "[DATE]" at bounding box center [352, 133] width 54 height 19
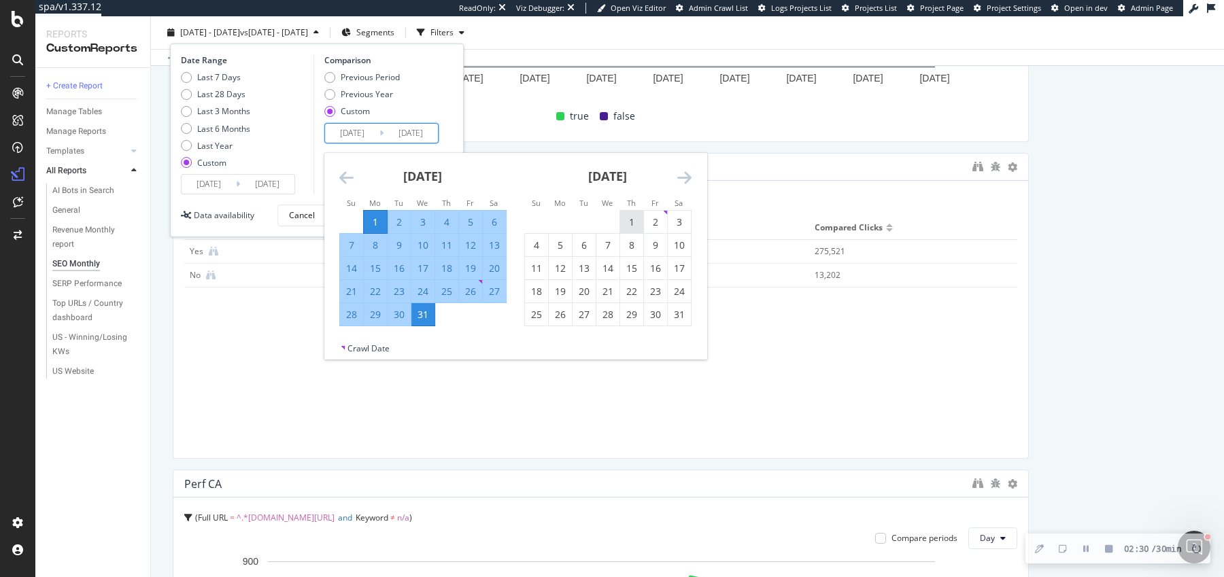
click at [625, 221] on div "1" at bounding box center [631, 223] width 23 height 14
type input "[DATE]"
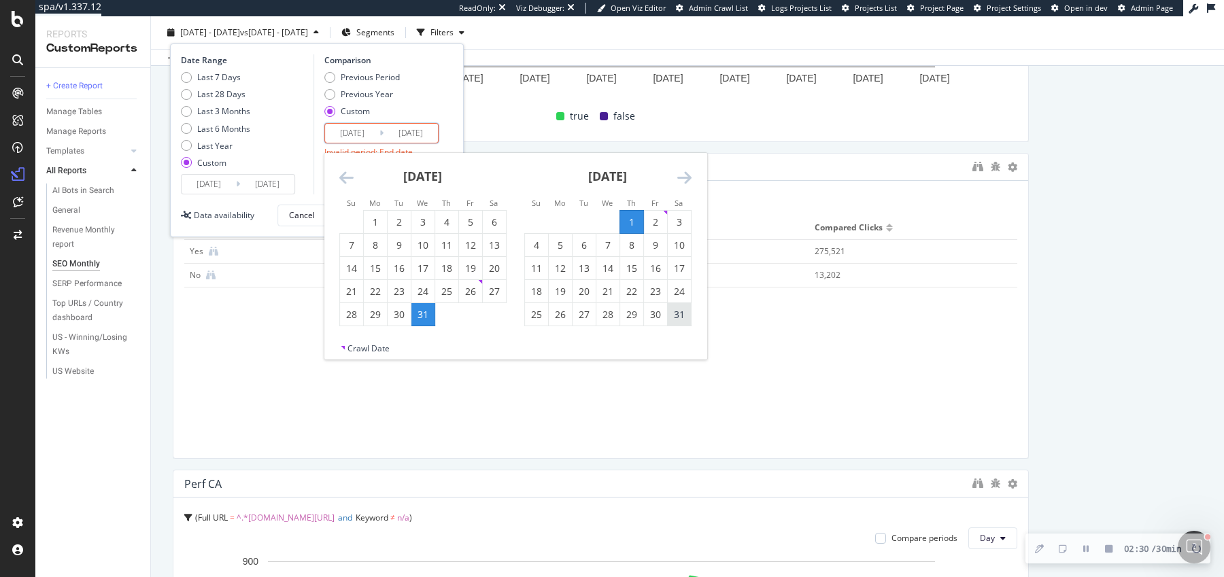
click at [684, 316] on div "31" at bounding box center [679, 315] width 23 height 14
type input "[DATE]"
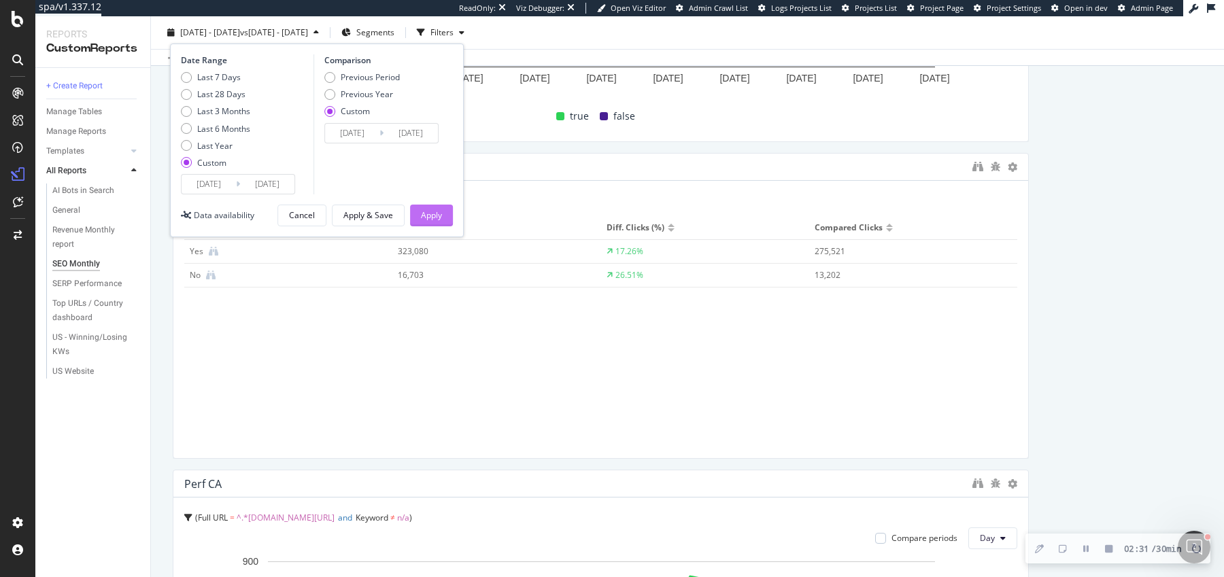
click at [439, 209] on div "Apply" at bounding box center [431, 215] width 21 height 12
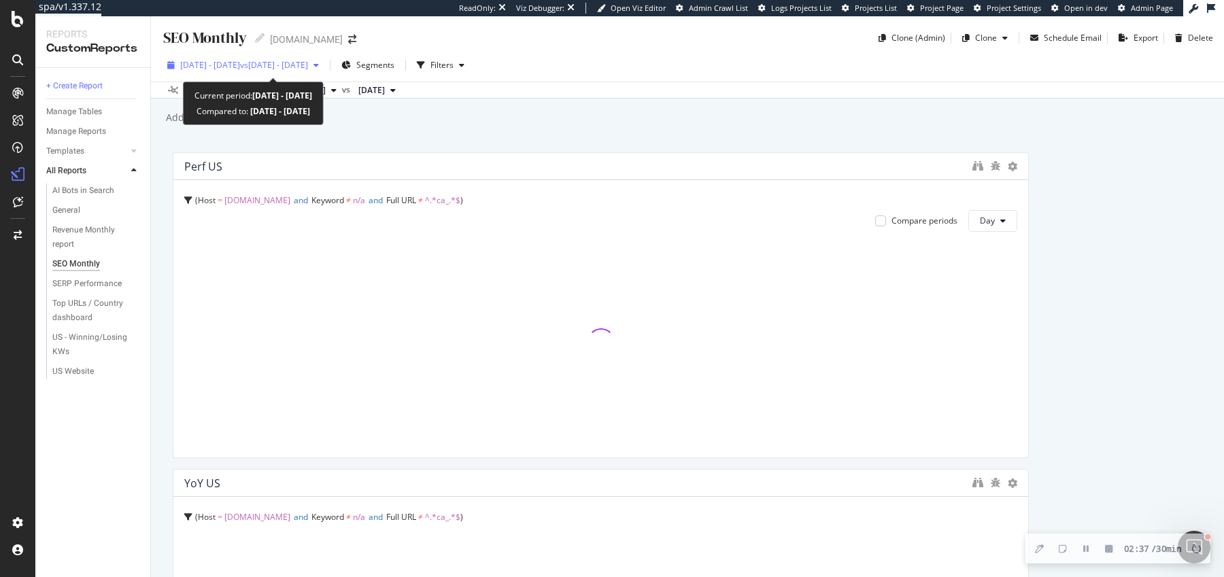
click at [308, 63] on span "vs [DATE] - [DATE]" at bounding box center [274, 65] width 68 height 12
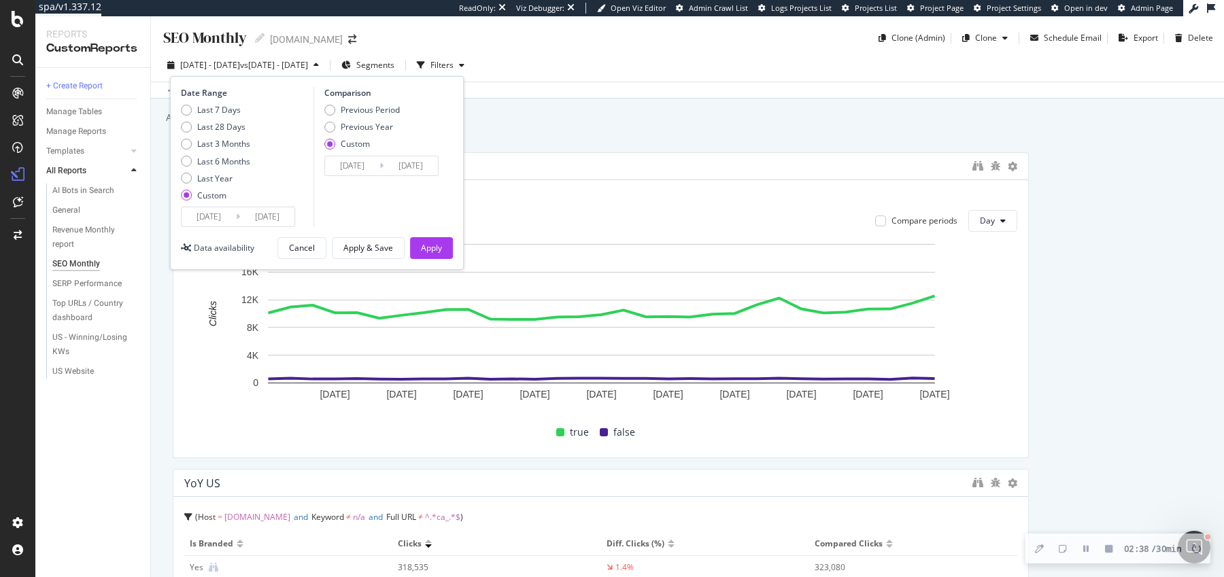
click at [355, 118] on div "Previous Period Previous Year Custom" at bounding box center [361, 129] width 75 height 51
click at [355, 124] on div "Previous Year" at bounding box center [367, 127] width 52 height 12
type input "[DATE]"
click at [421, 240] on div "Apply" at bounding box center [431, 248] width 21 height 20
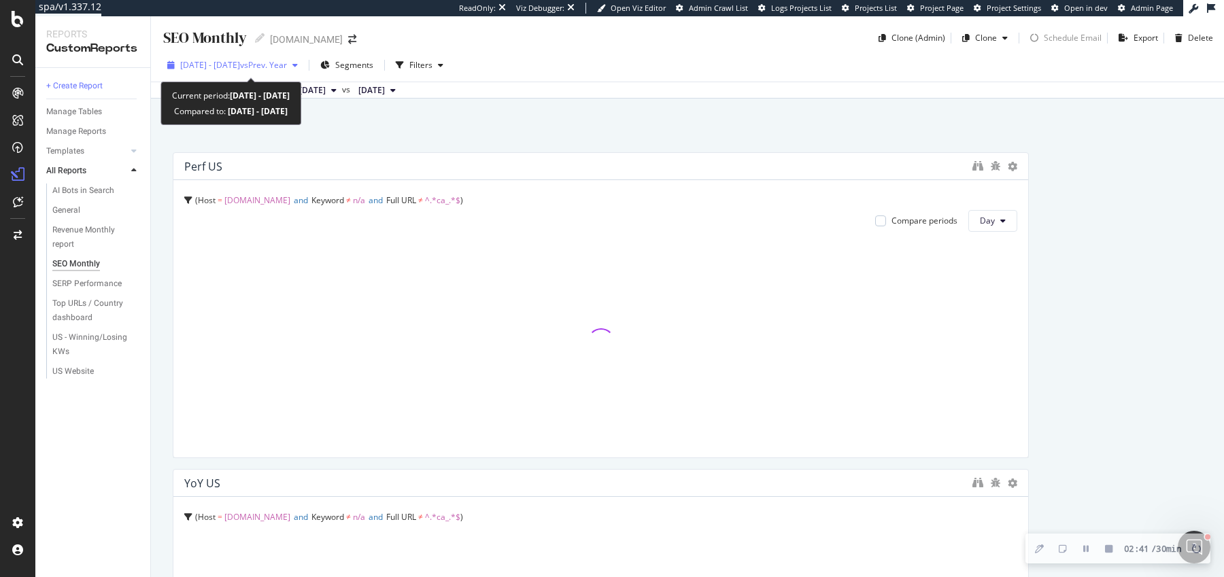
click at [287, 68] on span "vs Prev. Year" at bounding box center [263, 65] width 47 height 12
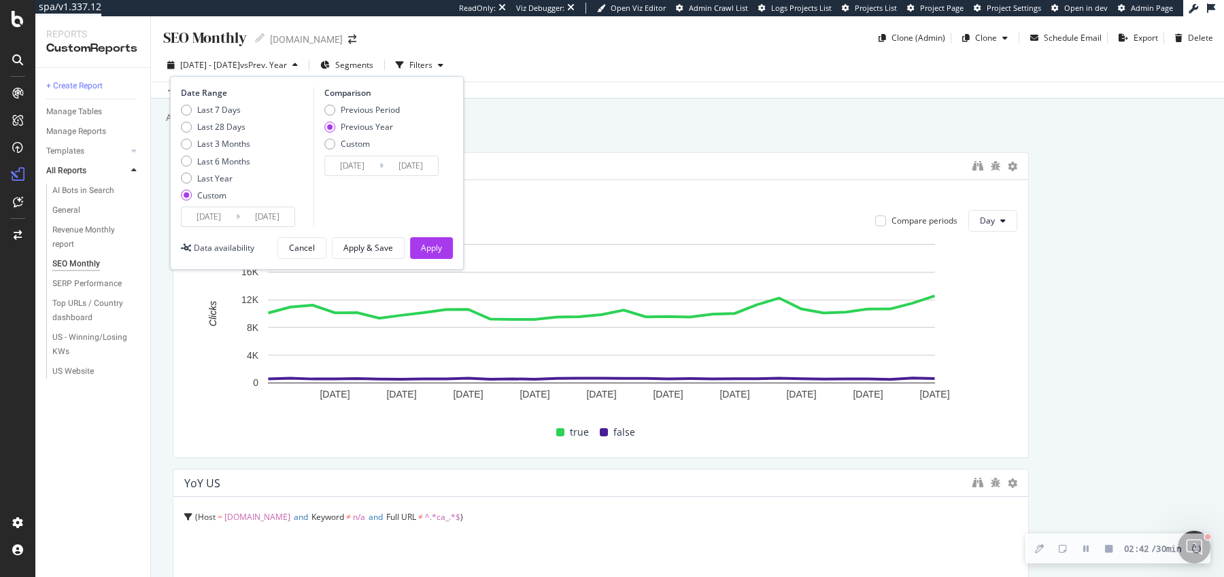
click at [358, 162] on input "[DATE]" at bounding box center [352, 165] width 54 height 19
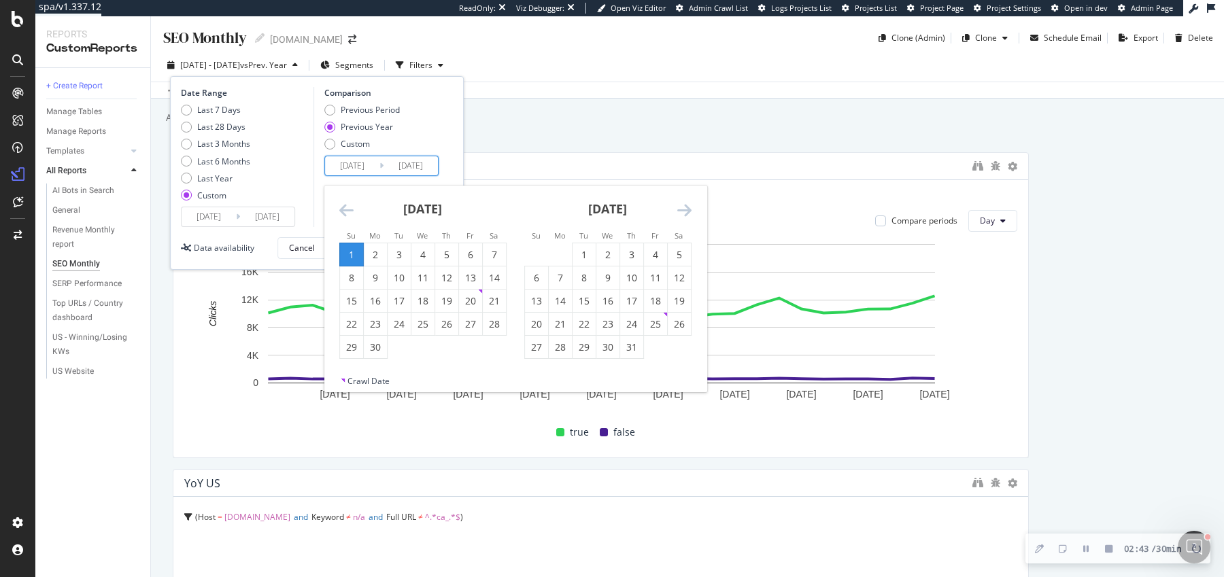
click at [343, 208] on icon "Move backward to switch to the previous month." at bounding box center [346, 210] width 14 height 16
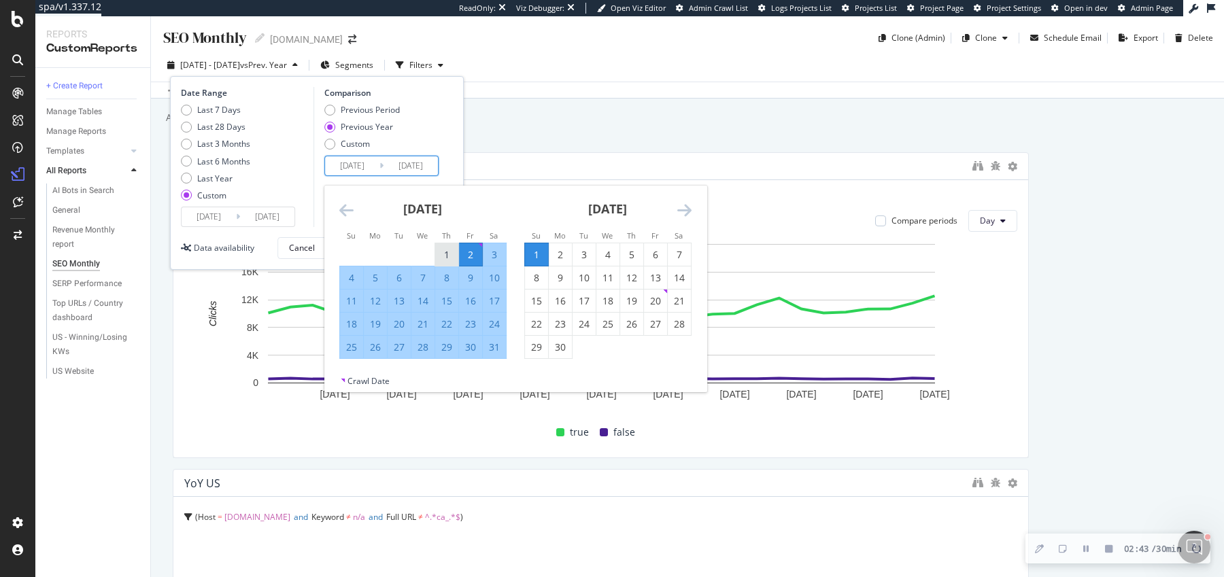
click at [452, 248] on div "1" at bounding box center [446, 255] width 23 height 14
type input "[DATE]"
click at [499, 345] on div "31" at bounding box center [494, 348] width 23 height 14
type input "[DATE]"
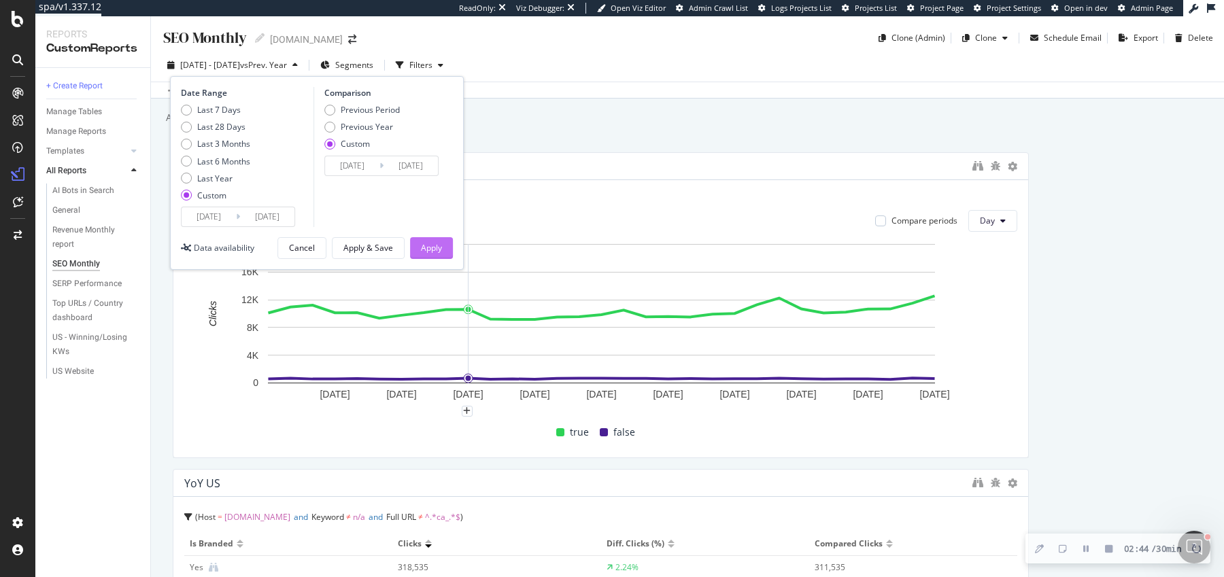
click at [449, 249] on button "Apply" at bounding box center [431, 248] width 43 height 22
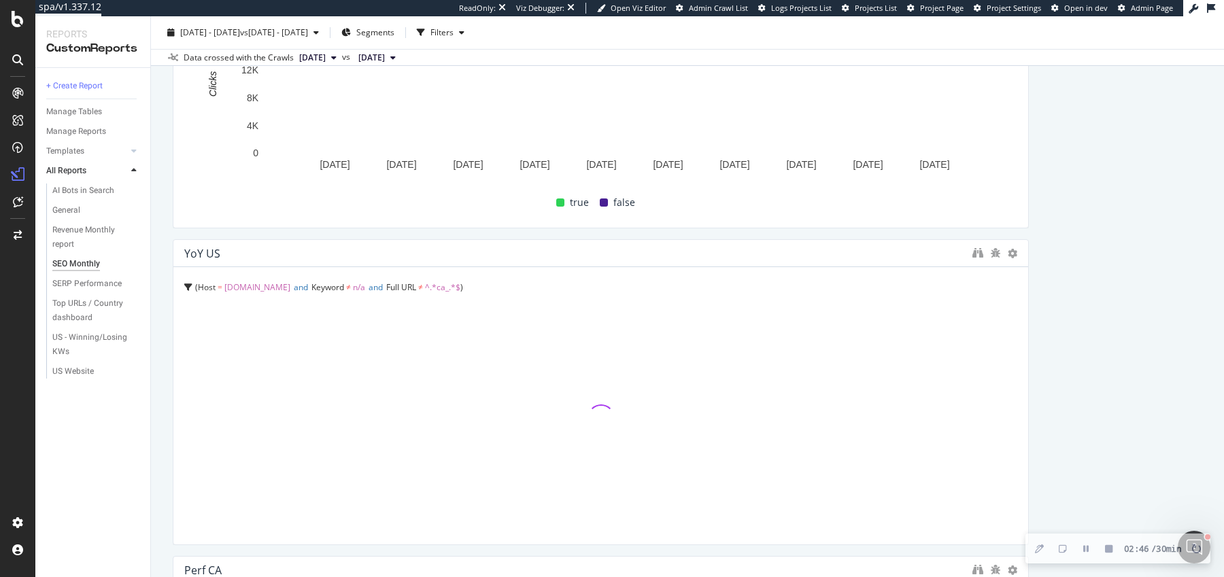
scroll to position [297, 0]
